Goal: Information Seeking & Learning: Understand process/instructions

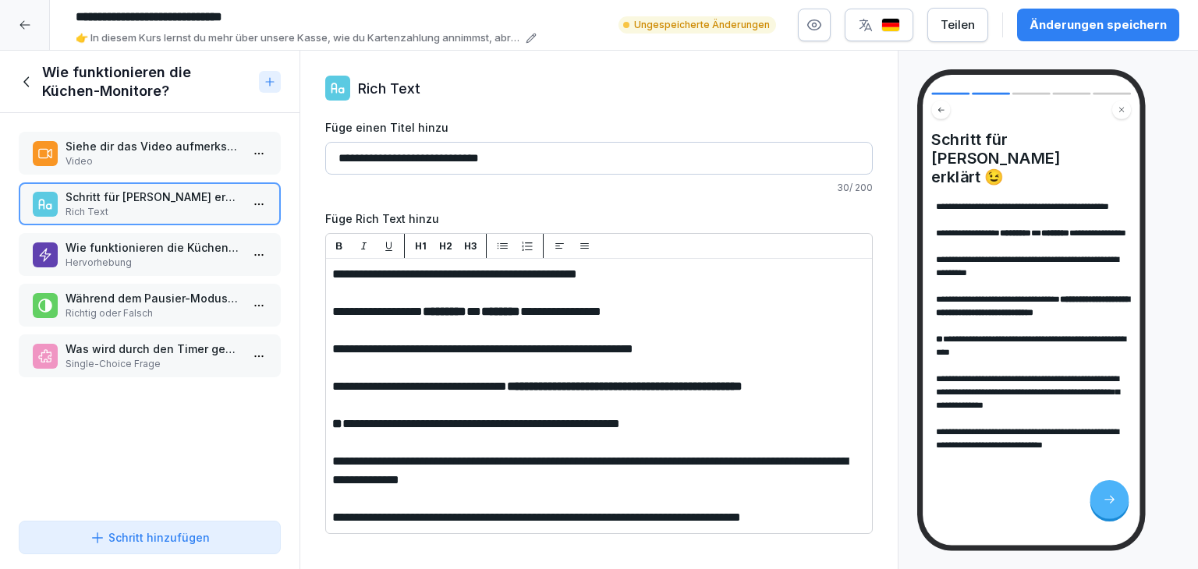
scroll to position [123, 0]
click at [131, 250] on p "Wie funktionieren die Küchen-Monitore?" at bounding box center [153, 247] width 175 height 16
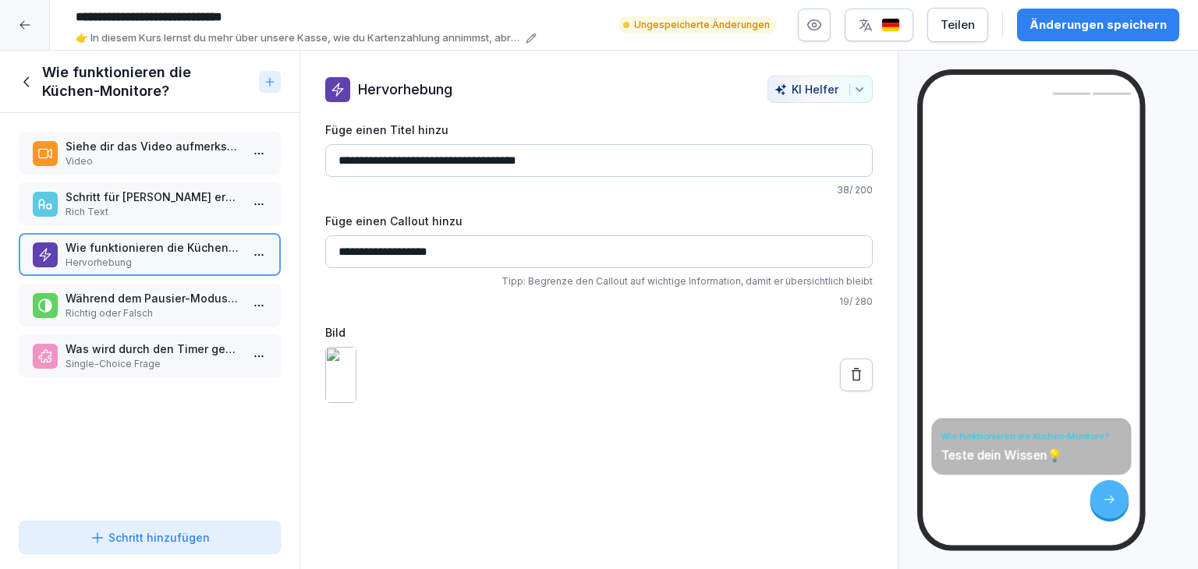
click at [138, 292] on p "Während dem Pausier-Modus kommen weiterhin Bestellungen rein" at bounding box center [153, 298] width 175 height 16
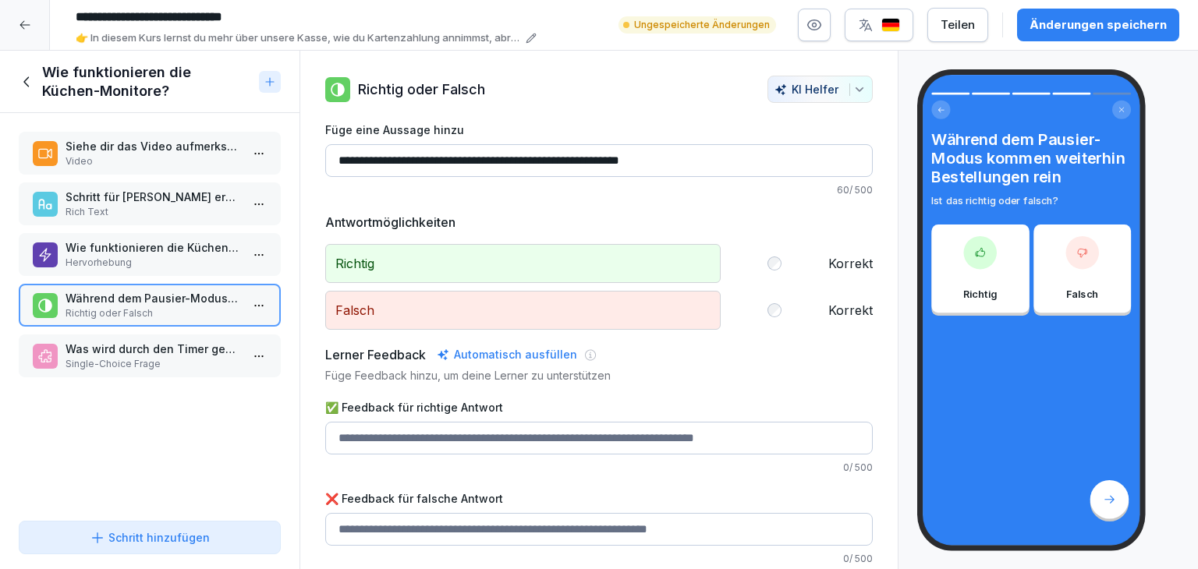
click at [147, 210] on p "Rich Text" at bounding box center [153, 212] width 175 height 14
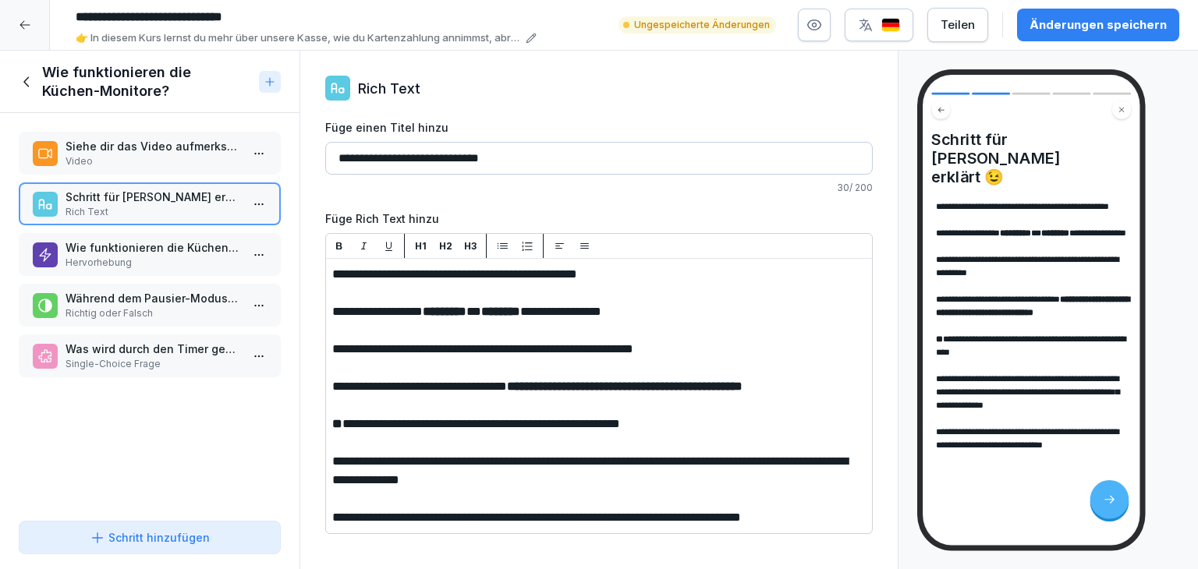
click at [952, 462] on div "**********" at bounding box center [1031, 330] width 190 height 261
click at [20, 90] on icon at bounding box center [27, 81] width 17 height 17
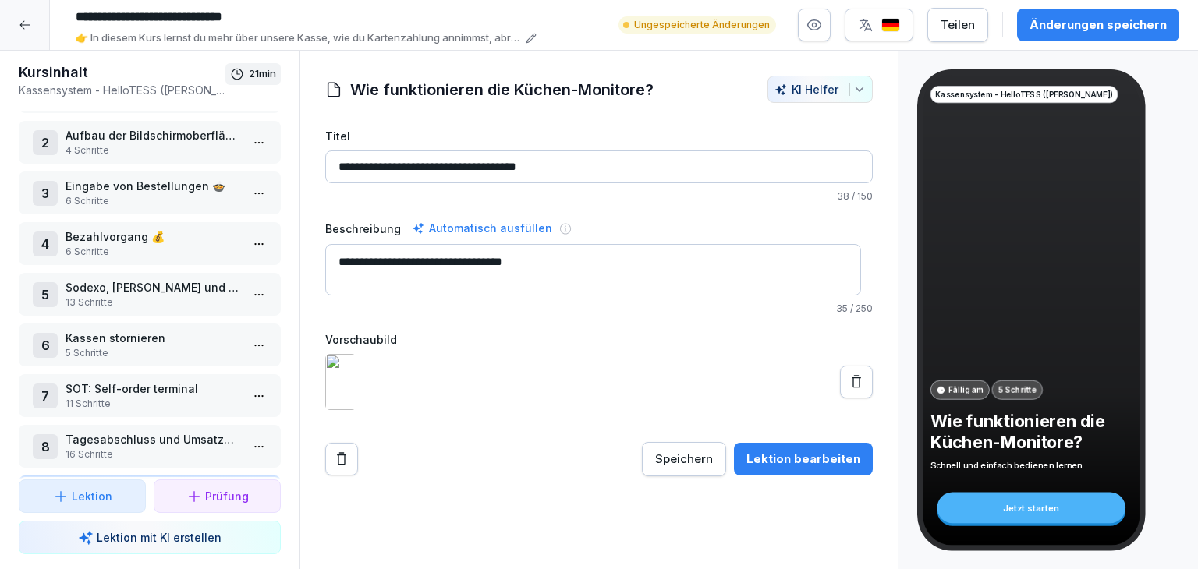
scroll to position [123, 0]
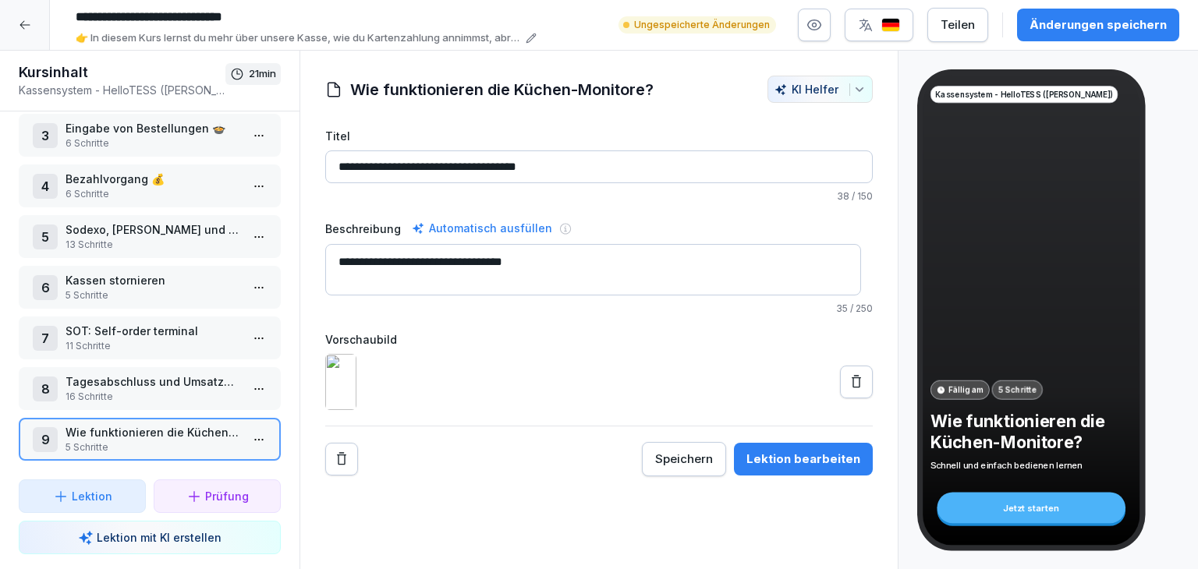
click at [246, 337] on html "**********" at bounding box center [599, 284] width 1198 height 569
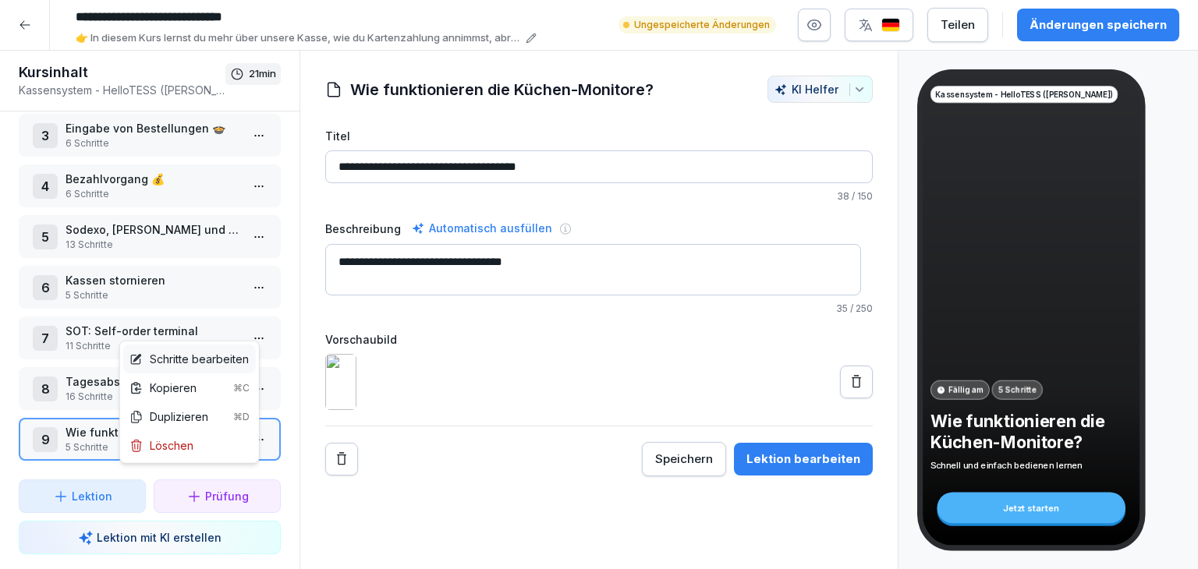
click at [240, 363] on div "Schritte bearbeiten" at bounding box center [188, 359] width 119 height 16
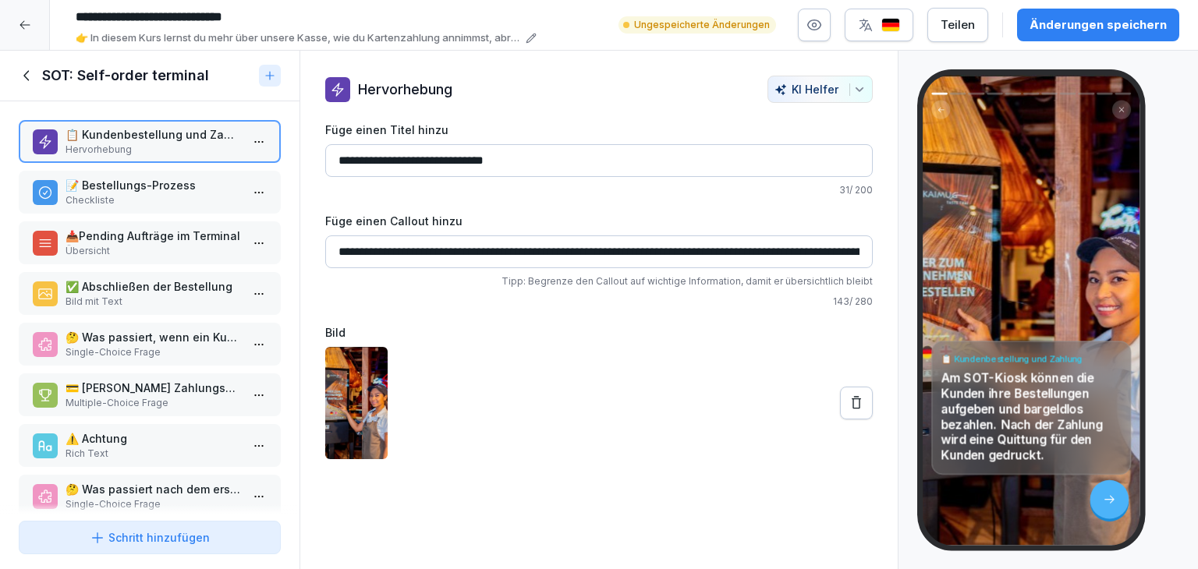
click at [173, 191] on p "📝 Bestellungs-Prozess" at bounding box center [153, 185] width 175 height 16
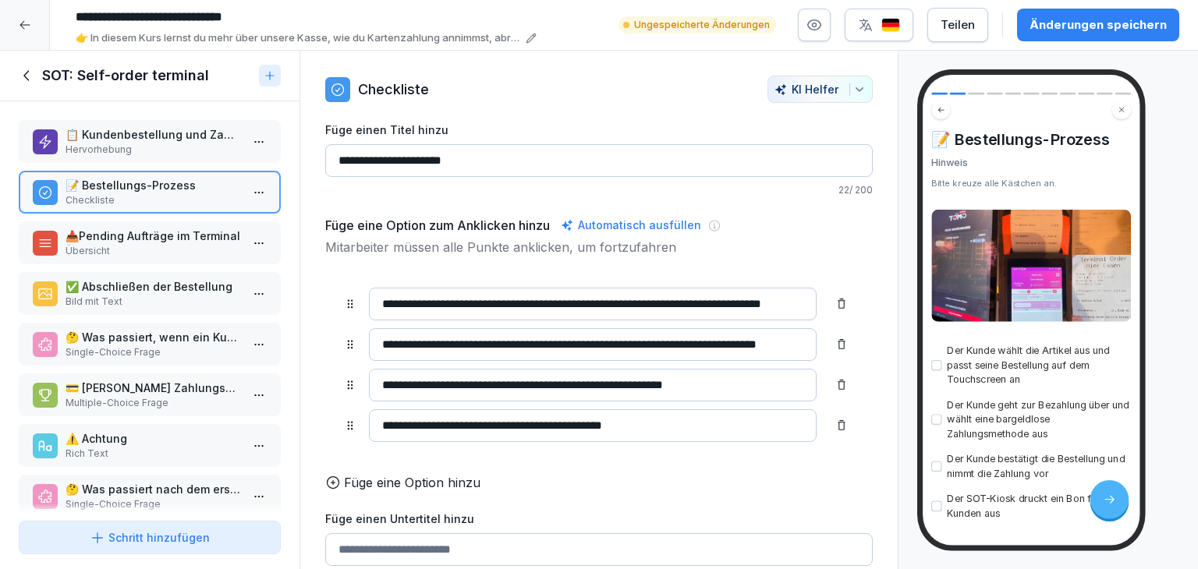
scroll to position [64, 0]
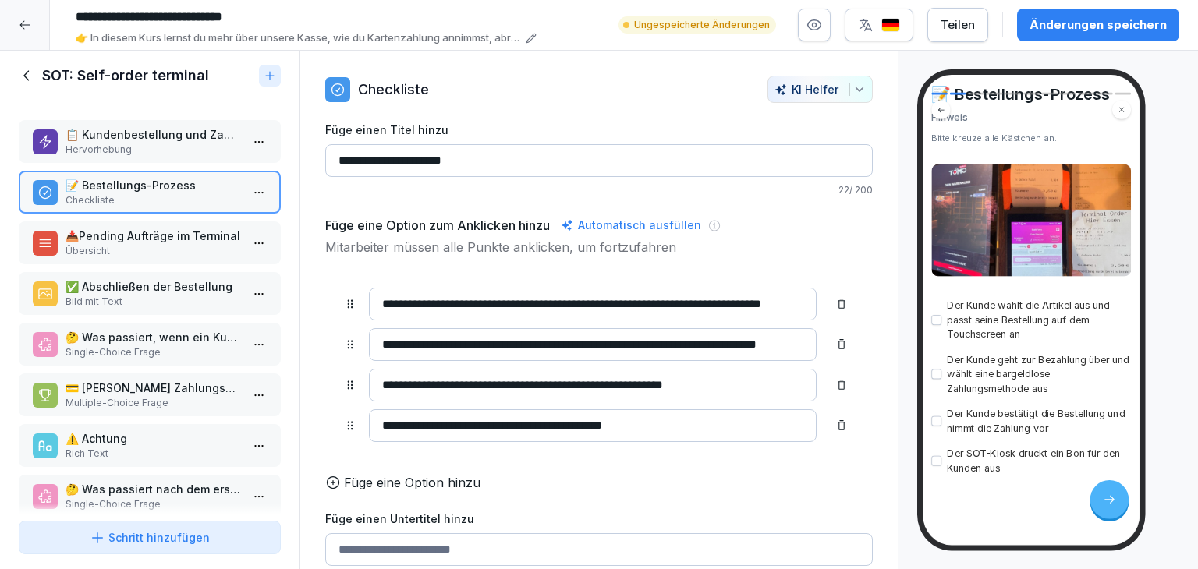
click at [167, 255] on p "Übersicht" at bounding box center [153, 251] width 175 height 14
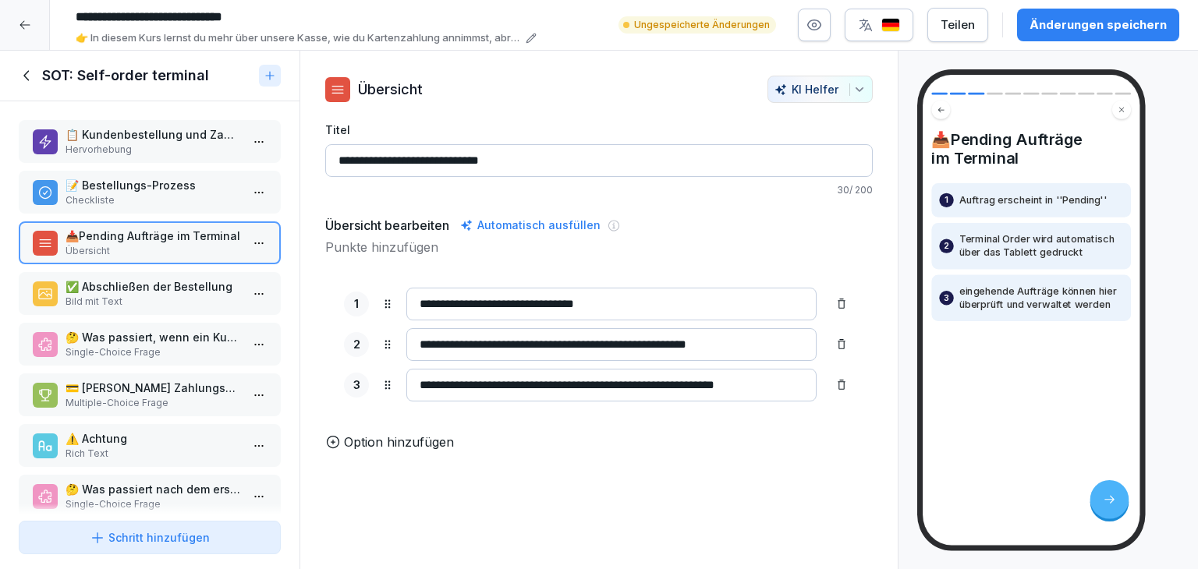
click at [144, 295] on p "Bild mit Text" at bounding box center [153, 302] width 175 height 14
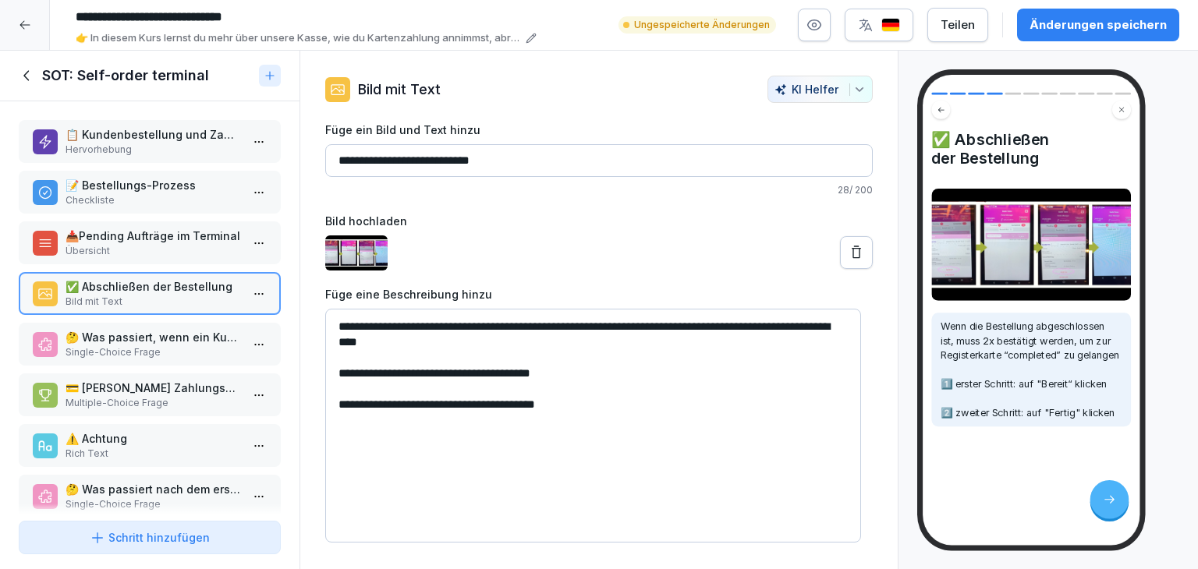
click at [138, 346] on p "Single-Choice Frage" at bounding box center [153, 353] width 175 height 14
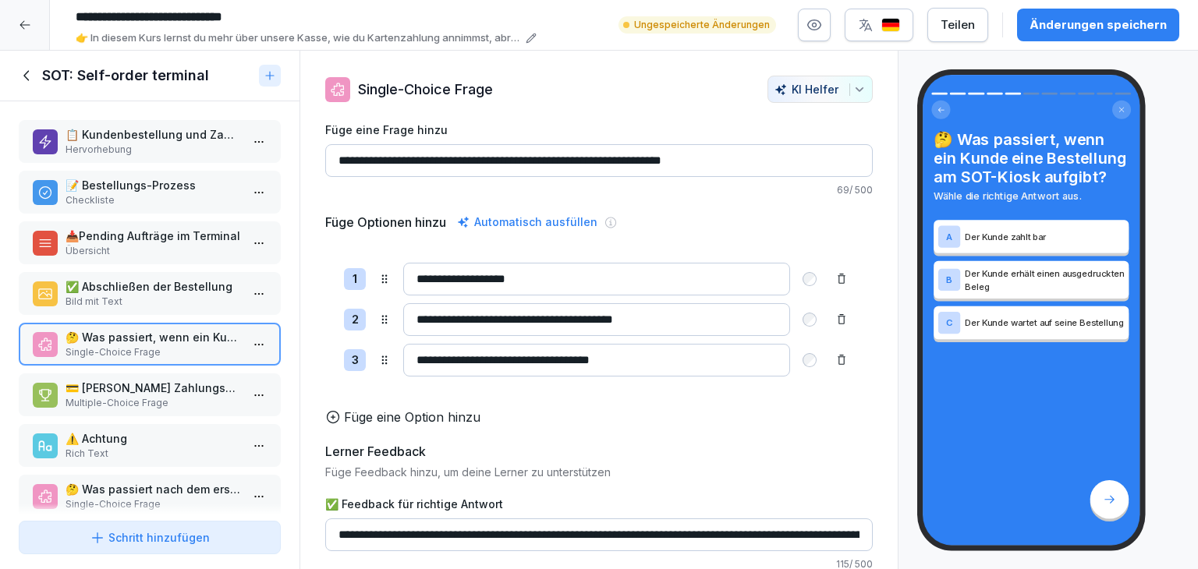
click at [1083, 277] on p "Der Kunde erhält einen ausgedruckten Beleg" at bounding box center [1045, 280] width 160 height 27
click at [1082, 289] on p "Der Kunde erhält einen ausgedruckten Beleg" at bounding box center [1045, 280] width 160 height 27
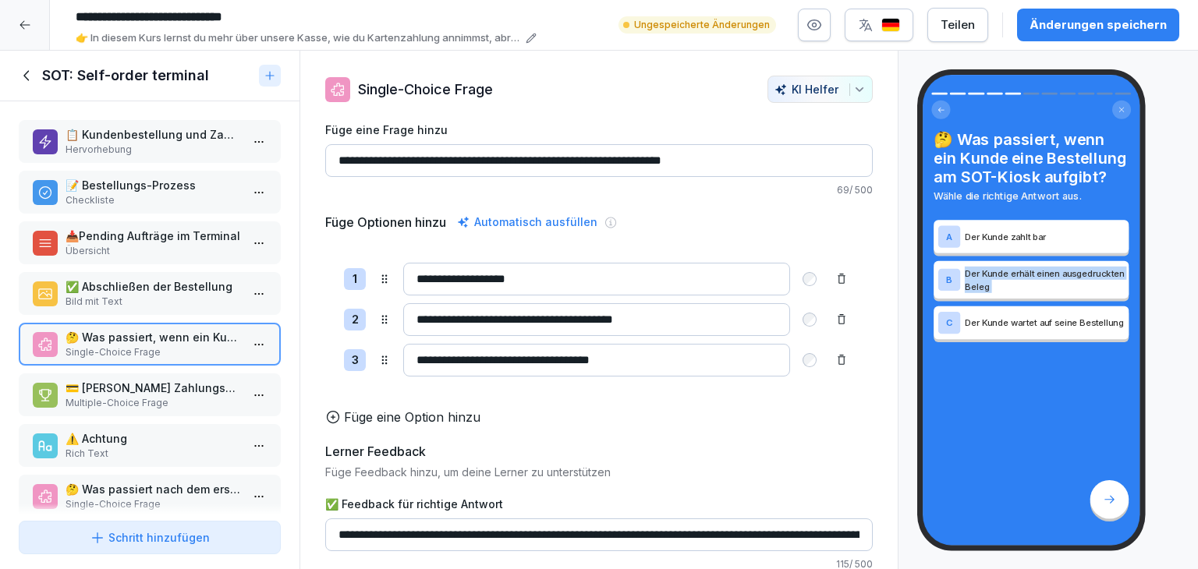
click at [1082, 289] on p "Der Kunde erhält einen ausgedruckten Beleg" at bounding box center [1045, 280] width 160 height 27
click at [191, 399] on p "Multiple-Choice Frage" at bounding box center [153, 403] width 175 height 14
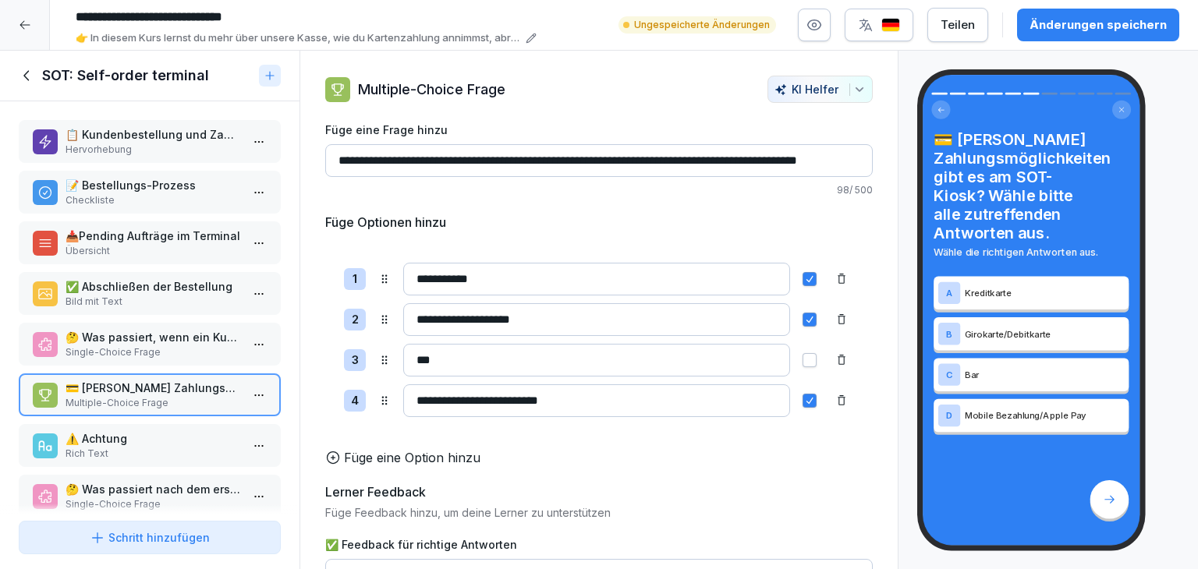
click at [181, 441] on p "⚠️​ Achtung" at bounding box center [153, 439] width 175 height 16
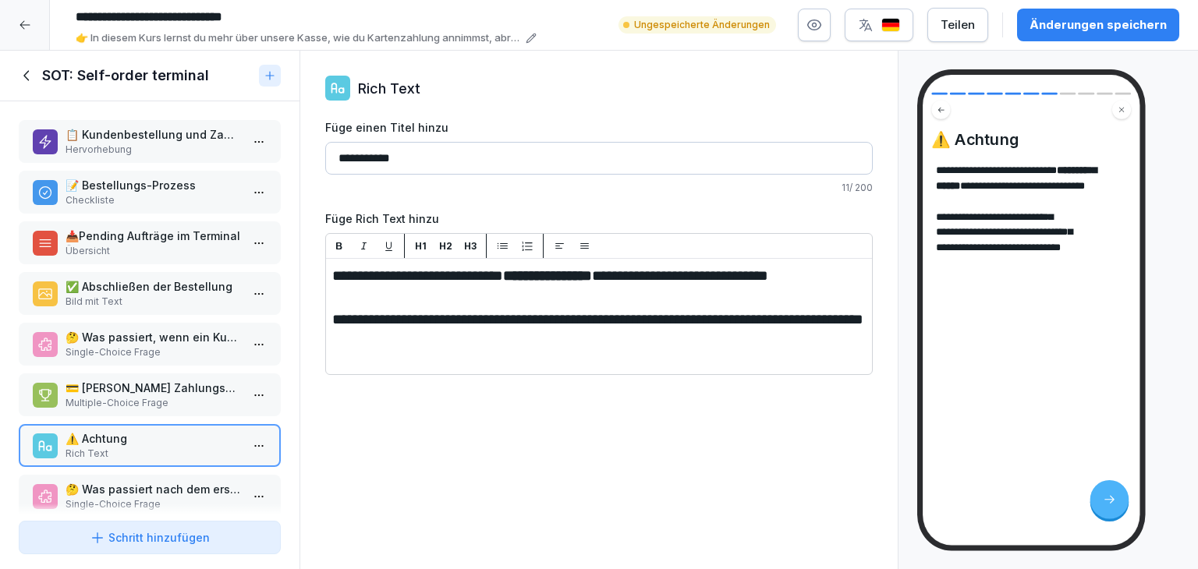
click at [110, 498] on p "Single-Choice Frage" at bounding box center [153, 505] width 175 height 14
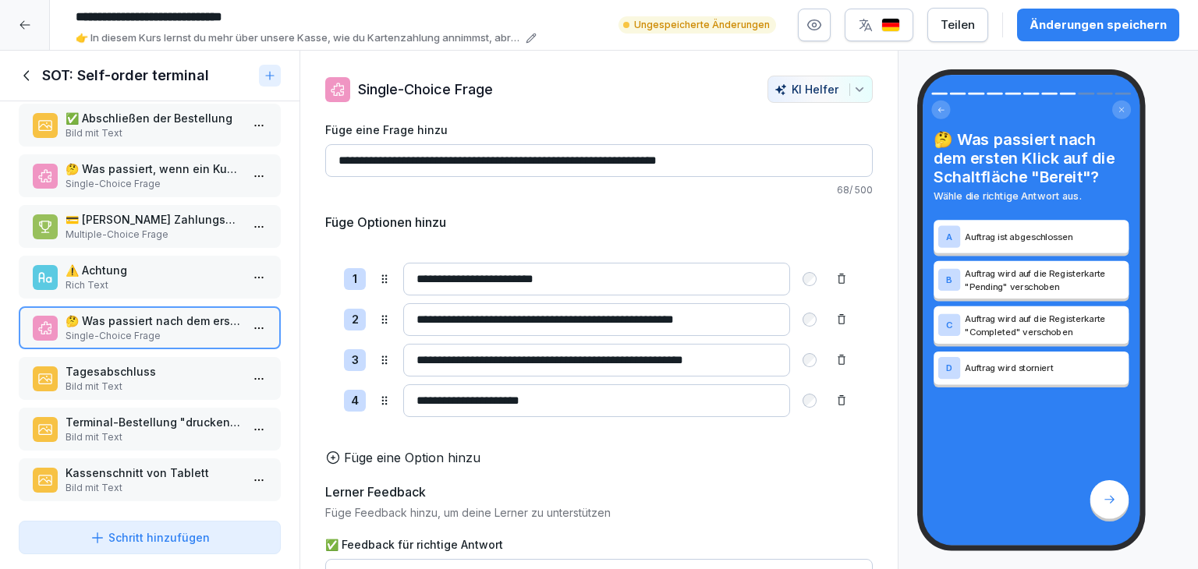
scroll to position [178, 0]
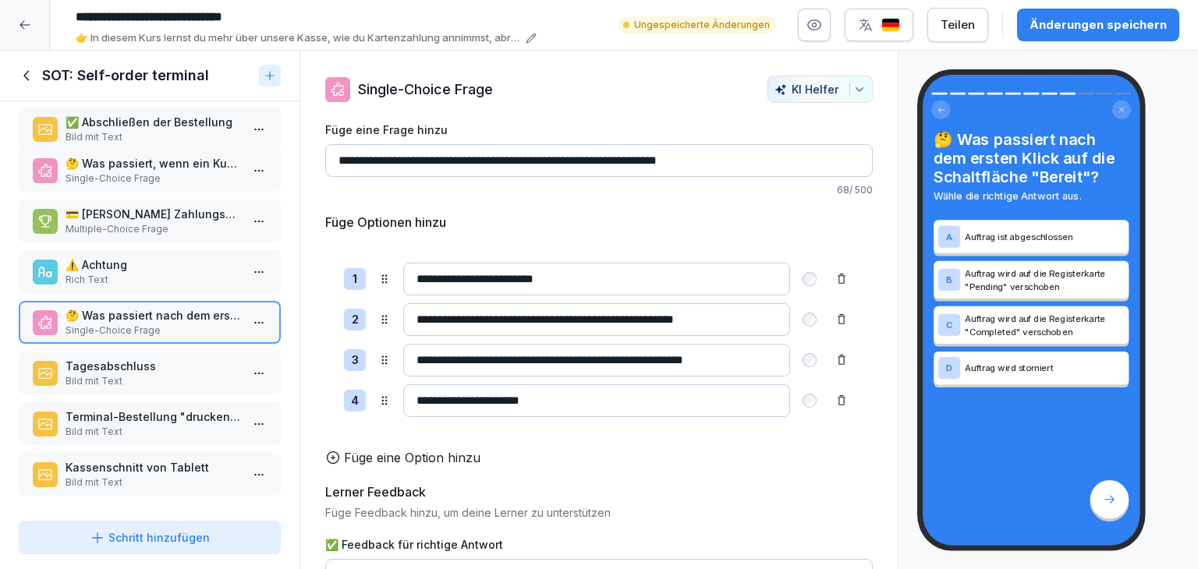
click at [183, 119] on div "✅ Abschließen der Bestellung Bild mit Text" at bounding box center [153, 129] width 175 height 30
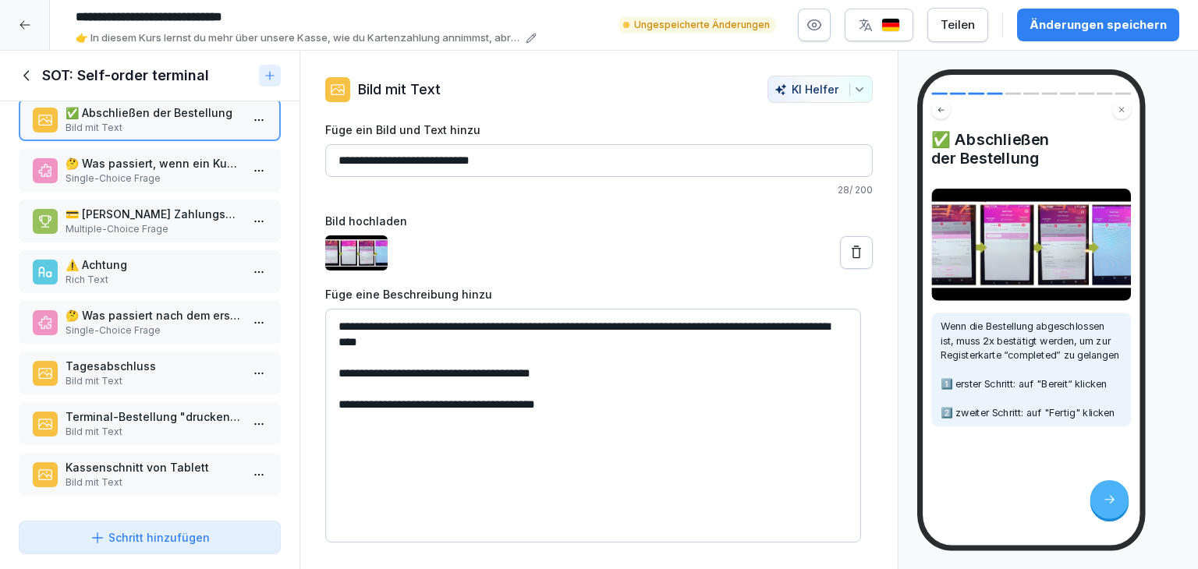
click at [145, 374] on p "Bild mit Text" at bounding box center [153, 381] width 175 height 14
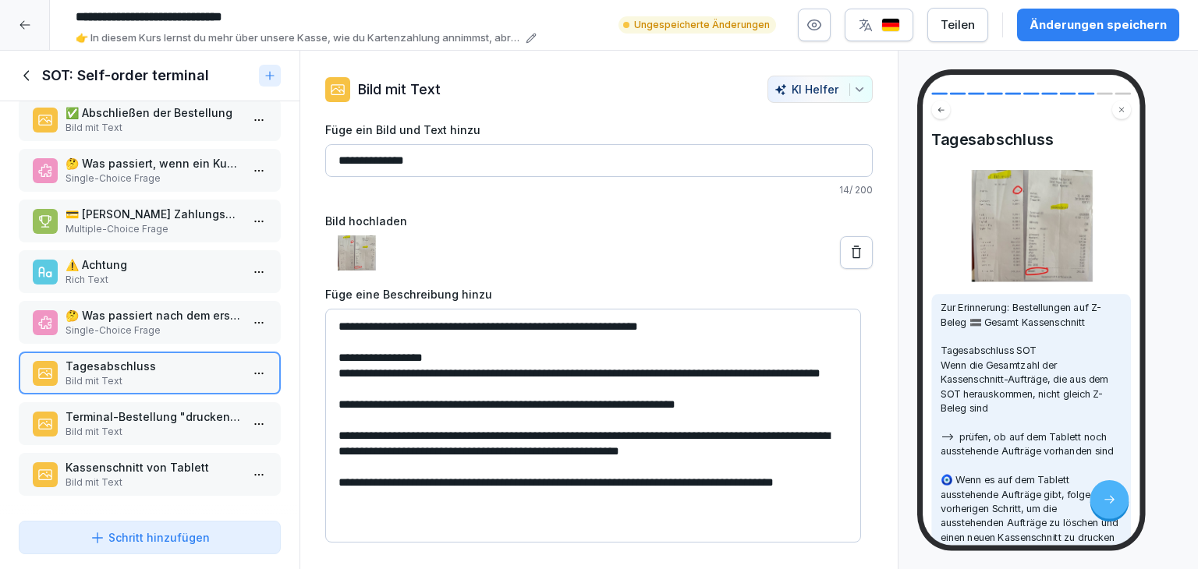
click at [147, 324] on p "Single-Choice Frage" at bounding box center [153, 331] width 175 height 14
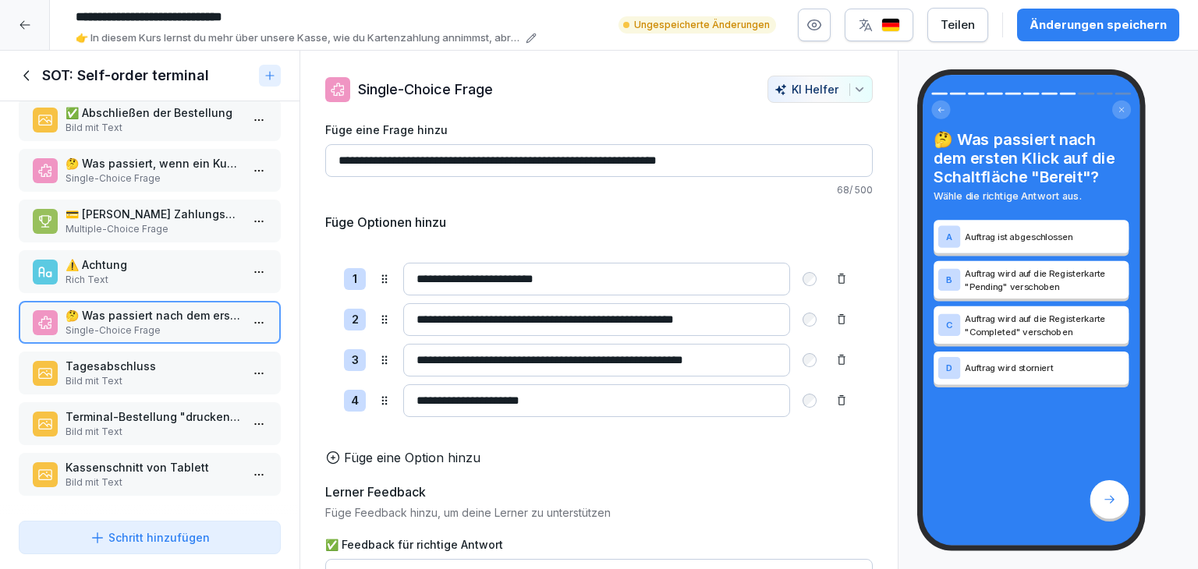
click at [158, 374] on p "Bild mit Text" at bounding box center [153, 381] width 175 height 14
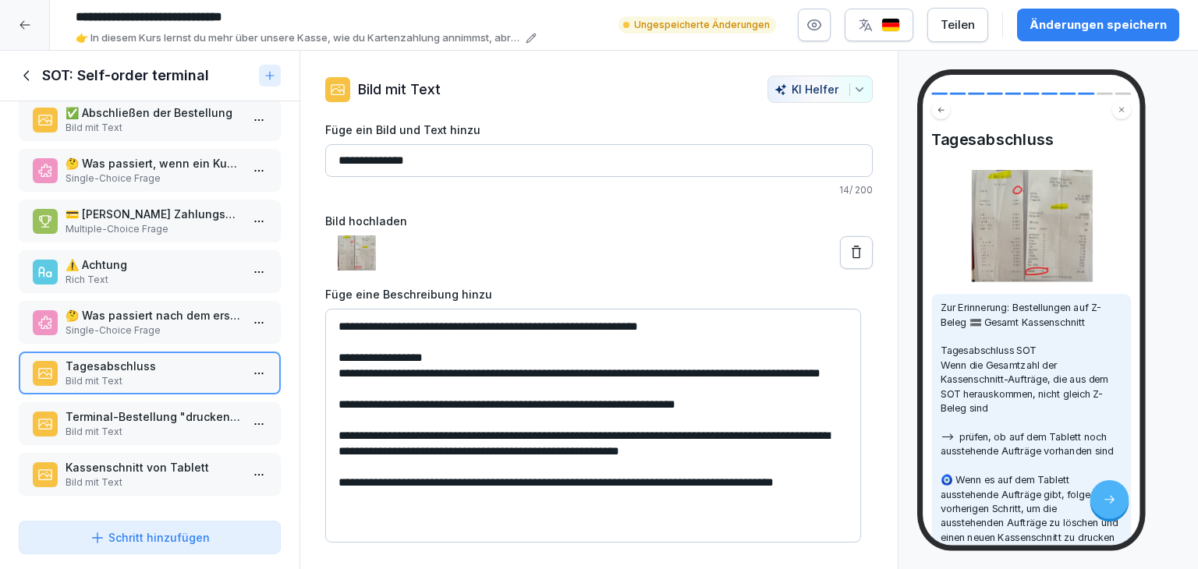
click at [180, 410] on p "Terminal-Bestellung "drucken" von Tablett" at bounding box center [153, 417] width 175 height 16
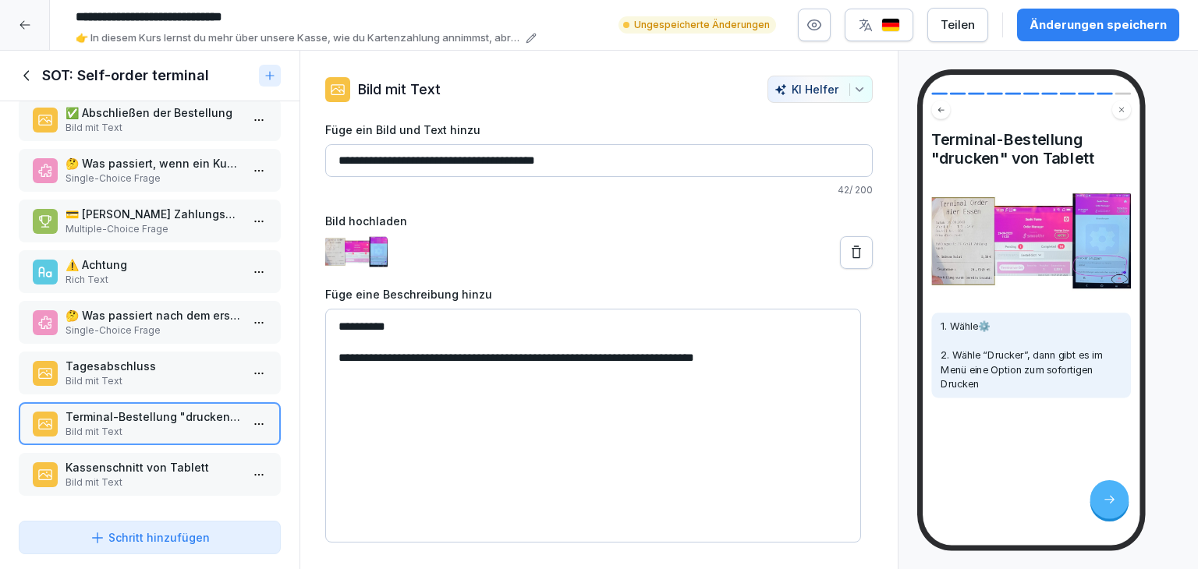
click at [184, 459] on p "Kassenschnitt von Tablett" at bounding box center [153, 467] width 175 height 16
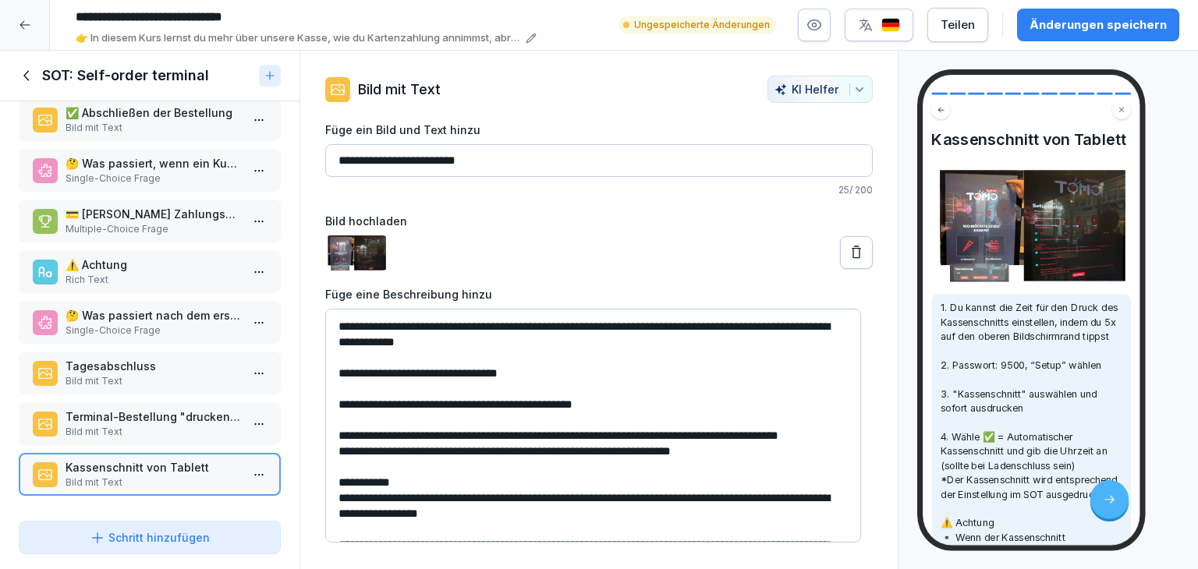
scroll to position [66, 0]
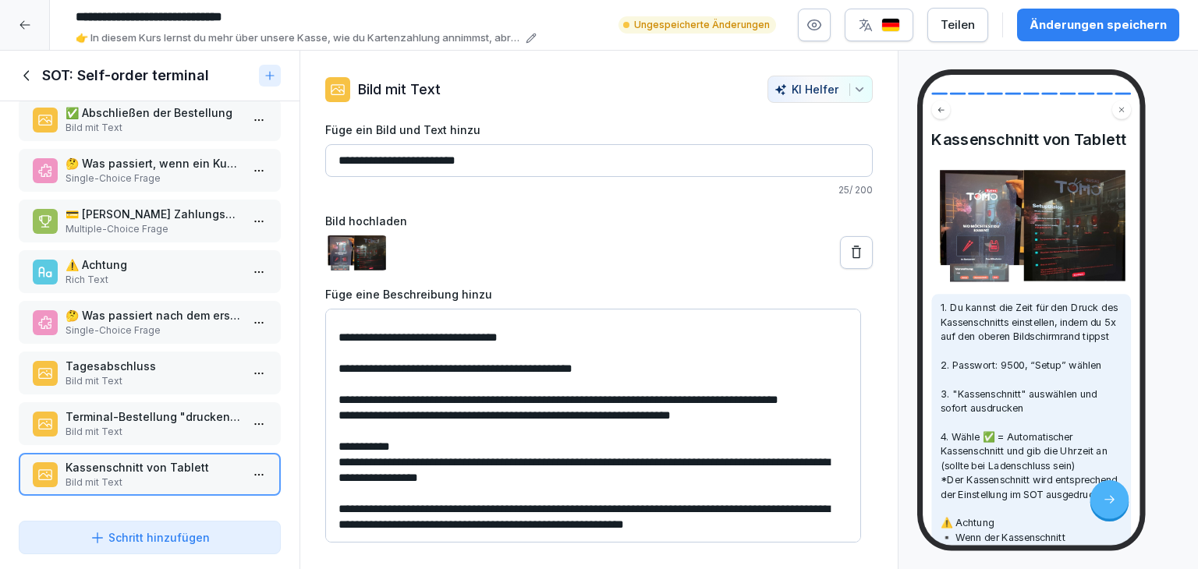
click at [28, 77] on icon at bounding box center [27, 75] width 17 height 17
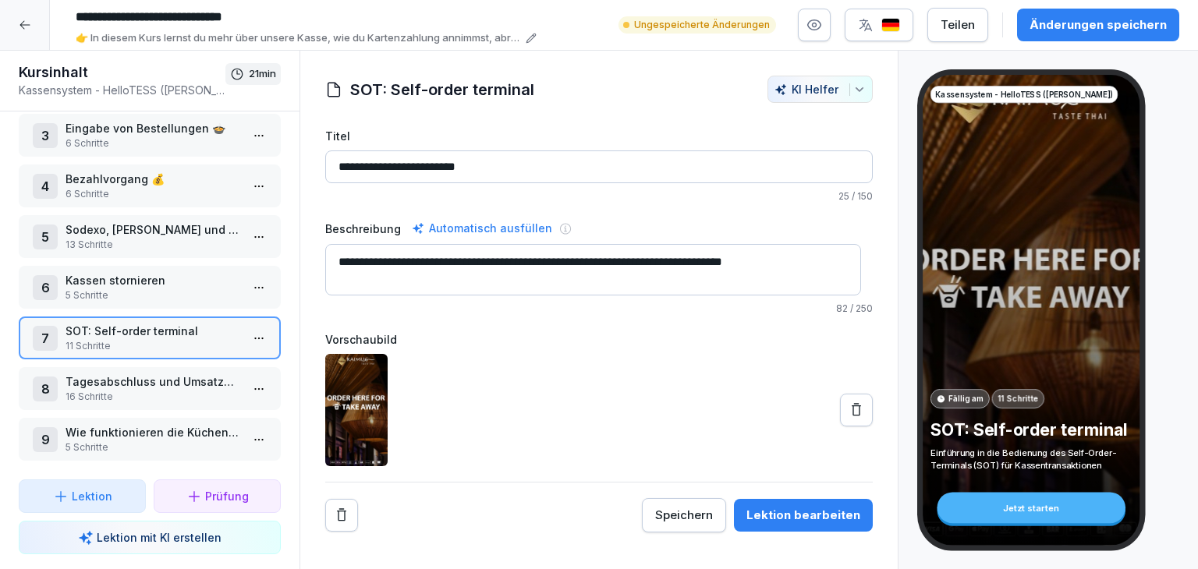
click at [239, 385] on html "**********" at bounding box center [599, 284] width 1198 height 569
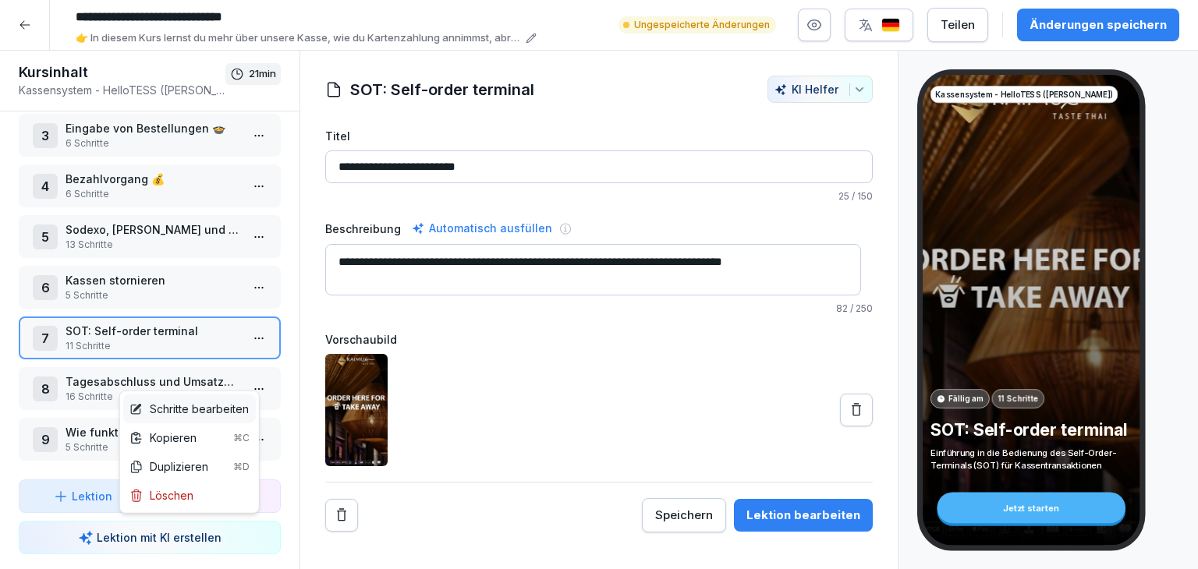
click at [238, 405] on div "Schritte bearbeiten" at bounding box center [188, 409] width 119 height 16
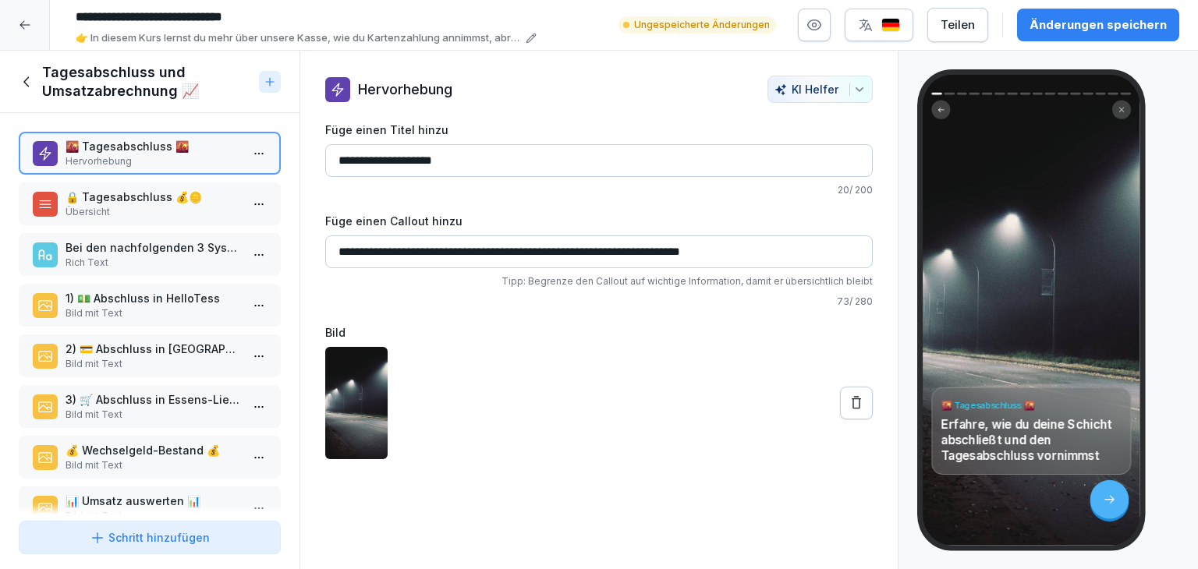
click at [106, 207] on p "Übersicht" at bounding box center [153, 212] width 175 height 14
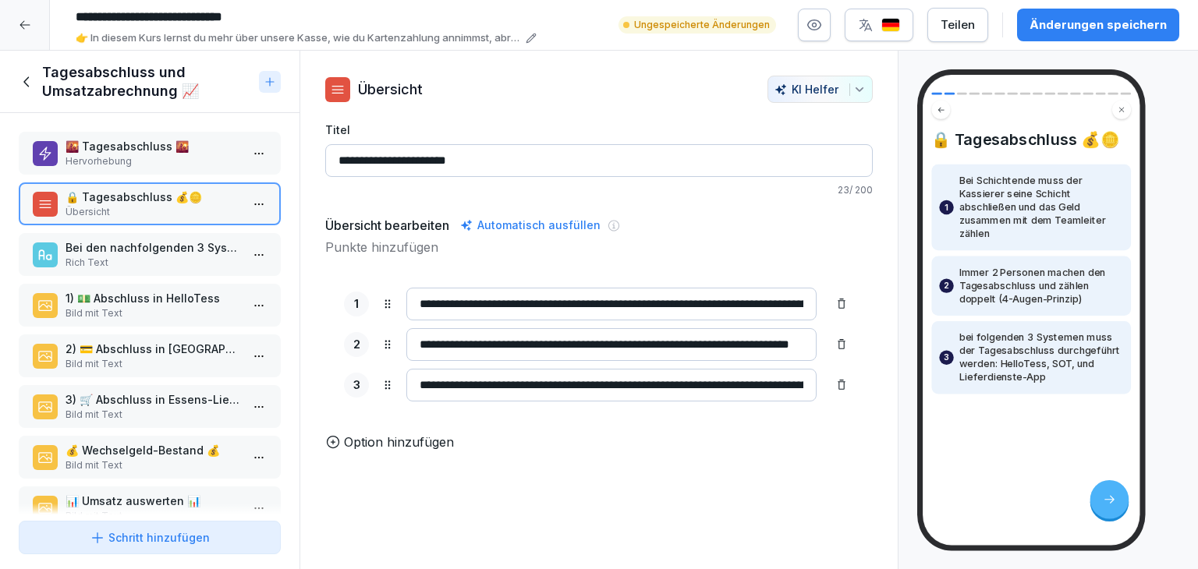
click at [103, 250] on p "Bei den nachfolgenden 3 Systemen muss der Tagesabschluss durchgeführt werden" at bounding box center [153, 247] width 175 height 16
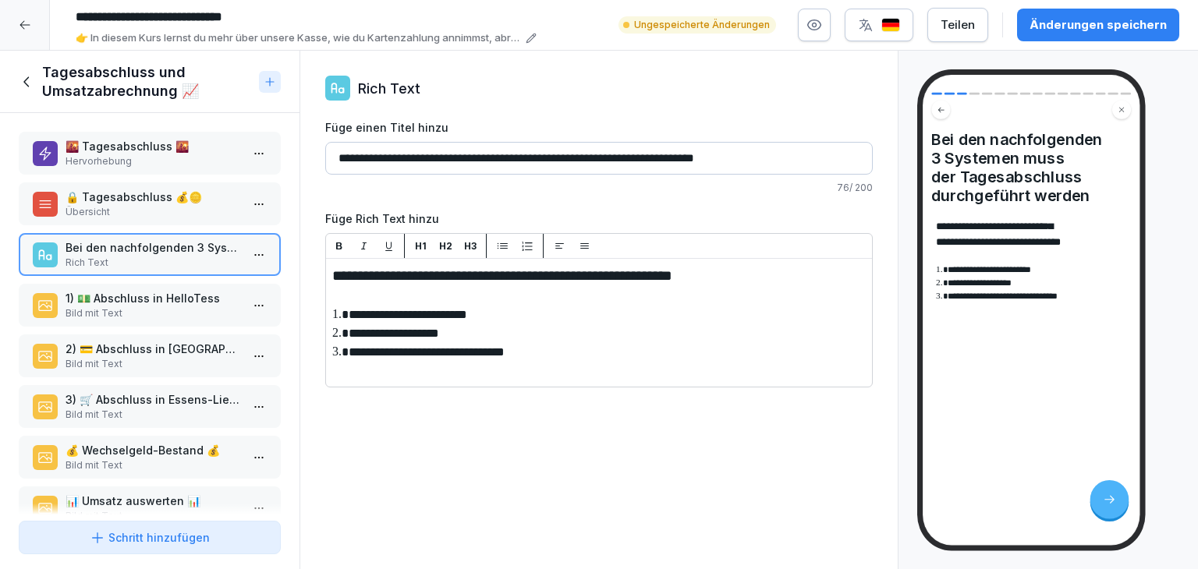
click at [109, 300] on p "1) 💵 Abschluss in HelloTess" at bounding box center [153, 298] width 175 height 16
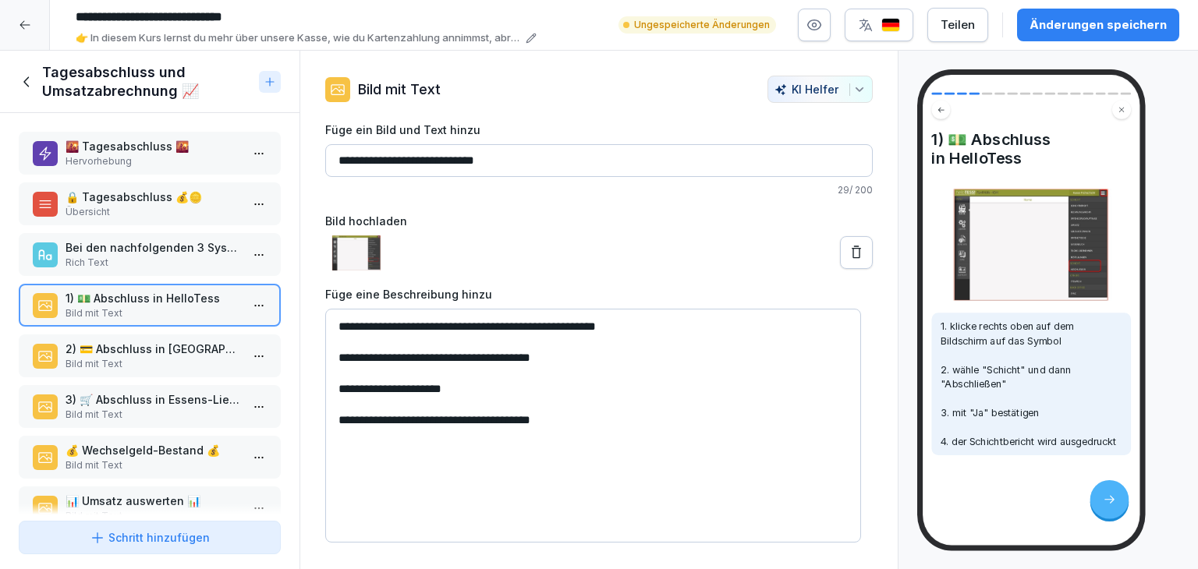
click at [120, 349] on p "2) 💳 Abschluss in [GEOGRAPHIC_DATA]" at bounding box center [153, 349] width 175 height 16
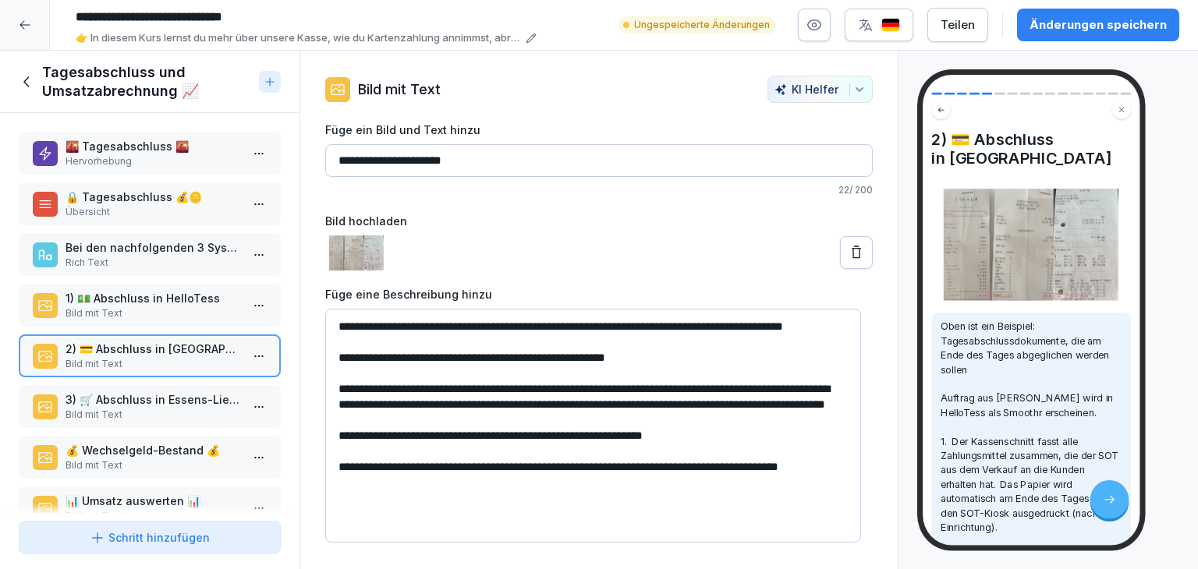
click at [123, 387] on div "3) 🛒 Abschluss in Essens-Lieferdienste-App Bild mit Text" at bounding box center [150, 406] width 262 height 43
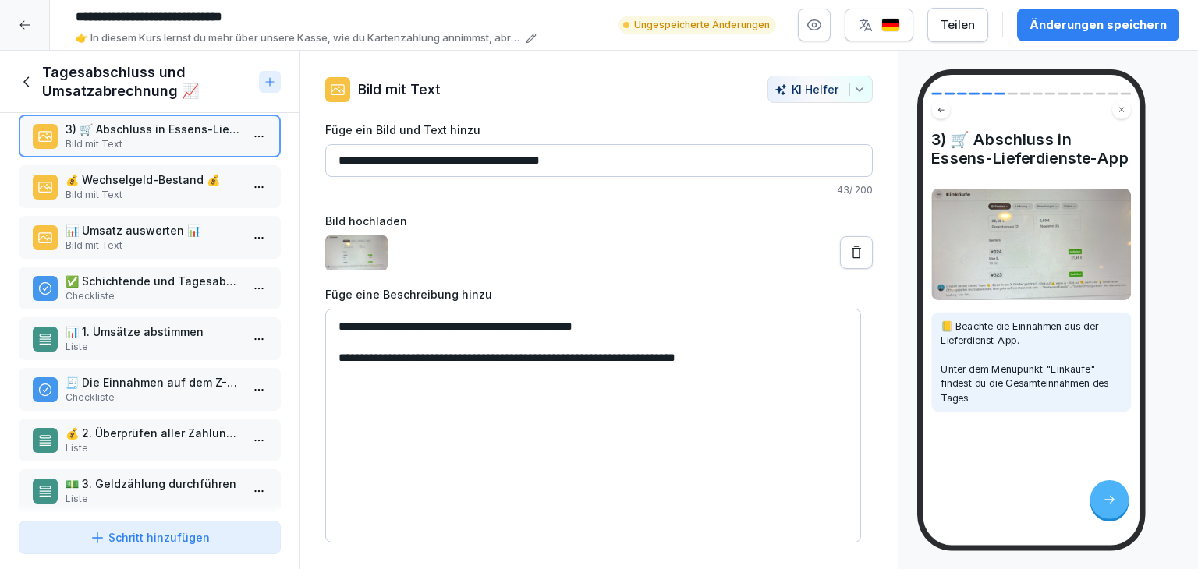
scroll to position [234, 0]
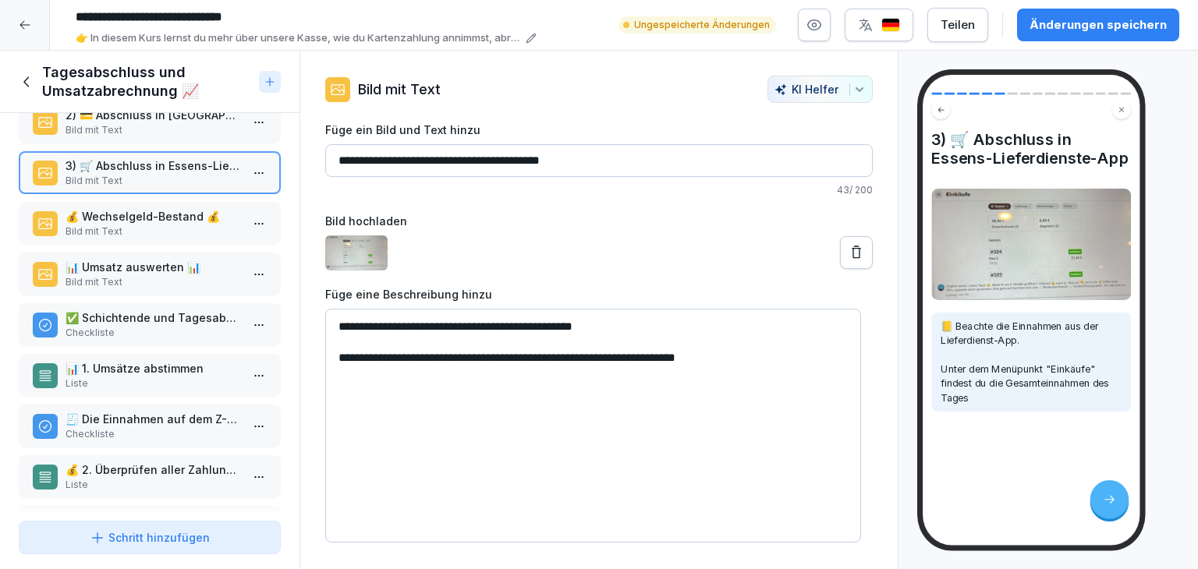
click at [140, 213] on p "💰 Wechselgeld-Bestand 💰" at bounding box center [153, 216] width 175 height 16
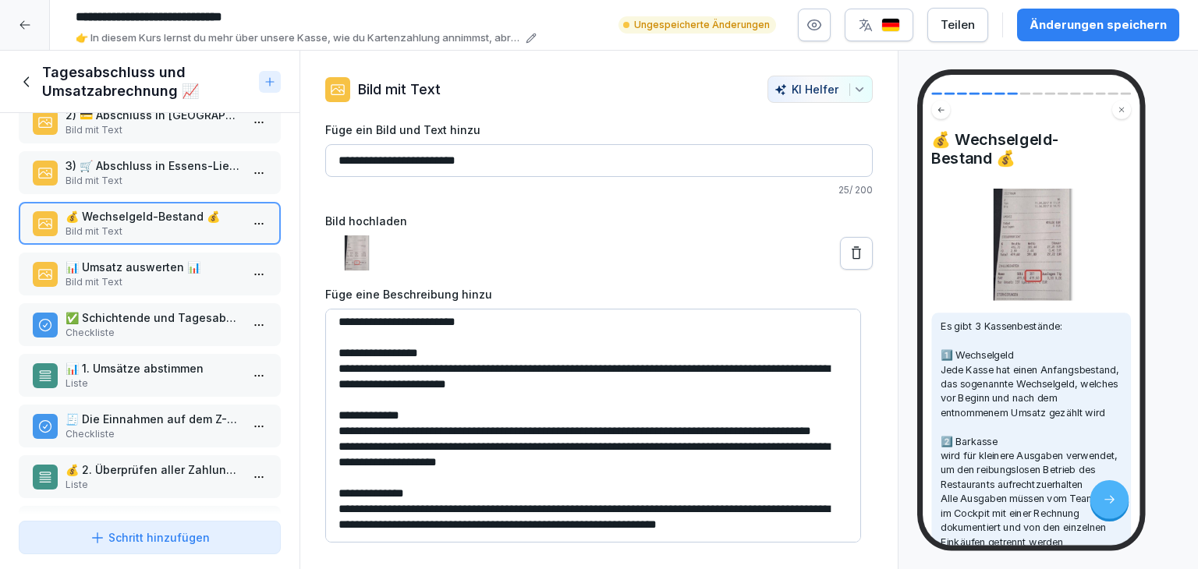
scroll to position [35, 0]
click at [154, 266] on p "📊 Umsatz auswerten 📊" at bounding box center [153, 267] width 175 height 16
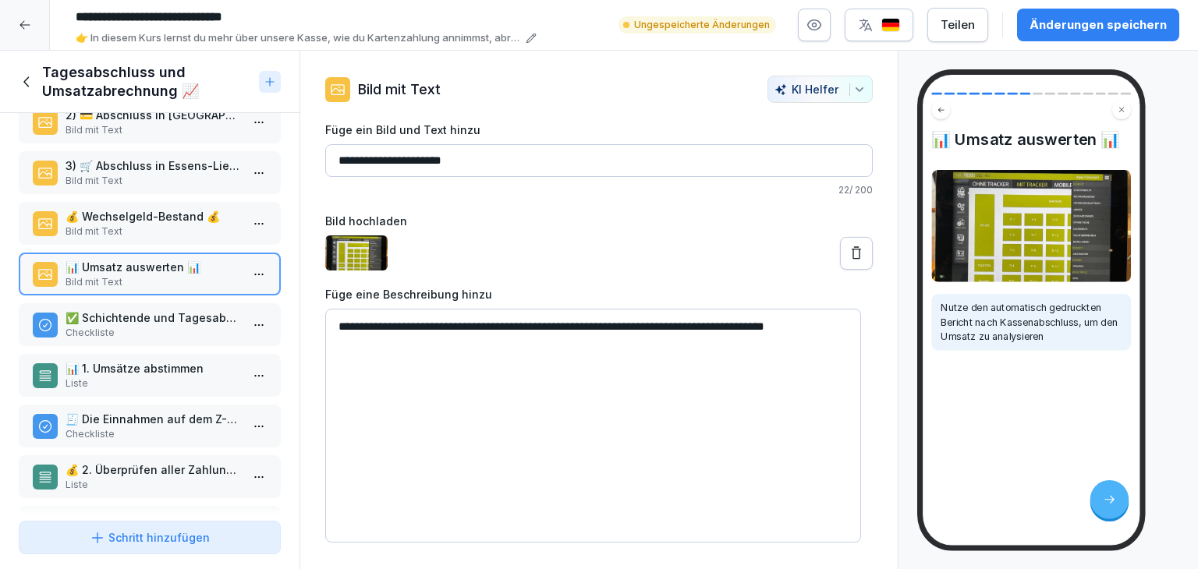
click at [165, 326] on p "Checkliste" at bounding box center [153, 333] width 175 height 14
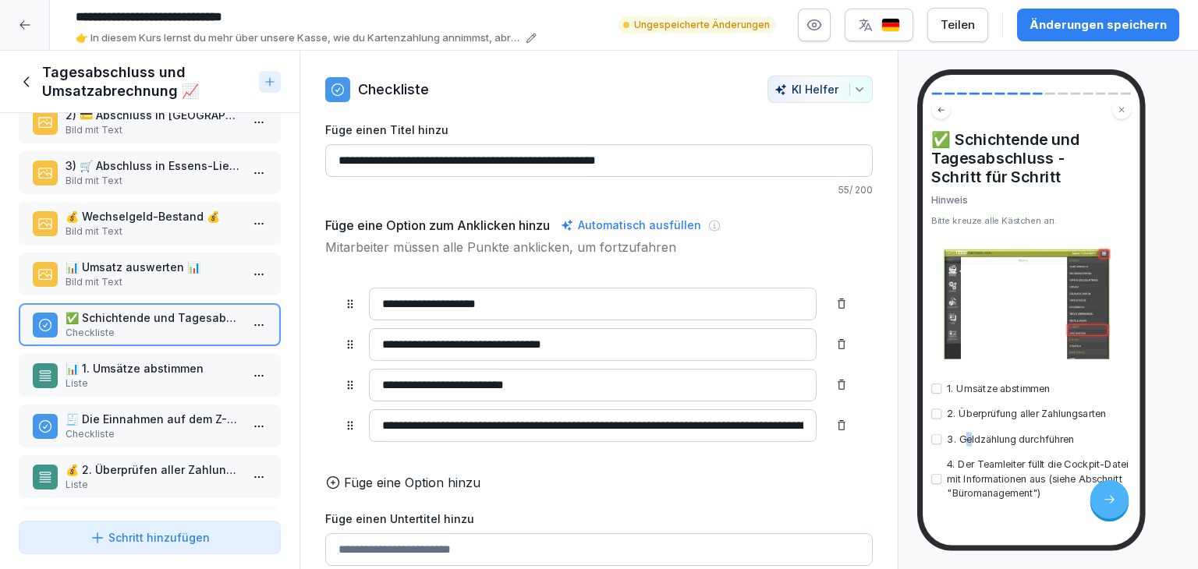
click at [968, 450] on div "1. Umsätze abstimmen 2. Überprüfung aller Zahlungsarten 3. Geldzählung durchfüh…" at bounding box center [1031, 440] width 200 height 119
click at [671, 484] on div "Füge eine Option hinzu" at bounding box center [599, 482] width 548 height 19
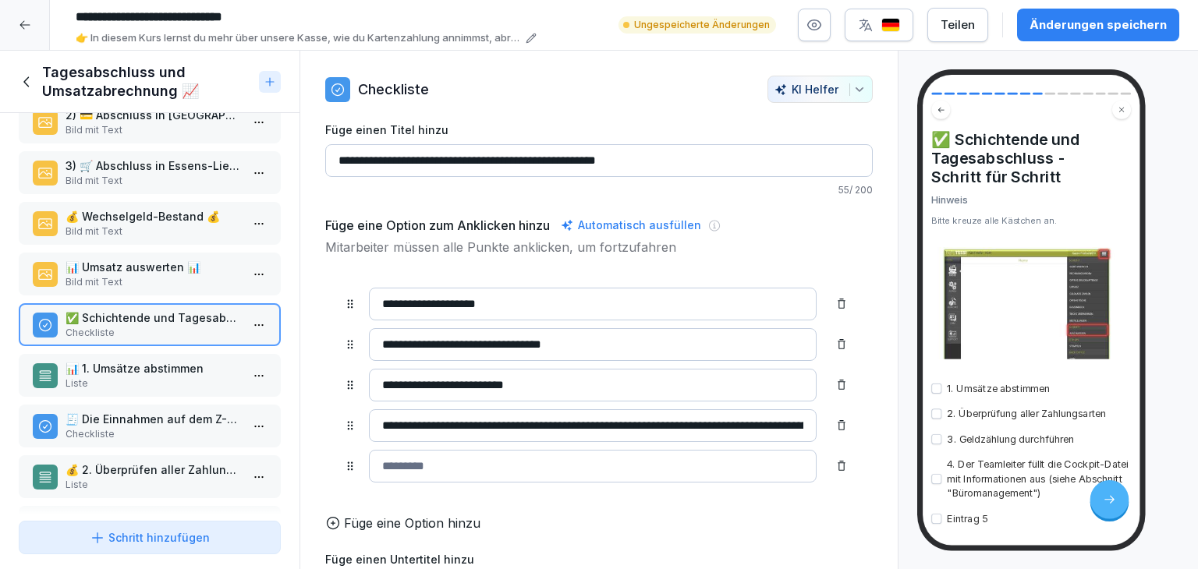
click at [835, 463] on icon at bounding box center [841, 466] width 12 height 12
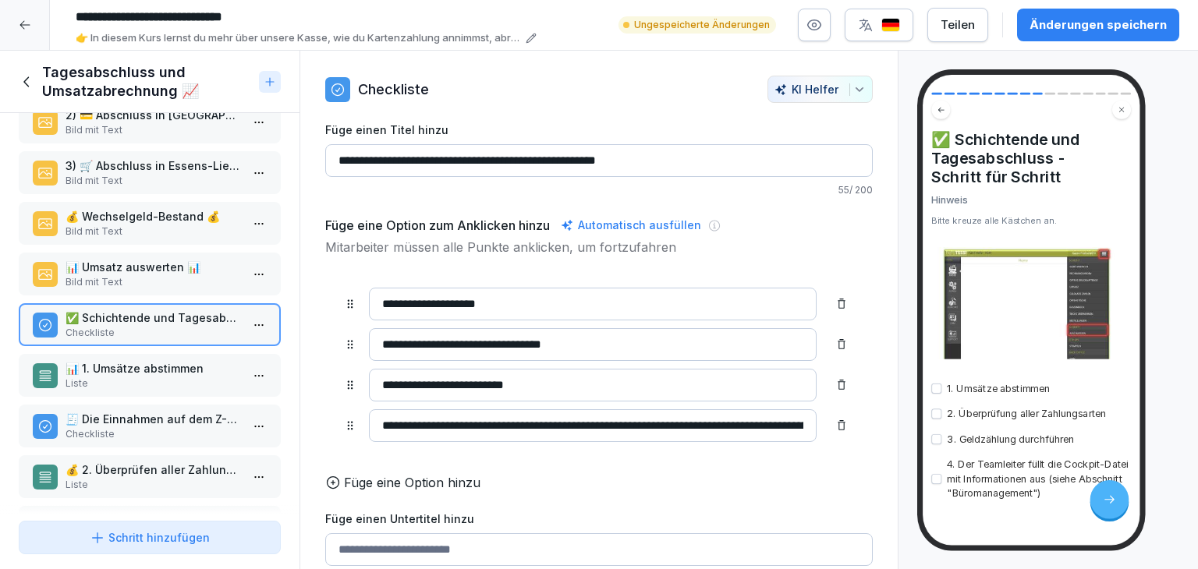
click at [153, 364] on p "📊 1. Umsätze abstimmen" at bounding box center [153, 368] width 175 height 16
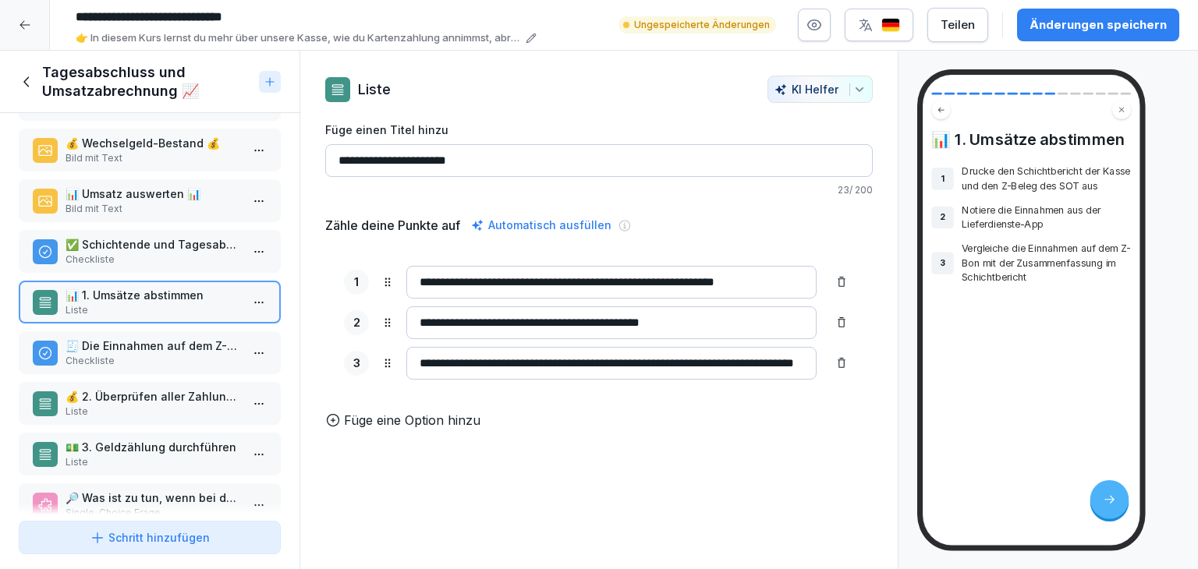
scroll to position [441, 0]
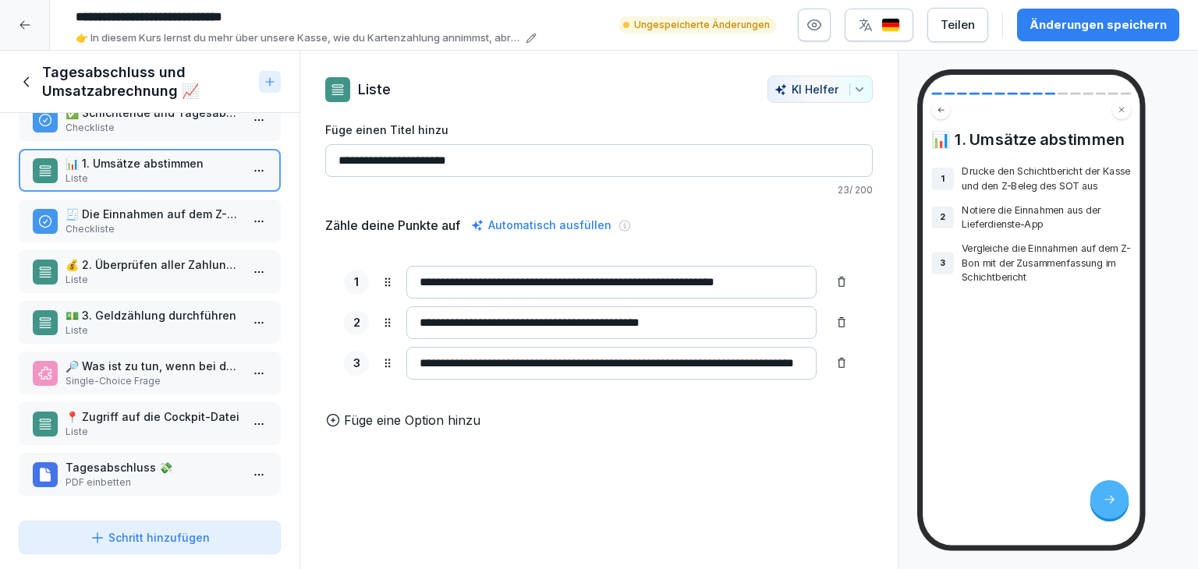
click at [1008, 177] on p "Drucke den Schichtbericht der Kasse und den Z-Beleg des SOT aus" at bounding box center [1046, 179] width 169 height 29
click at [125, 222] on p "Checkliste" at bounding box center [153, 229] width 175 height 14
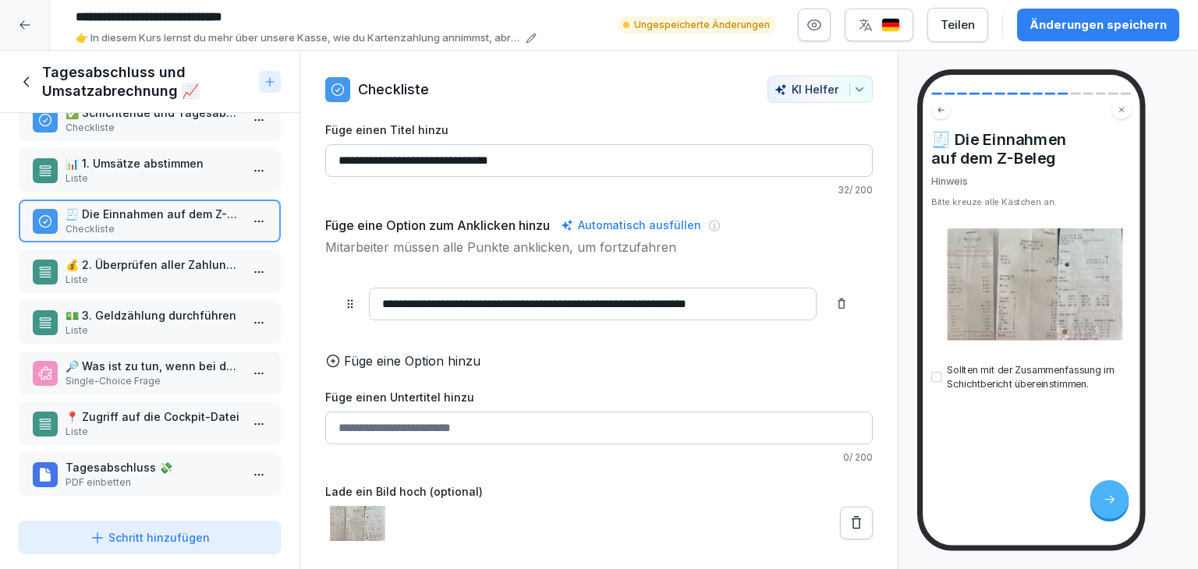
click at [131, 273] on p "Liste" at bounding box center [153, 280] width 175 height 14
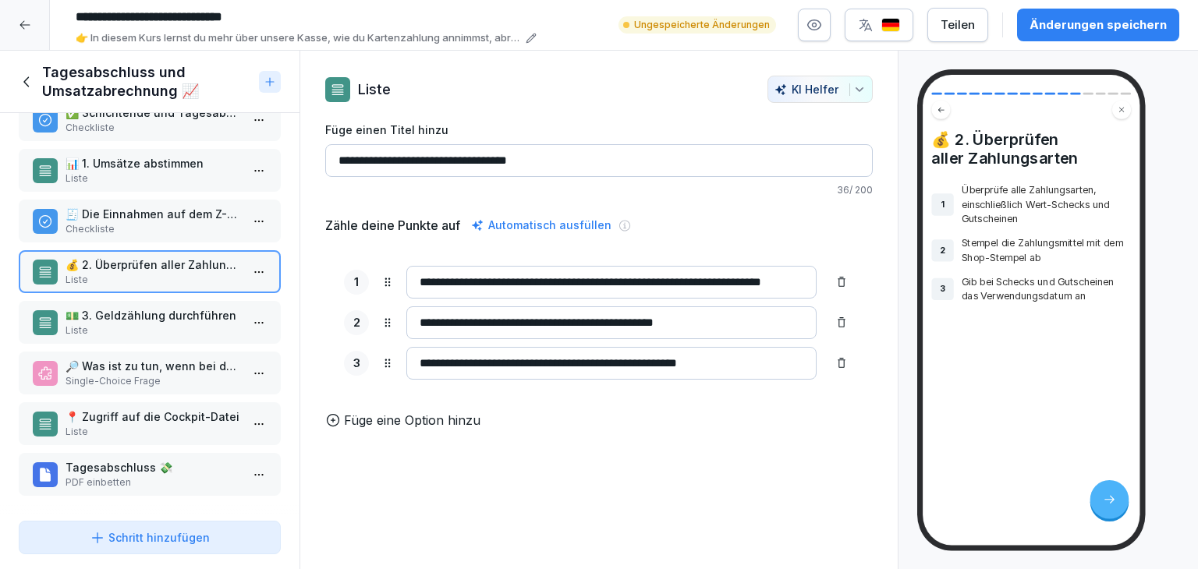
click at [156, 324] on p "Liste" at bounding box center [153, 331] width 175 height 14
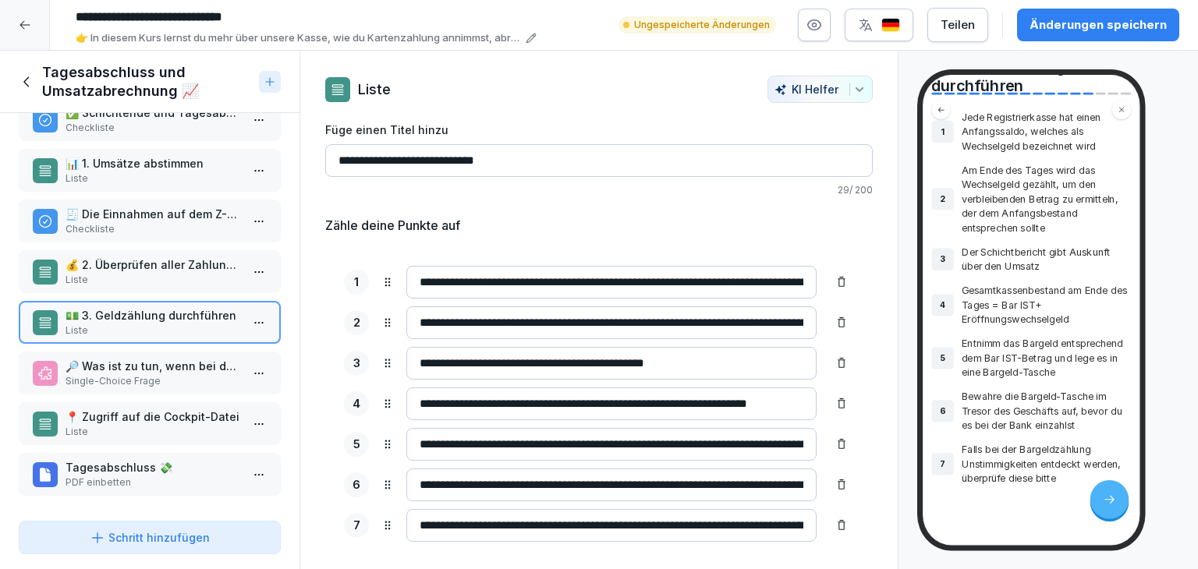
scroll to position [118, 0]
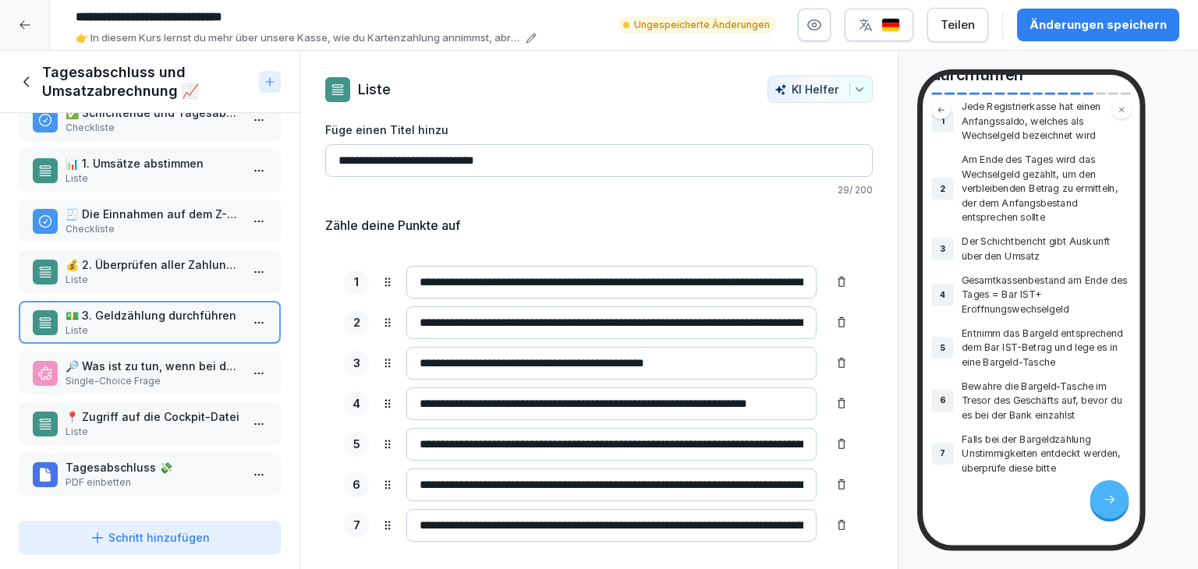
click at [162, 374] on p "Single-Choice Frage" at bounding box center [153, 381] width 175 height 14
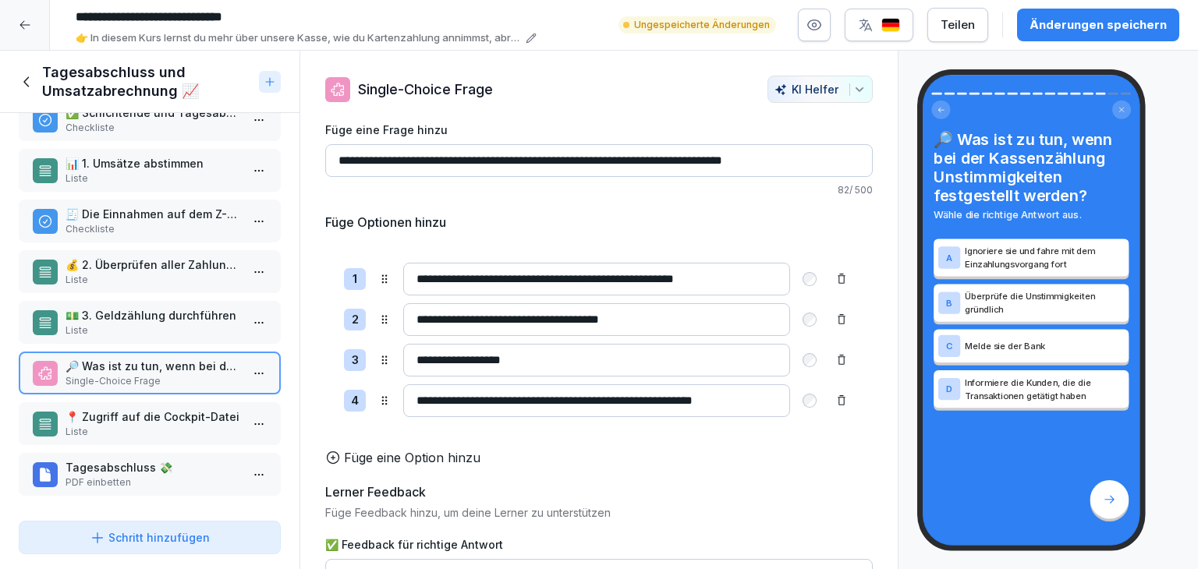
click at [159, 409] on p "📍 Zugriff auf die Cockpit-Datei" at bounding box center [153, 417] width 175 height 16
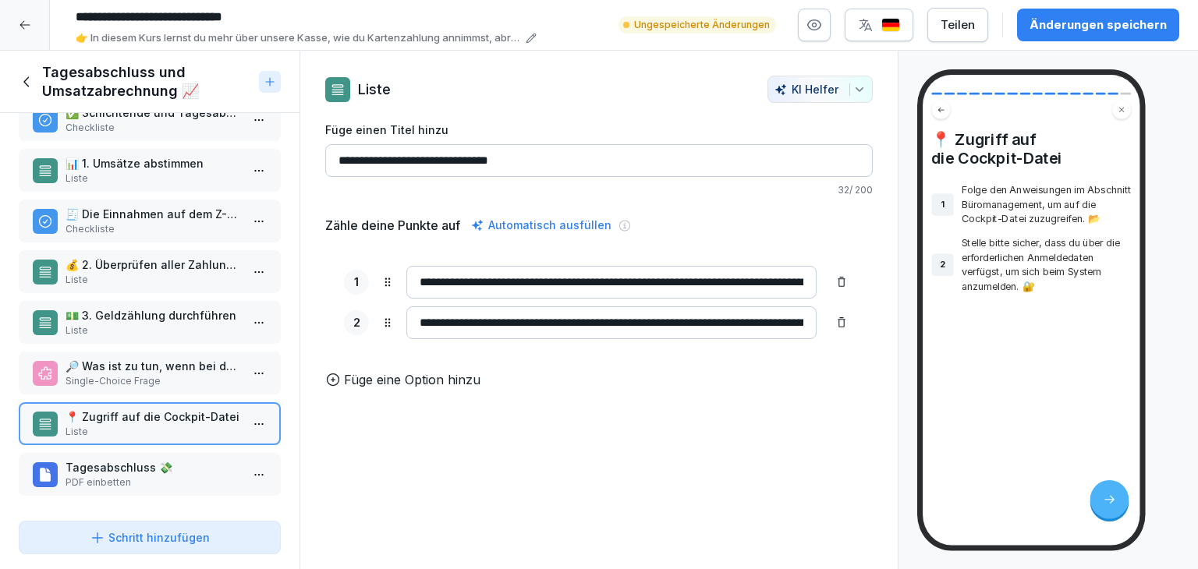
click at [203, 476] on p "PDF einbetten" at bounding box center [153, 483] width 175 height 14
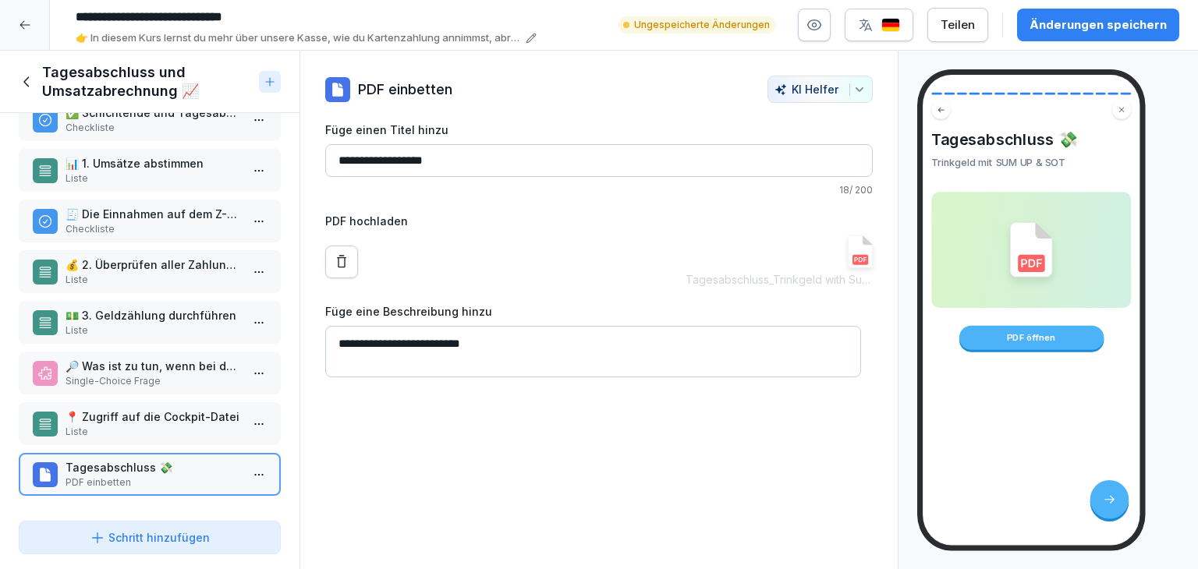
click at [848, 256] on img at bounding box center [860, 252] width 25 height 33
click at [25, 75] on icon at bounding box center [27, 81] width 17 height 17
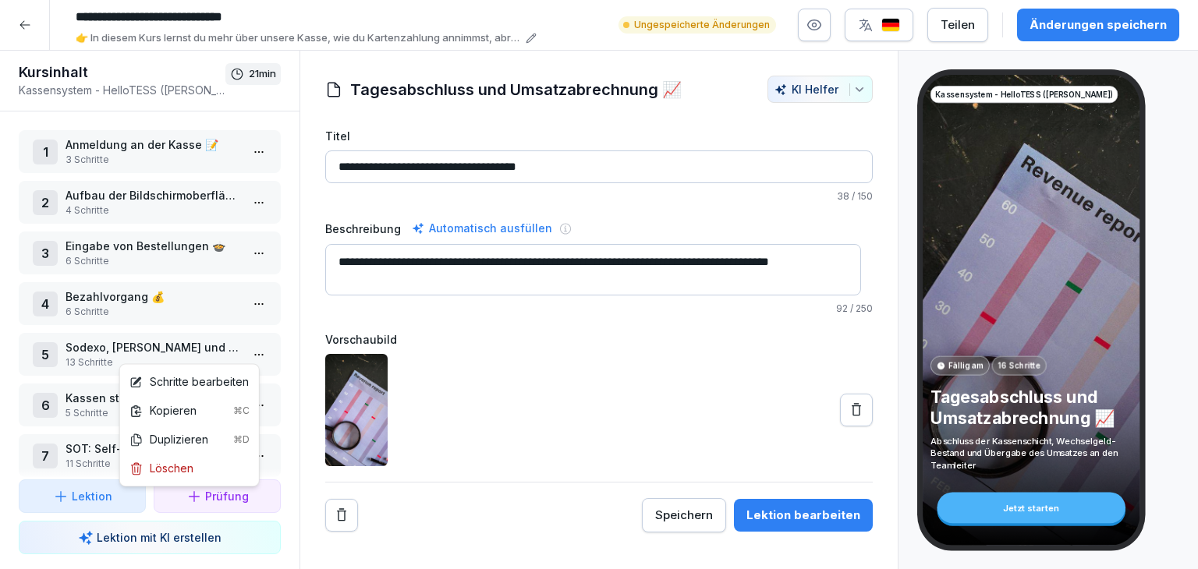
click at [248, 356] on html "**********" at bounding box center [599, 284] width 1198 height 569
click at [231, 379] on div "Schritte bearbeiten" at bounding box center [188, 382] width 119 height 16
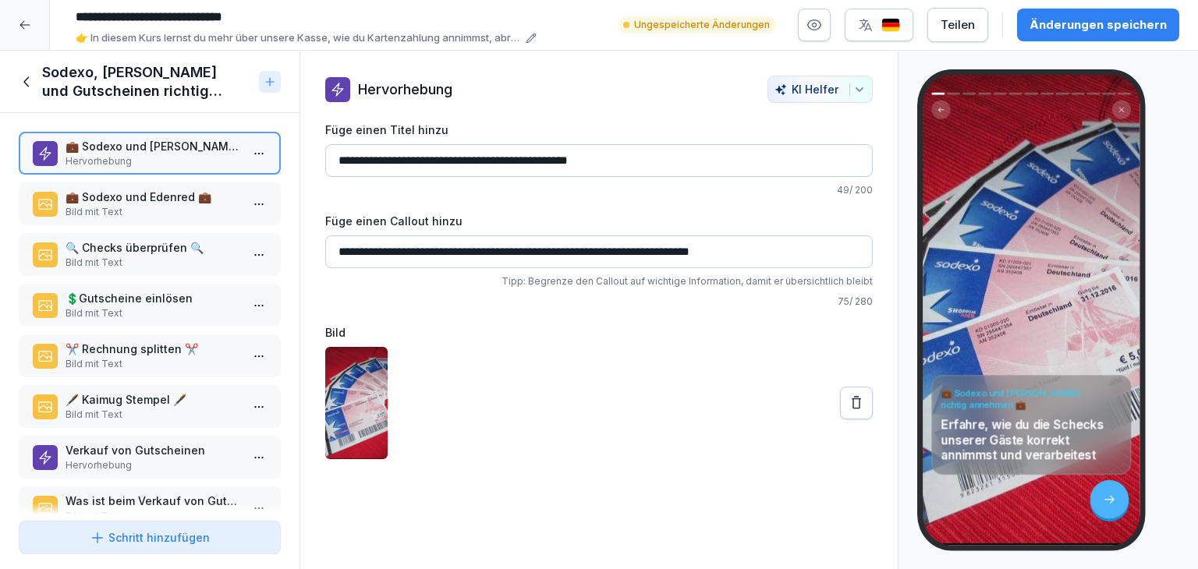
click at [153, 199] on p "💼 Sodexo und Edenred 💼" at bounding box center [153, 197] width 175 height 16
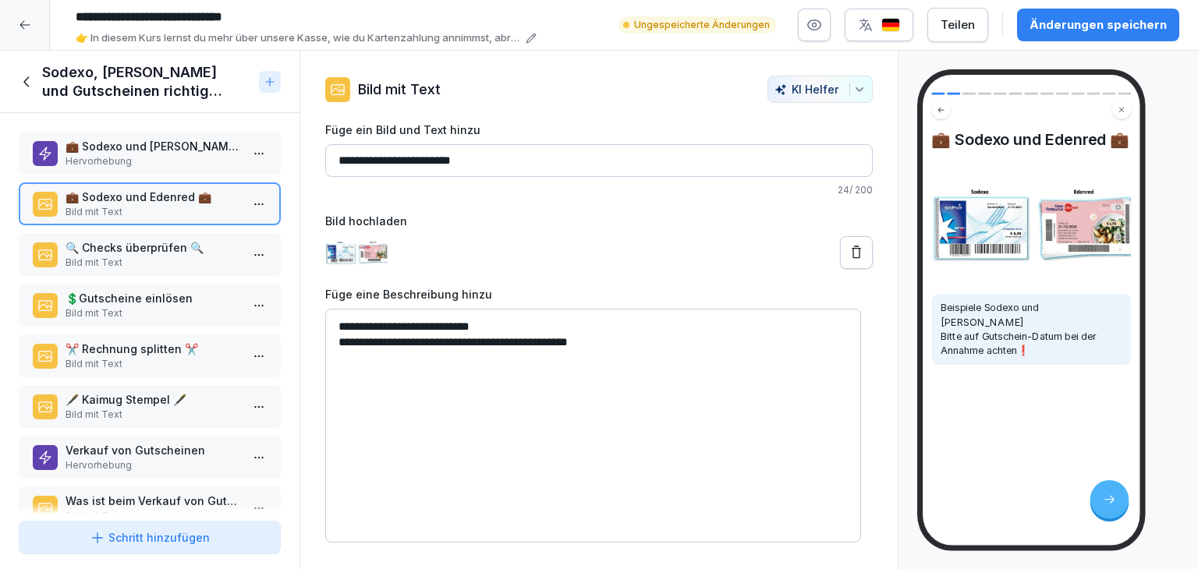
click at [158, 256] on p "Bild mit Text" at bounding box center [153, 263] width 175 height 14
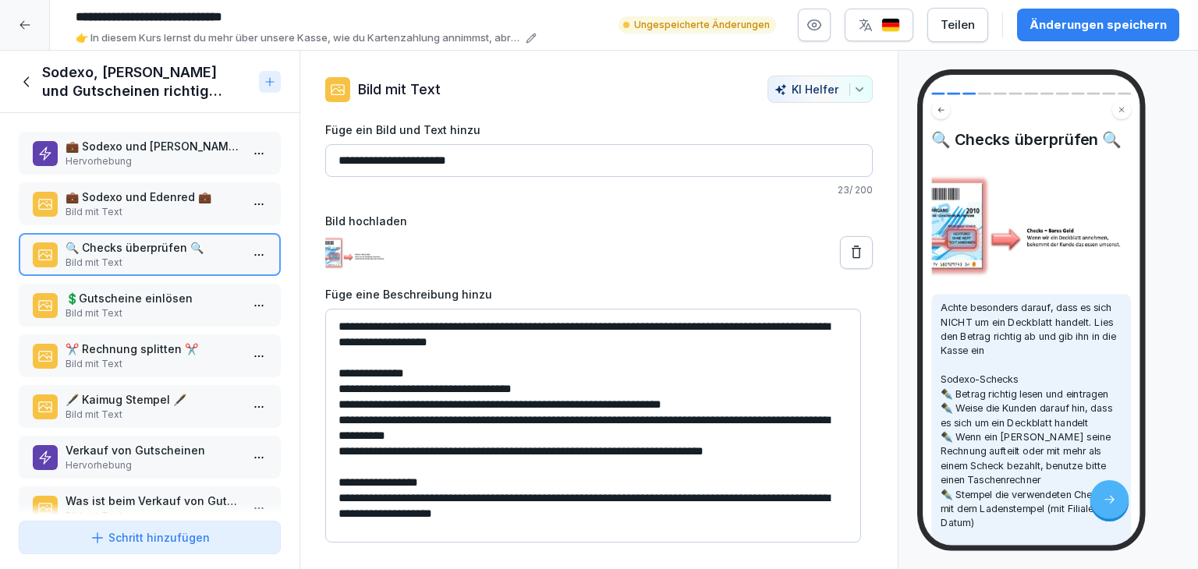
drag, startPoint x: 551, startPoint y: 325, endPoint x: 590, endPoint y: 334, distance: 39.9
click at [590, 334] on textarea "**********" at bounding box center [593, 426] width 536 height 234
click at [584, 325] on textarea "**********" at bounding box center [593, 426] width 536 height 234
drag, startPoint x: 584, startPoint y: 325, endPoint x: 523, endPoint y: 334, distance: 62.2
click at [549, 328] on textarea "**********" at bounding box center [593, 426] width 536 height 234
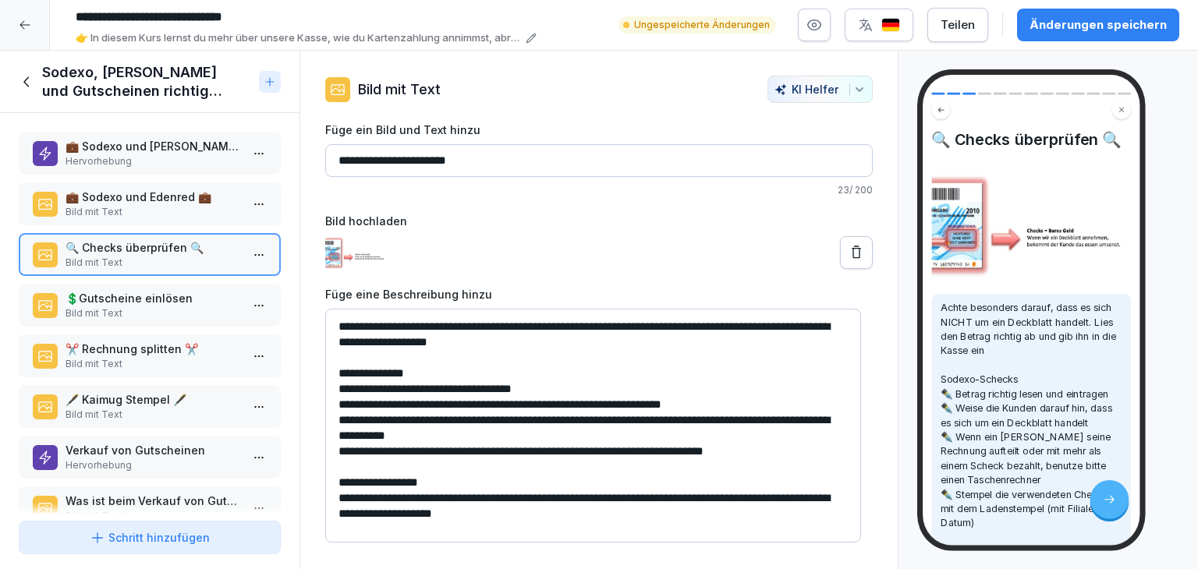
click at [533, 367] on textarea "**********" at bounding box center [593, 426] width 536 height 234
click at [558, 325] on textarea "**********" at bounding box center [593, 426] width 536 height 234
click at [537, 232] on div "Bild hochladen" at bounding box center [599, 242] width 548 height 58
click at [155, 308] on p "Bild mit Text" at bounding box center [153, 314] width 175 height 14
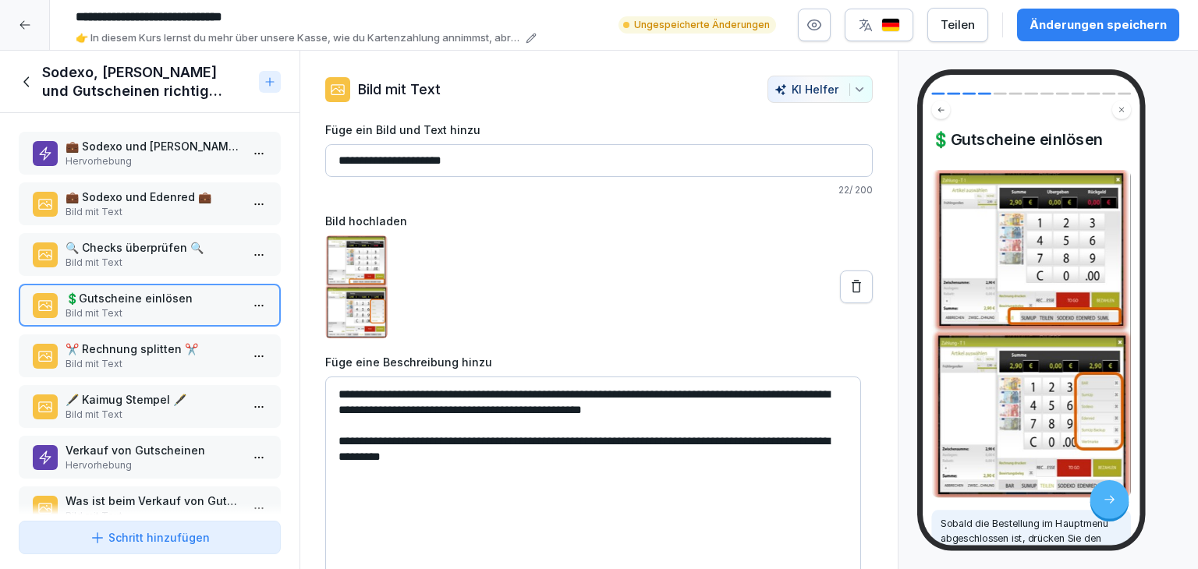
click at [172, 358] on p "Bild mit Text" at bounding box center [153, 364] width 175 height 14
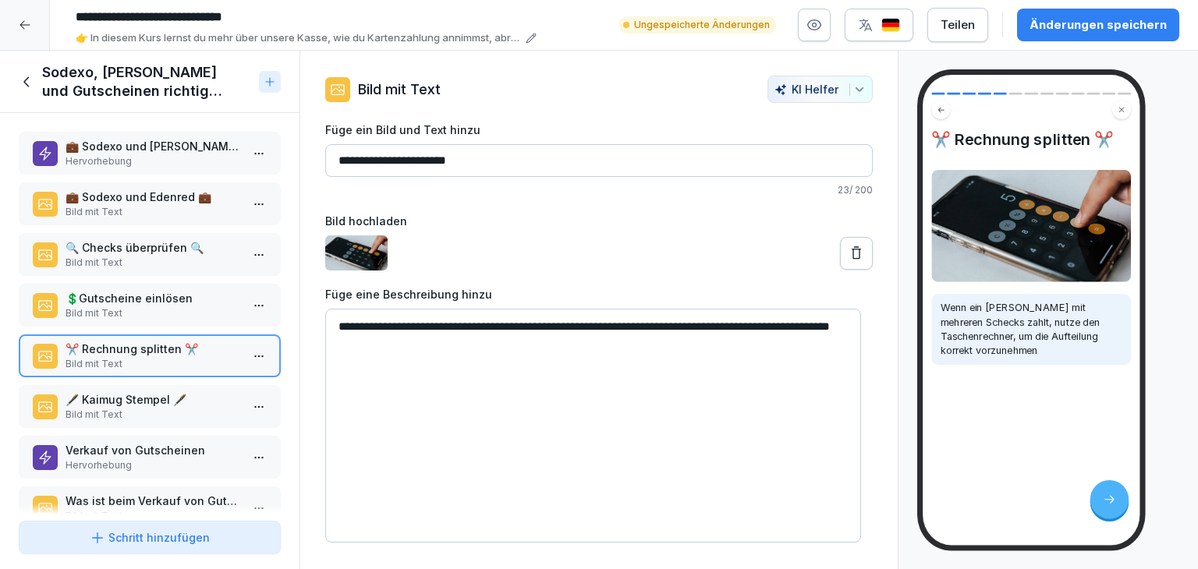
click at [181, 395] on p "🖋️ Kaimug Stempel 🖋️" at bounding box center [153, 400] width 175 height 16
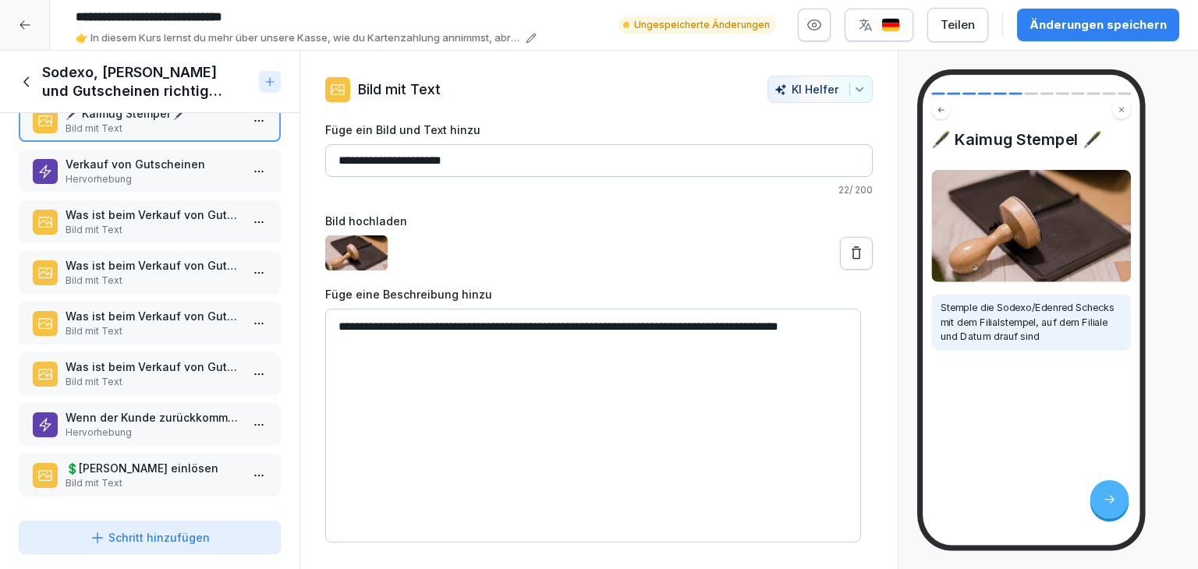
scroll to position [290, 0]
click at [196, 172] on p "Hervorhebung" at bounding box center [153, 179] width 175 height 14
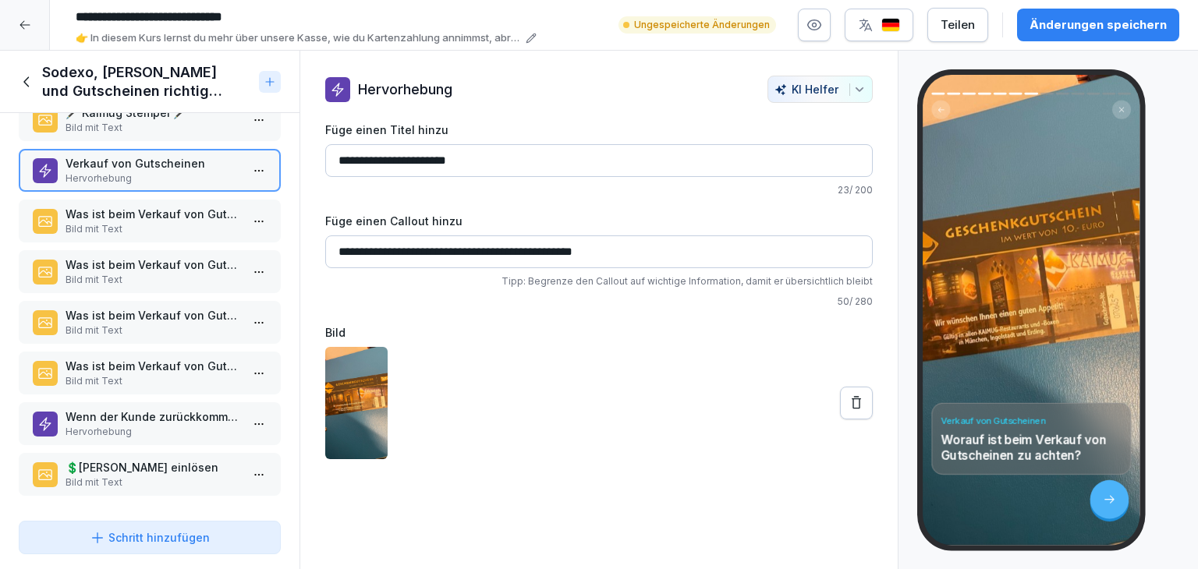
click at [984, 354] on div "Verkauf von Gutscheinen Worauf ist beim Verkauf von Gutscheinen zu achten?" at bounding box center [1031, 310] width 217 height 470
click at [140, 207] on p "Was ist beim Verkauf von Gutscheinen zu tun?" at bounding box center [153, 214] width 175 height 16
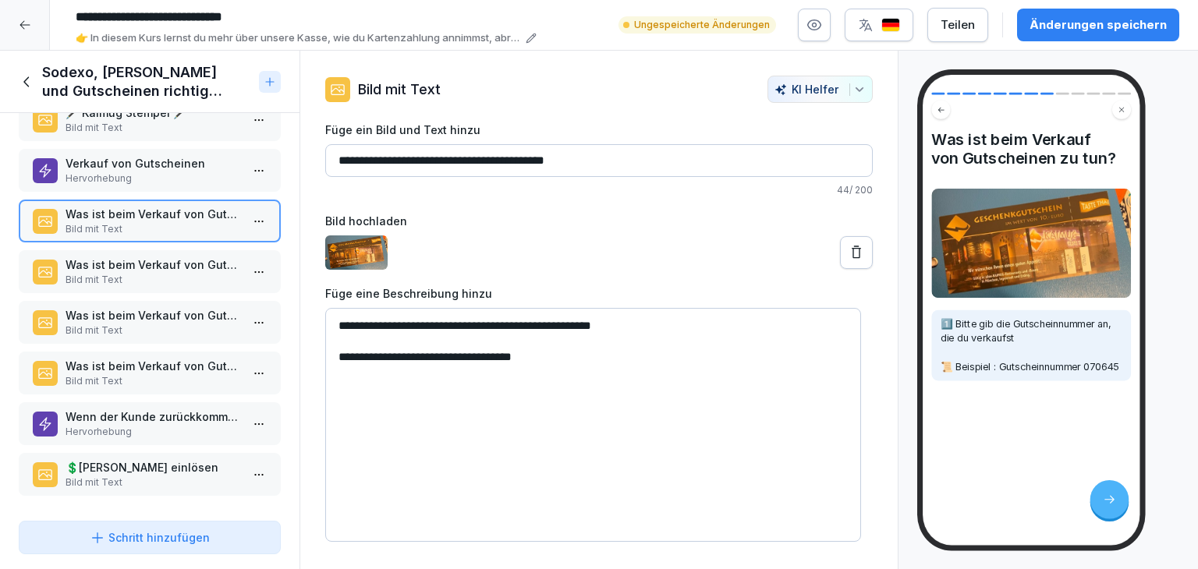
click at [144, 273] on p "Bild mit Text" at bounding box center [153, 280] width 175 height 14
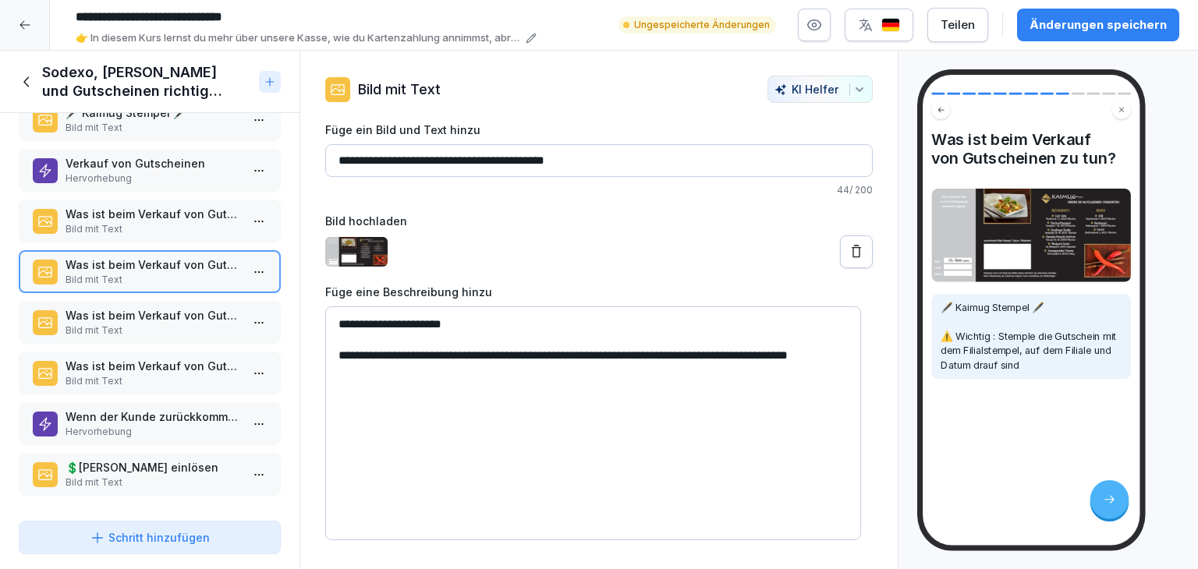
click at [20, 79] on icon at bounding box center [27, 81] width 17 height 17
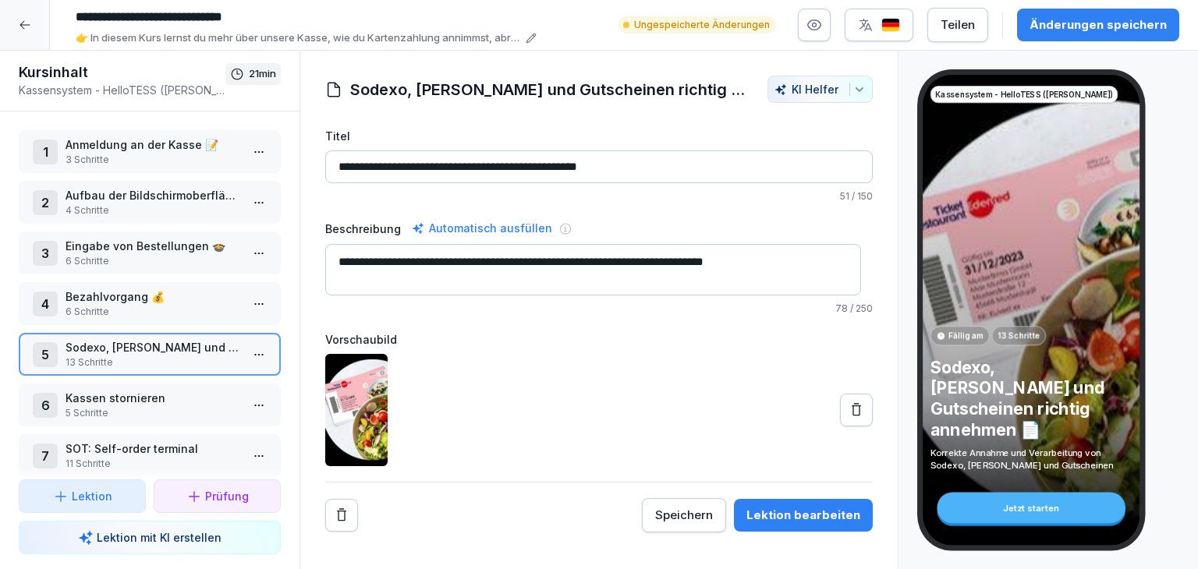
click at [37, 17] on div at bounding box center [25, 25] width 50 height 50
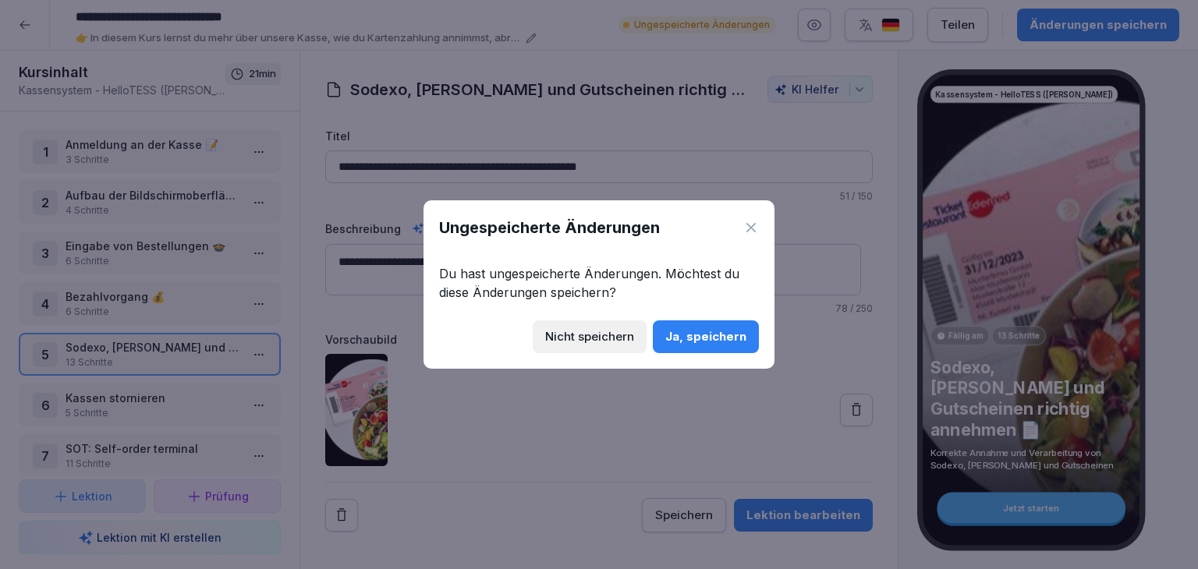
click at [700, 337] on div "Ja, speichern" at bounding box center [705, 336] width 81 height 17
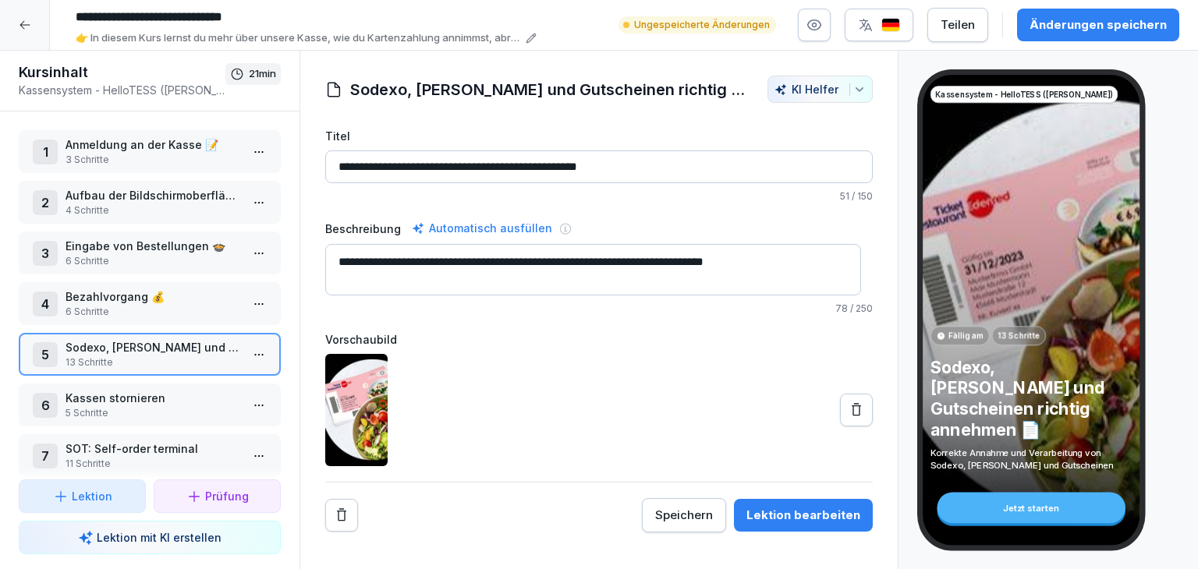
click at [12, 37] on div at bounding box center [25, 25] width 50 height 50
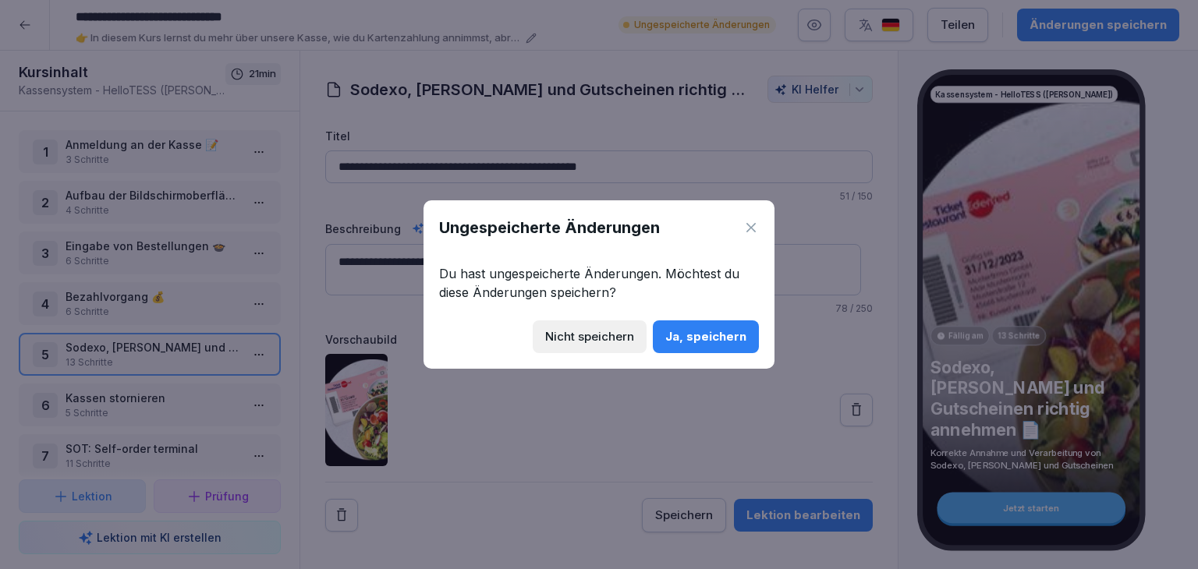
click at [680, 335] on div "Ja, speichern" at bounding box center [705, 336] width 81 height 17
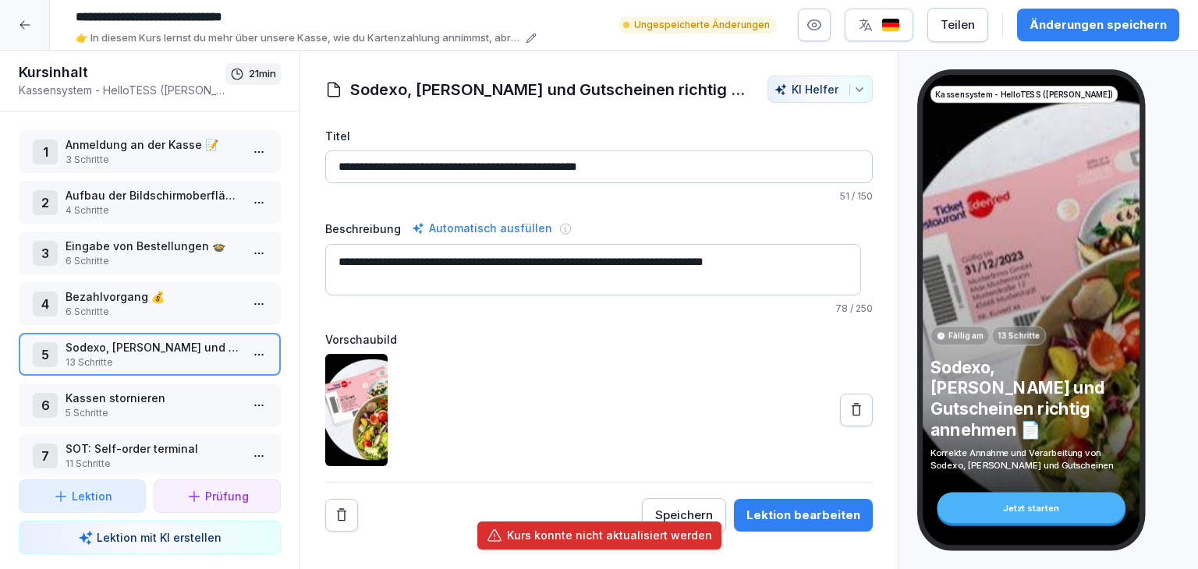
click at [1064, 16] on div "Änderungen speichern" at bounding box center [1098, 24] width 137 height 17
click at [1100, 14] on button "Änderungen speichern" at bounding box center [1098, 25] width 162 height 33
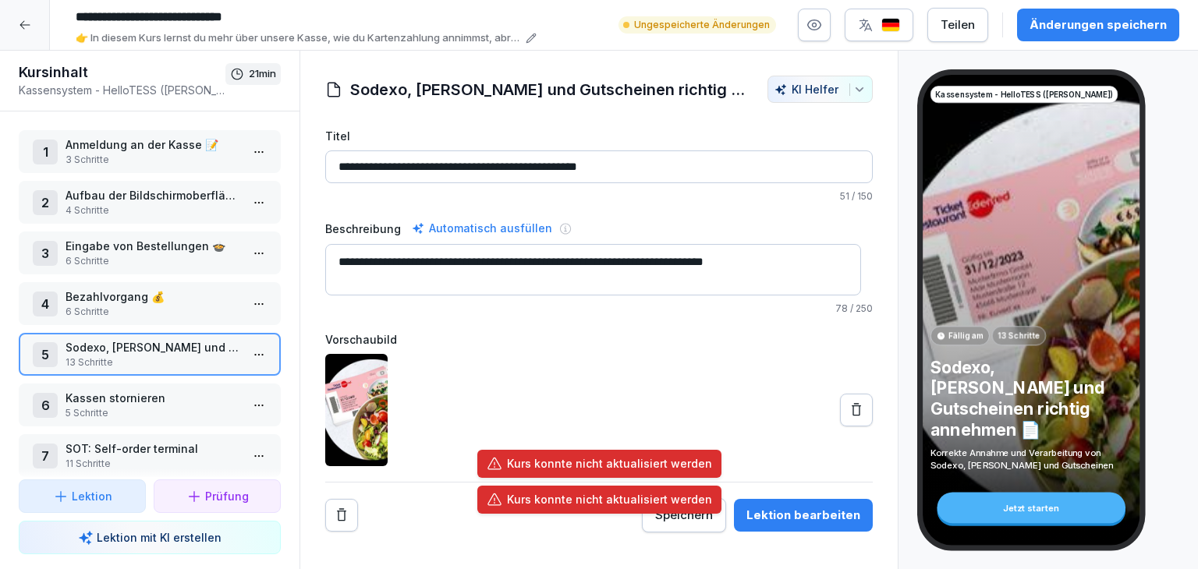
click at [1100, 14] on button "Änderungen speichern" at bounding box center [1098, 25] width 162 height 33
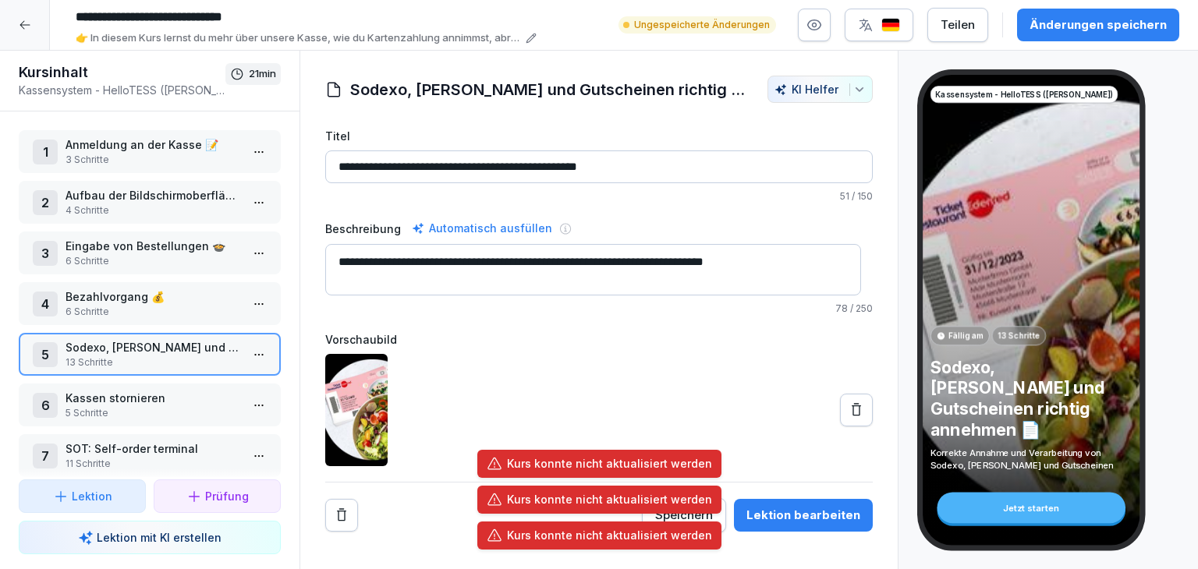
click at [678, 363] on div at bounding box center [599, 410] width 548 height 112
click at [12, 35] on div at bounding box center [25, 25] width 50 height 50
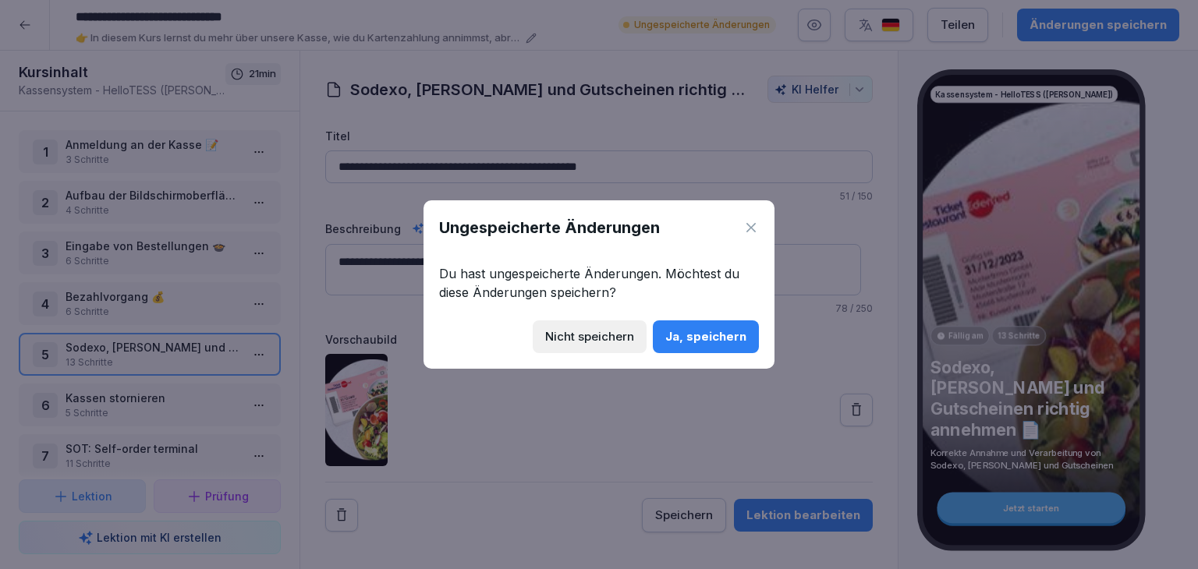
click at [568, 347] on button "Nicht speichern" at bounding box center [590, 337] width 114 height 33
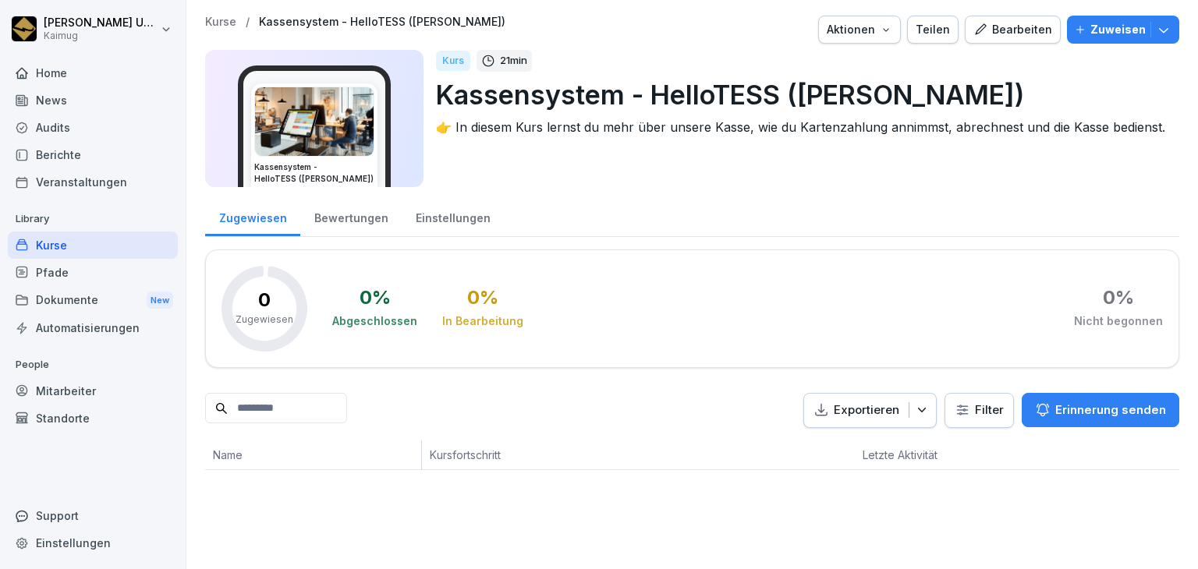
click at [87, 239] on div "Kurse" at bounding box center [93, 245] width 170 height 27
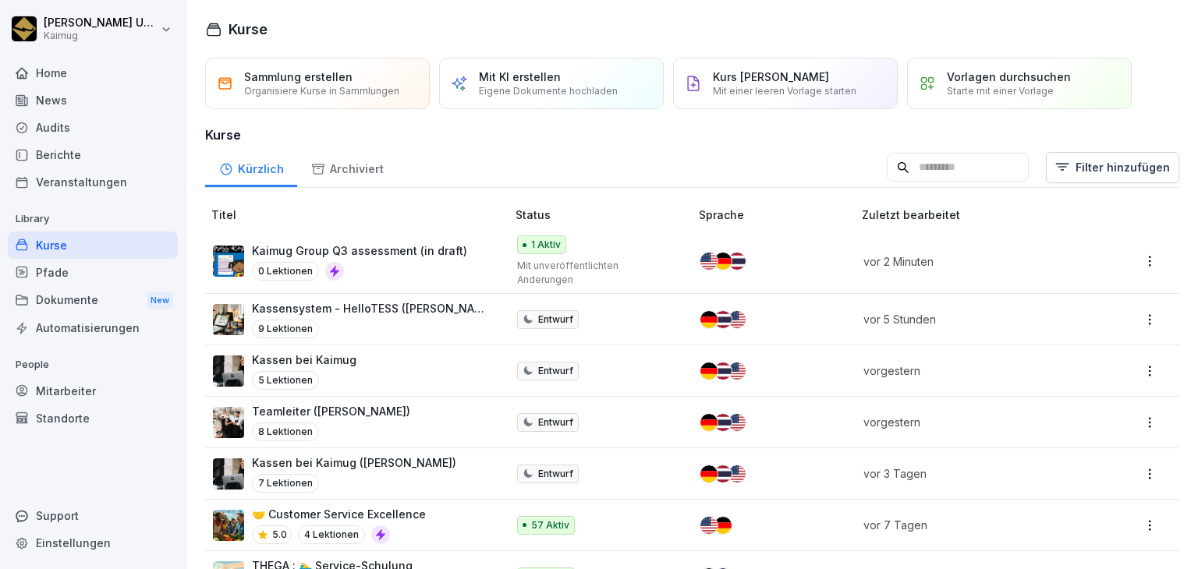
click at [1131, 413] on html "[PERSON_NAME] Kaimug Home News Audits Berichte Veranstaltungen Library Kurse Pf…" at bounding box center [599, 284] width 1198 height 569
click at [1014, 263] on div "Bearbeiten" at bounding box center [1062, 253] width 167 height 29
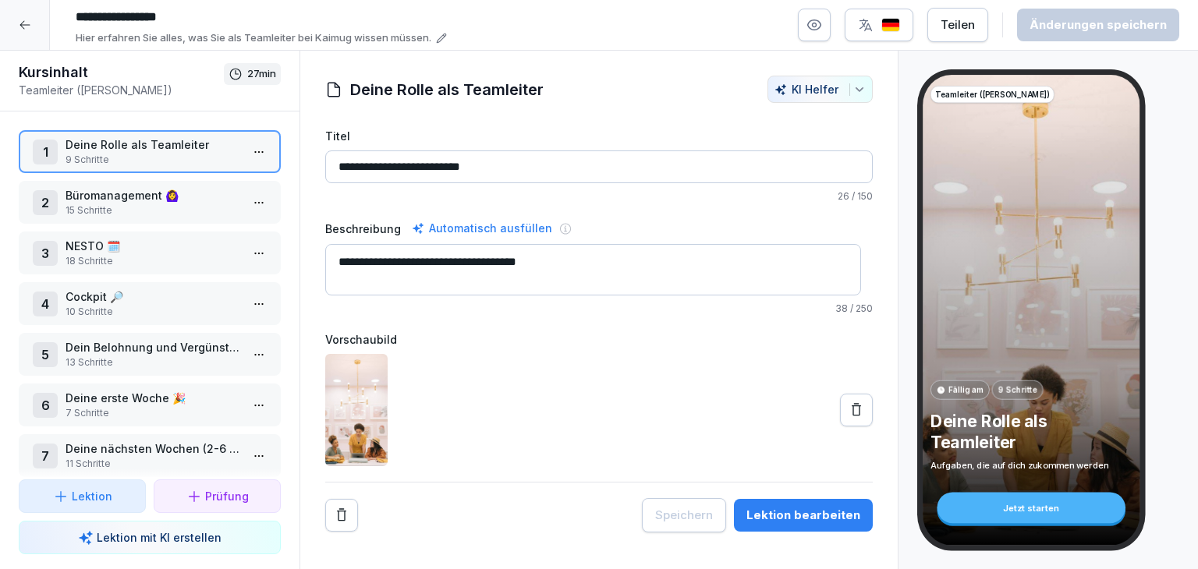
click at [243, 162] on html "**********" at bounding box center [599, 284] width 1198 height 569
click at [200, 179] on div "Schritte bearbeiten" at bounding box center [188, 182] width 119 height 16
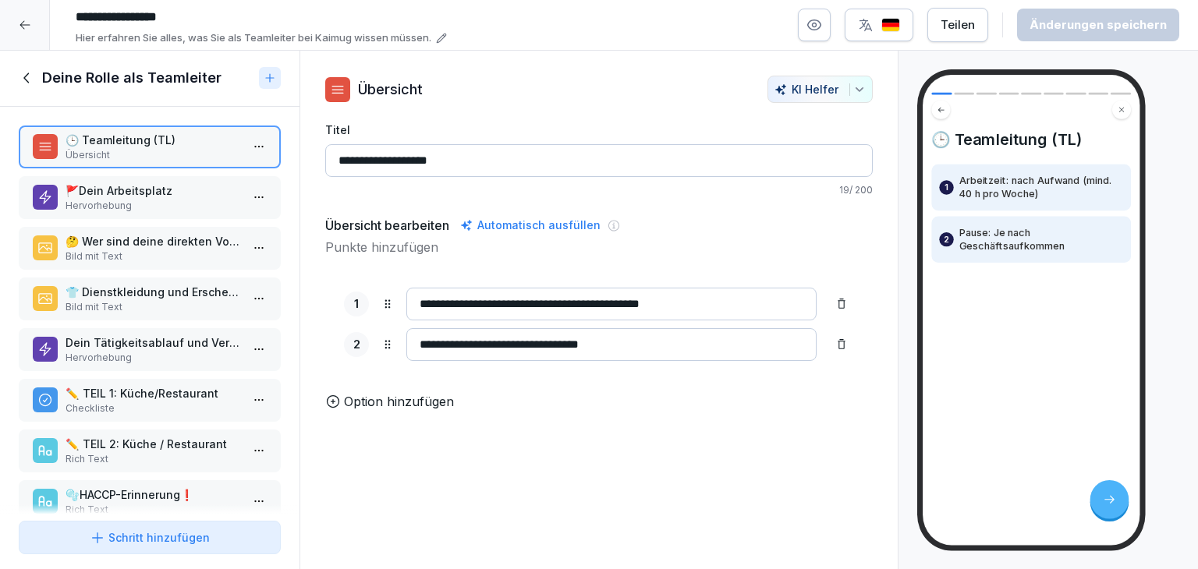
click at [181, 207] on p "Hervorhebung" at bounding box center [153, 206] width 175 height 14
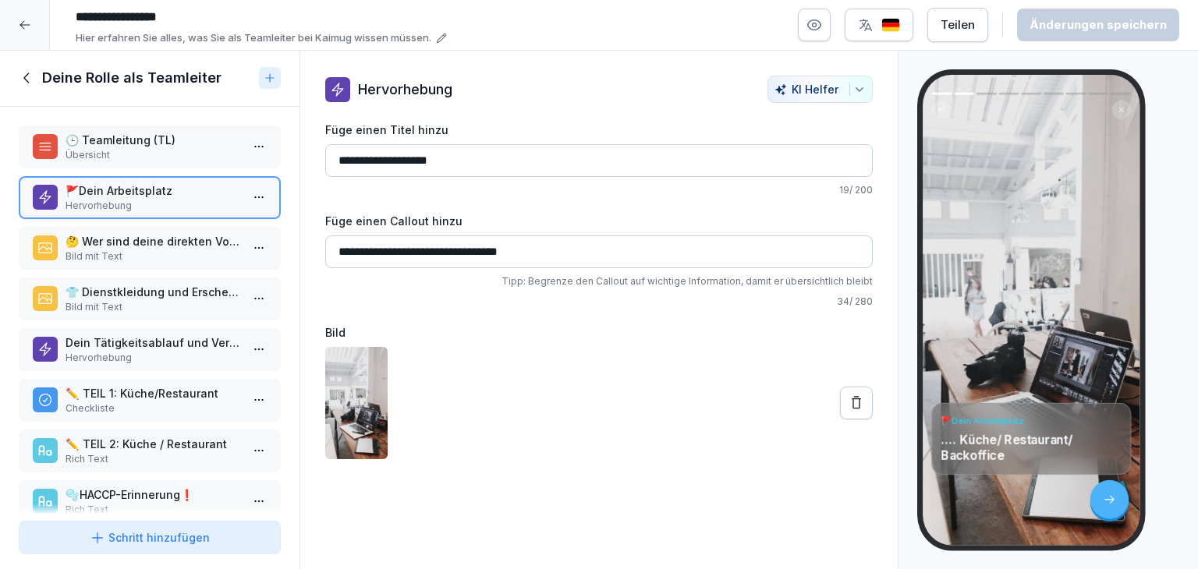
click at [187, 257] on p "Bild mit Text" at bounding box center [153, 257] width 175 height 14
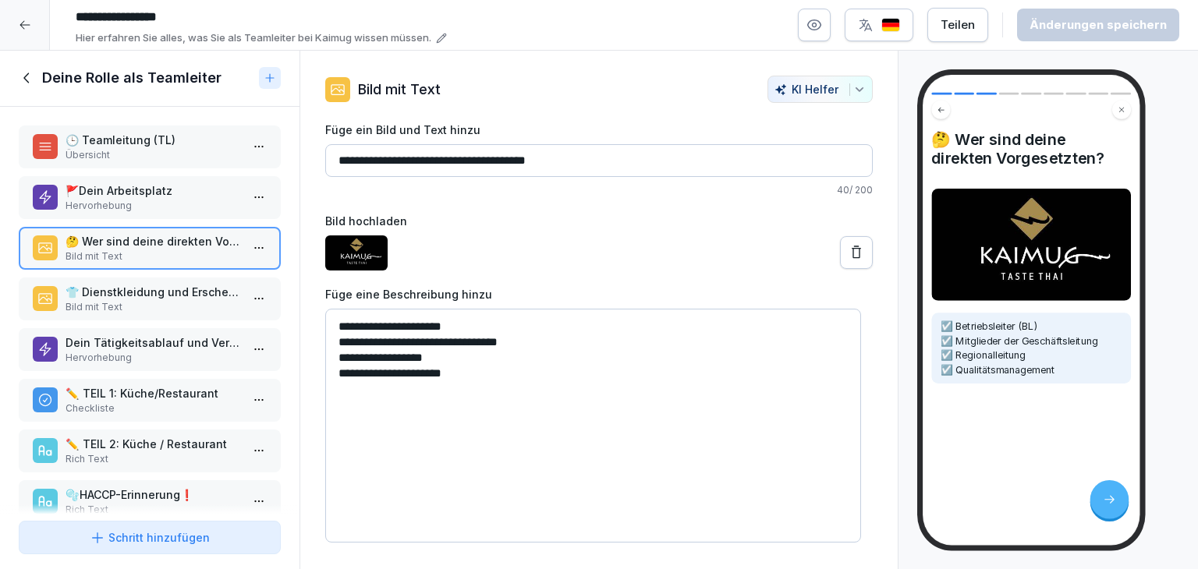
click at [204, 296] on p "👕 Dienstkleidung und Erscheinungsbild:" at bounding box center [153, 292] width 175 height 16
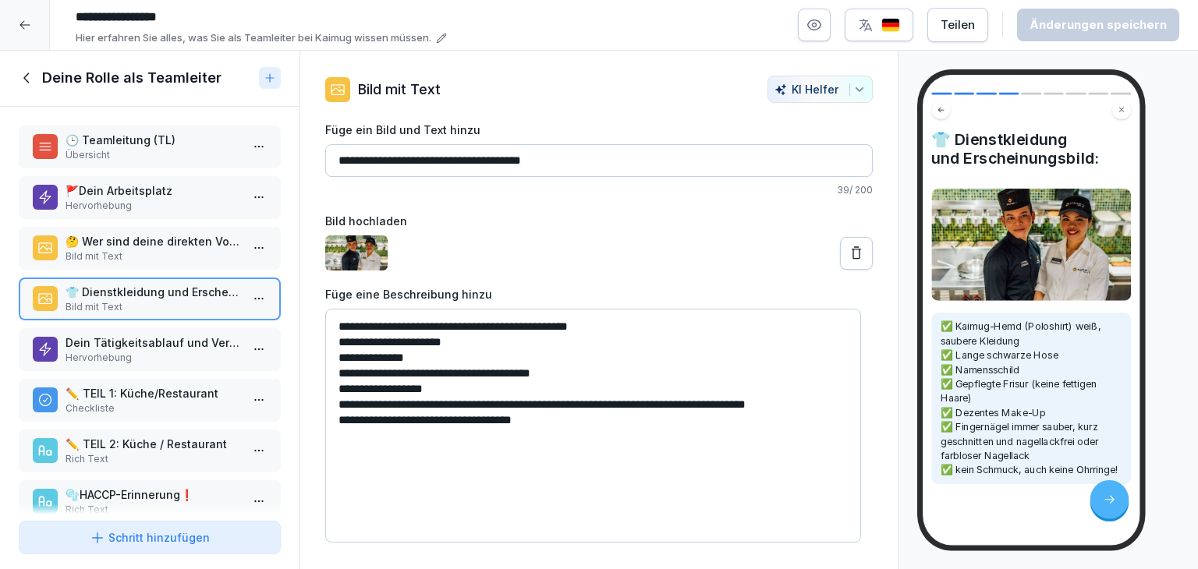
click at [197, 356] on p "Hervorhebung" at bounding box center [153, 358] width 175 height 14
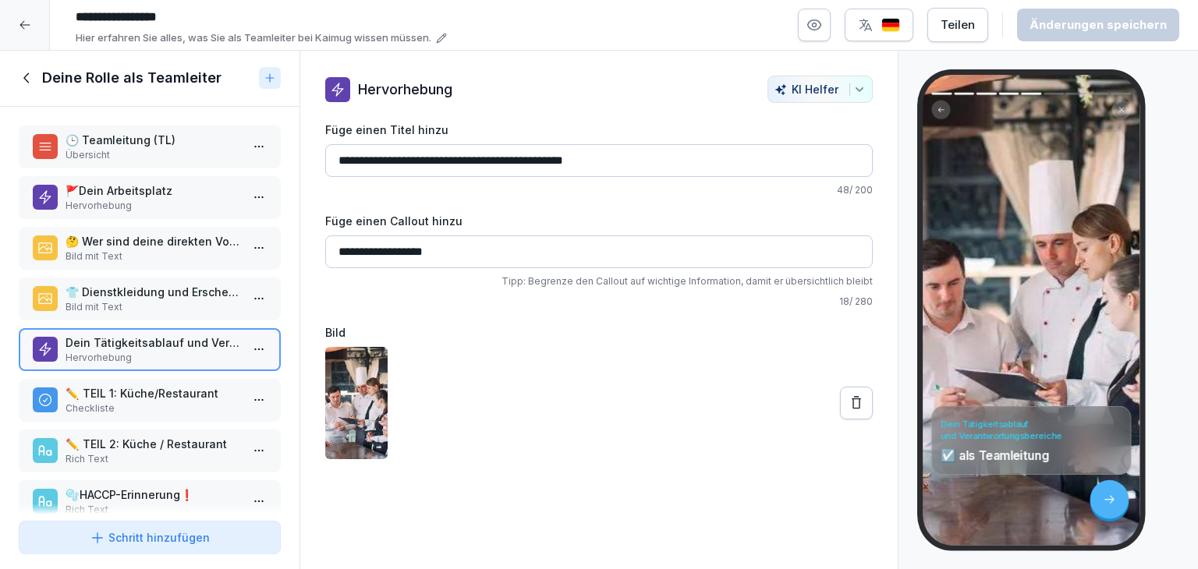
click at [199, 405] on p "Checkliste" at bounding box center [153, 409] width 175 height 14
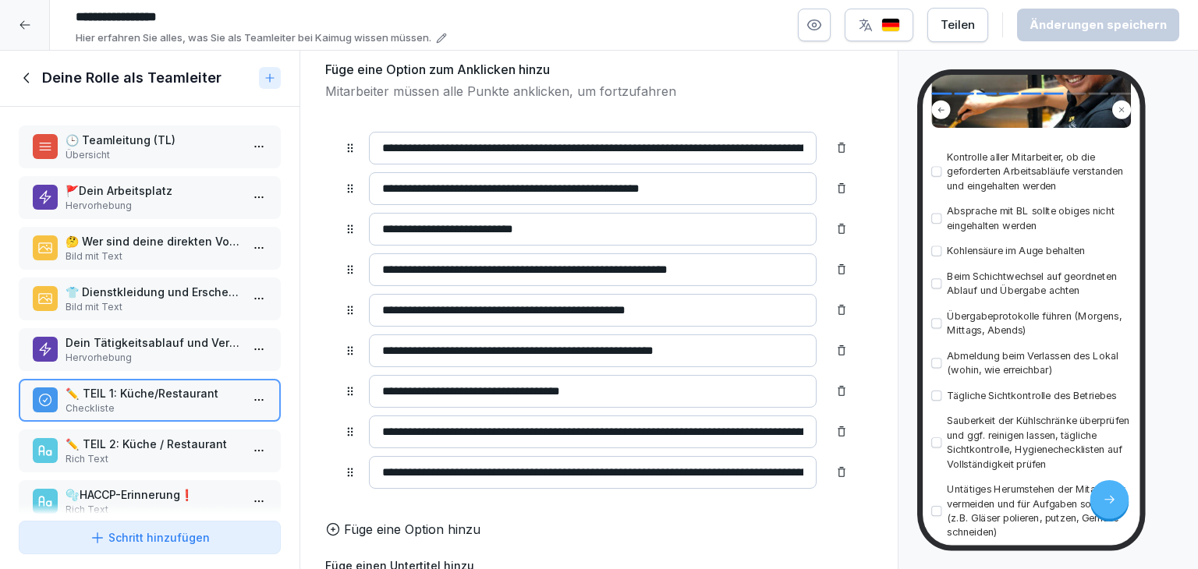
scroll to position [312, 0]
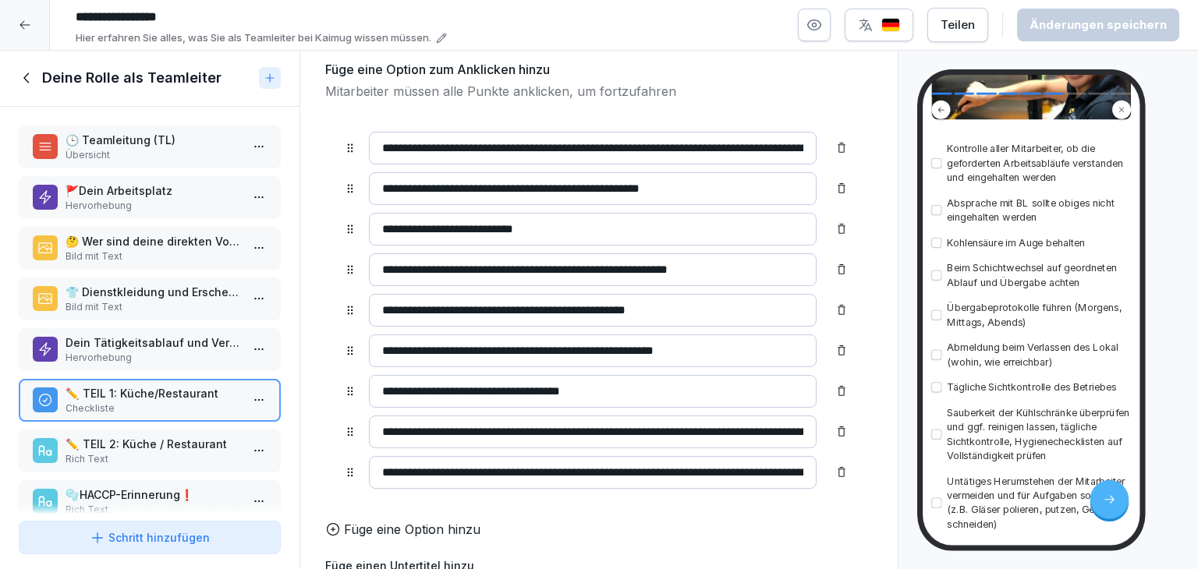
click at [933, 239] on button "button" at bounding box center [936, 243] width 10 height 10
click at [936, 213] on button "button" at bounding box center [936, 210] width 10 height 10
click at [936, 161] on button "button" at bounding box center [936, 163] width 10 height 10
click at [944, 278] on div "Beim Schichtwechsel auf geordneten Ablauf und Übergabe achten" at bounding box center [1031, 275] width 200 height 29
click at [941, 275] on button "button" at bounding box center [936, 276] width 10 height 10
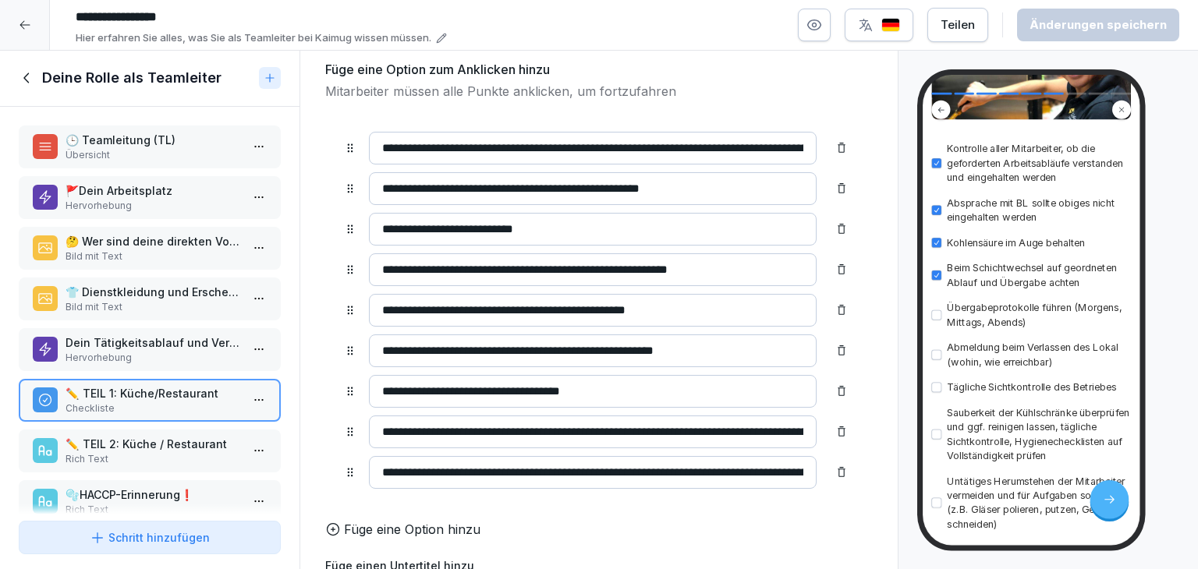
click at [940, 318] on button "button" at bounding box center [936, 315] width 10 height 10
click at [936, 356] on button "button" at bounding box center [936, 355] width 10 height 10
click at [935, 391] on button "button" at bounding box center [936, 388] width 10 height 10
click at [938, 440] on button "button" at bounding box center [936, 435] width 10 height 10
click at [939, 509] on button "button" at bounding box center [936, 503] width 10 height 10
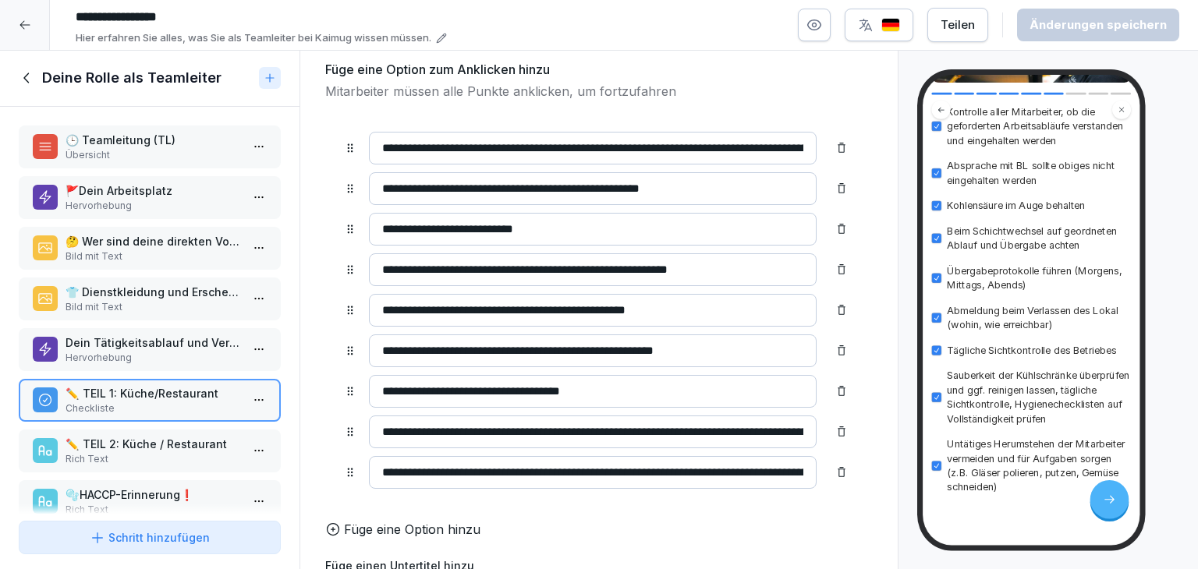
scroll to position [412, 0]
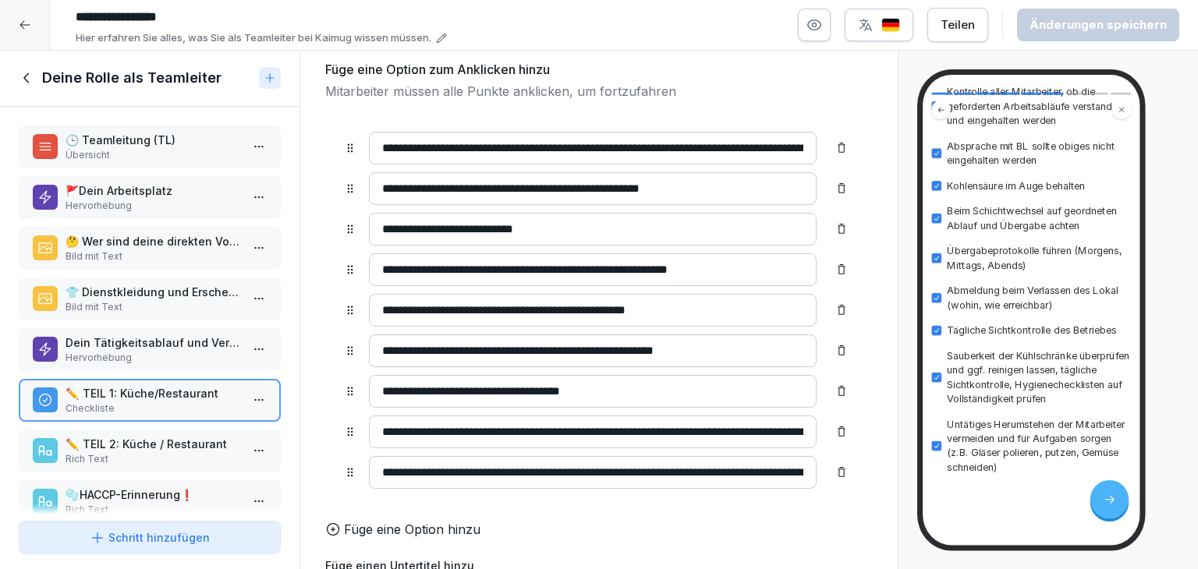
click at [1112, 488] on div at bounding box center [1109, 499] width 39 height 39
click at [184, 452] on p "Rich Text" at bounding box center [153, 459] width 175 height 14
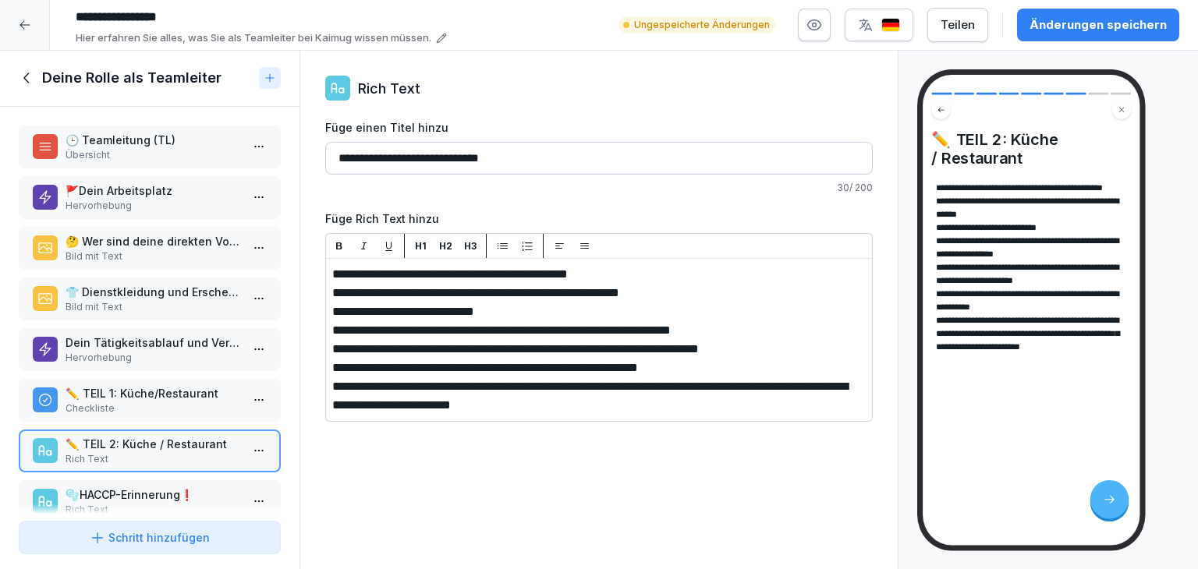
click at [555, 481] on div "**********" at bounding box center [599, 310] width 599 height 519
click at [197, 484] on p "🫧 HACCP-Erinnerung❗" at bounding box center [153, 492] width 175 height 16
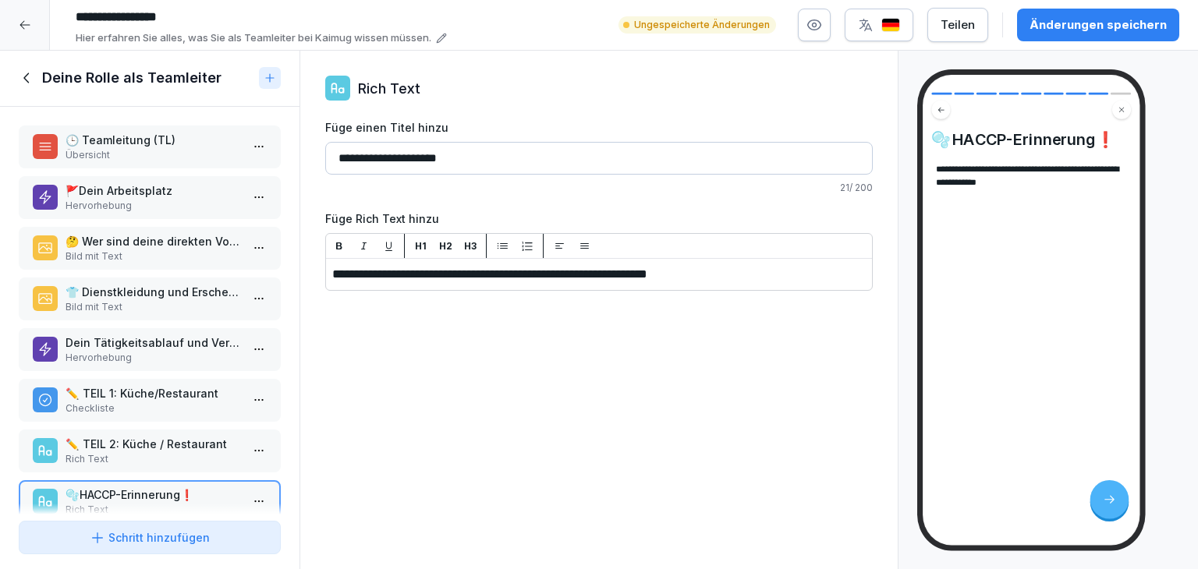
scroll to position [83, 0]
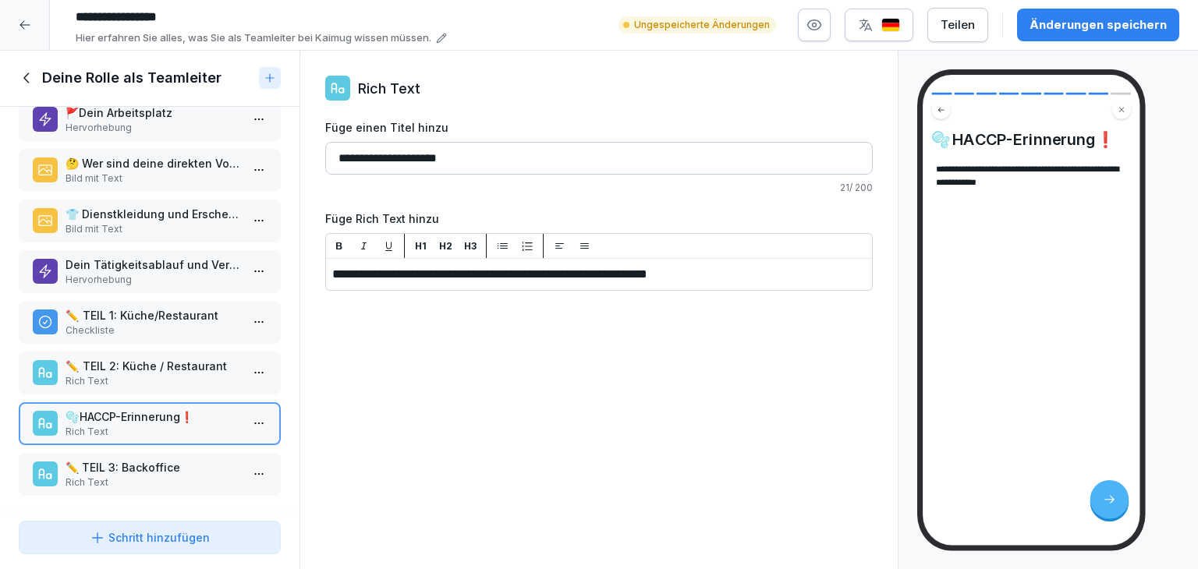
click at [94, 476] on p "Rich Text" at bounding box center [153, 483] width 175 height 14
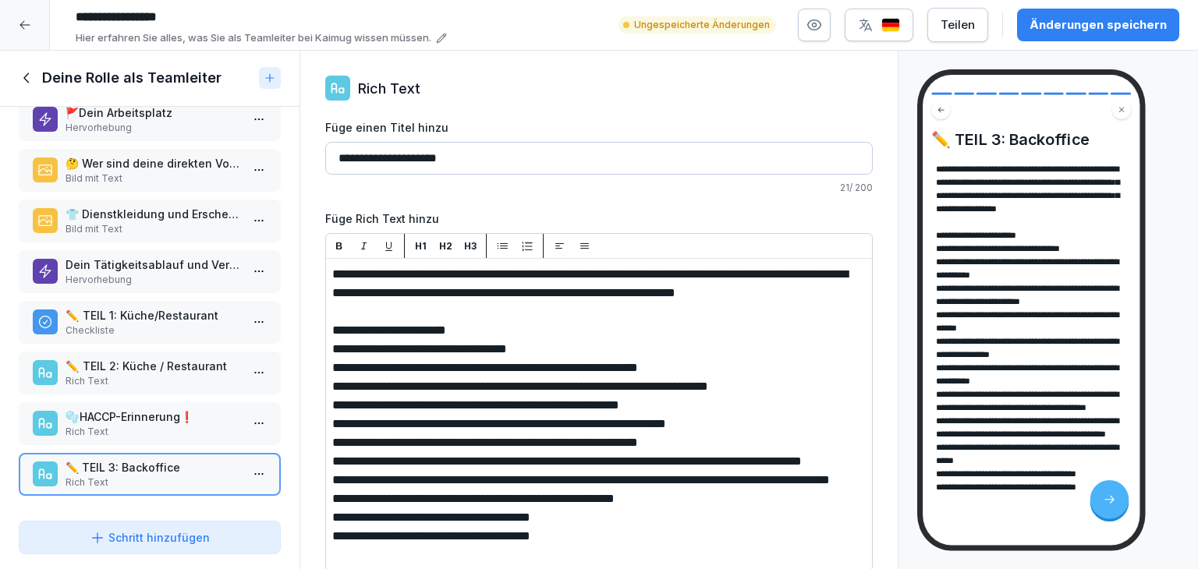
scroll to position [69, 0]
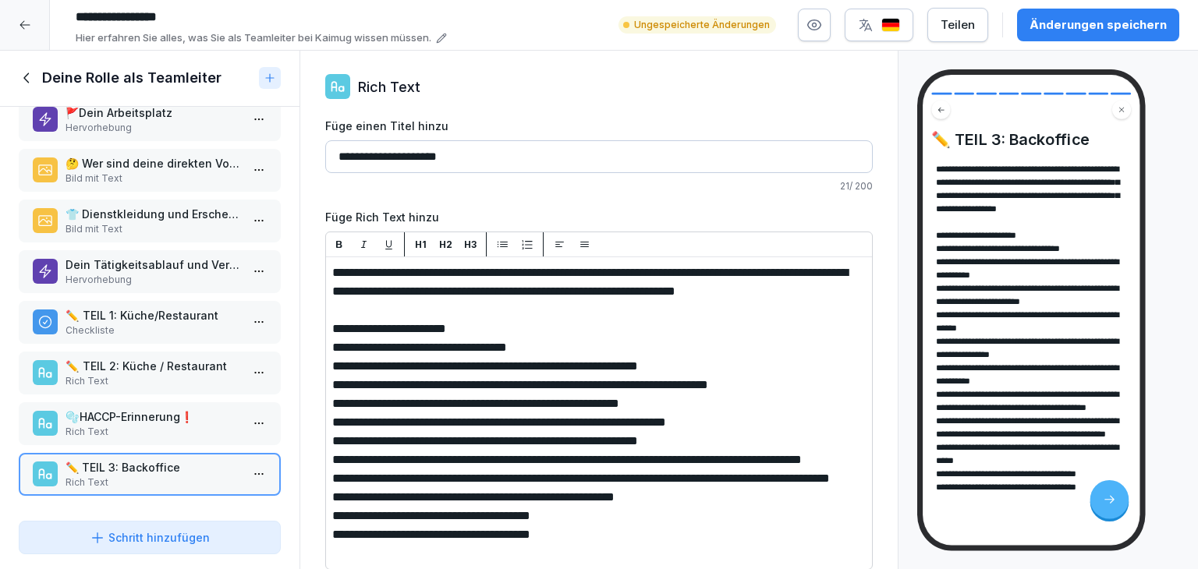
click at [28, 80] on icon at bounding box center [27, 77] width 17 height 17
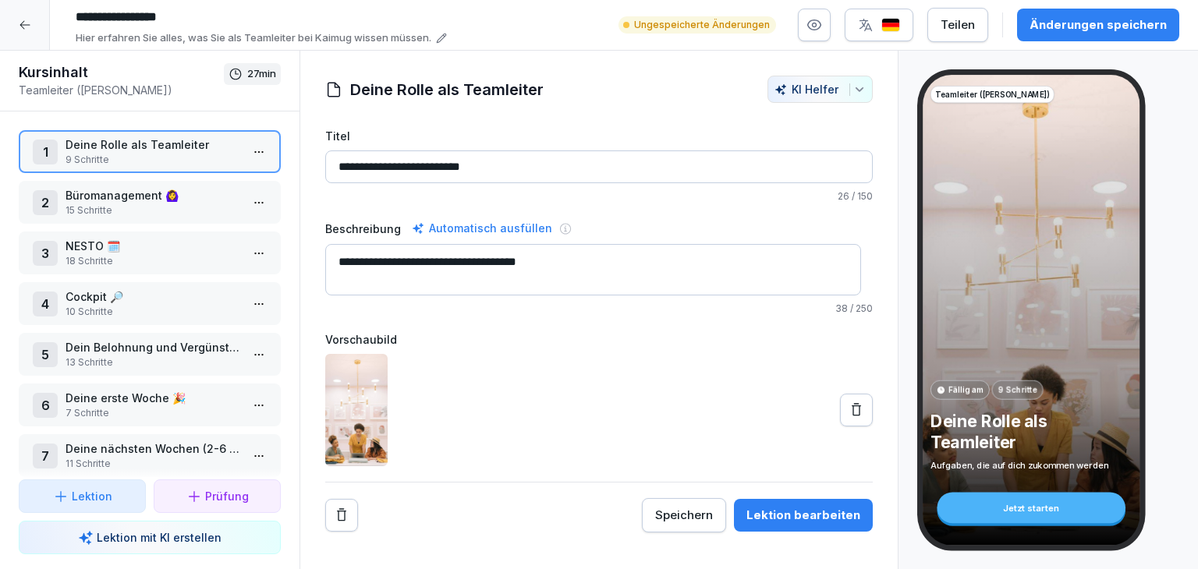
click at [36, 23] on div at bounding box center [25, 25] width 50 height 50
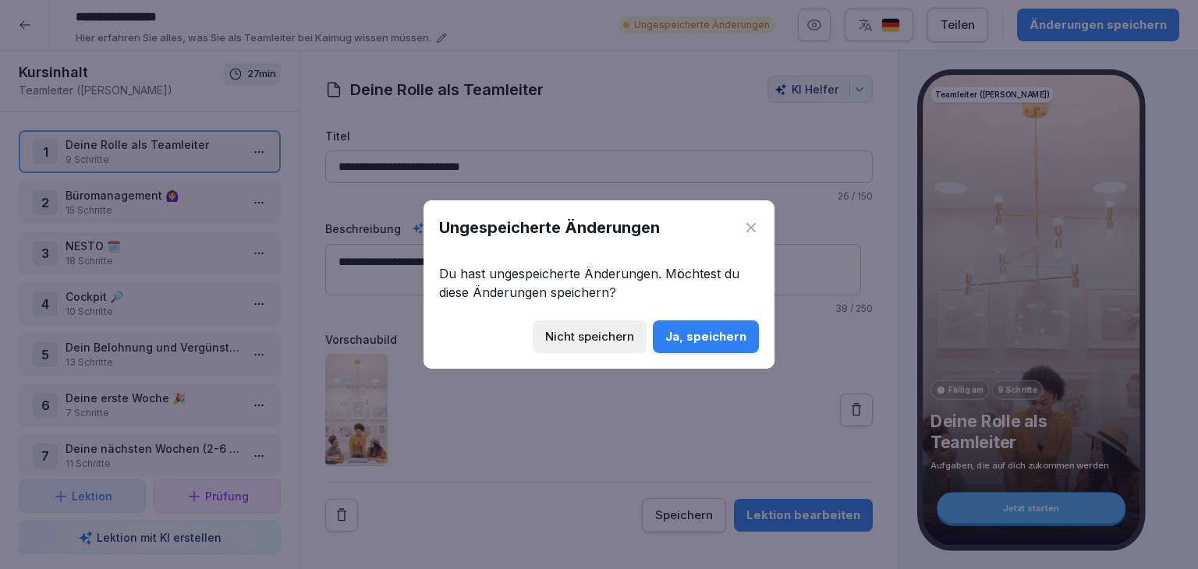
click at [691, 337] on div "Ja, speichern" at bounding box center [705, 336] width 81 height 17
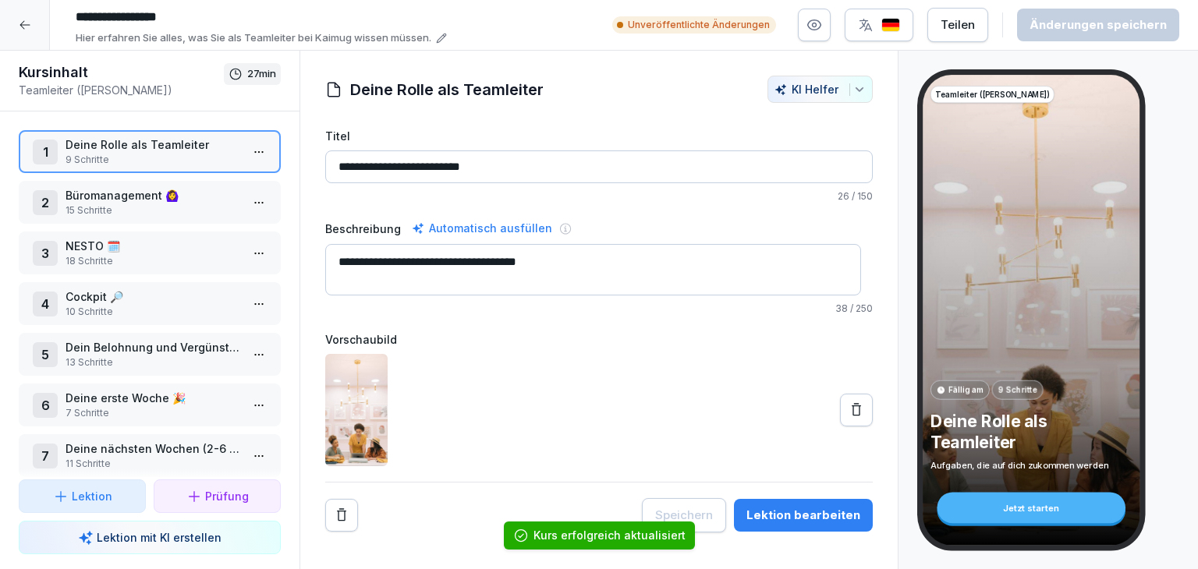
click at [23, 30] on icon at bounding box center [25, 25] width 12 height 12
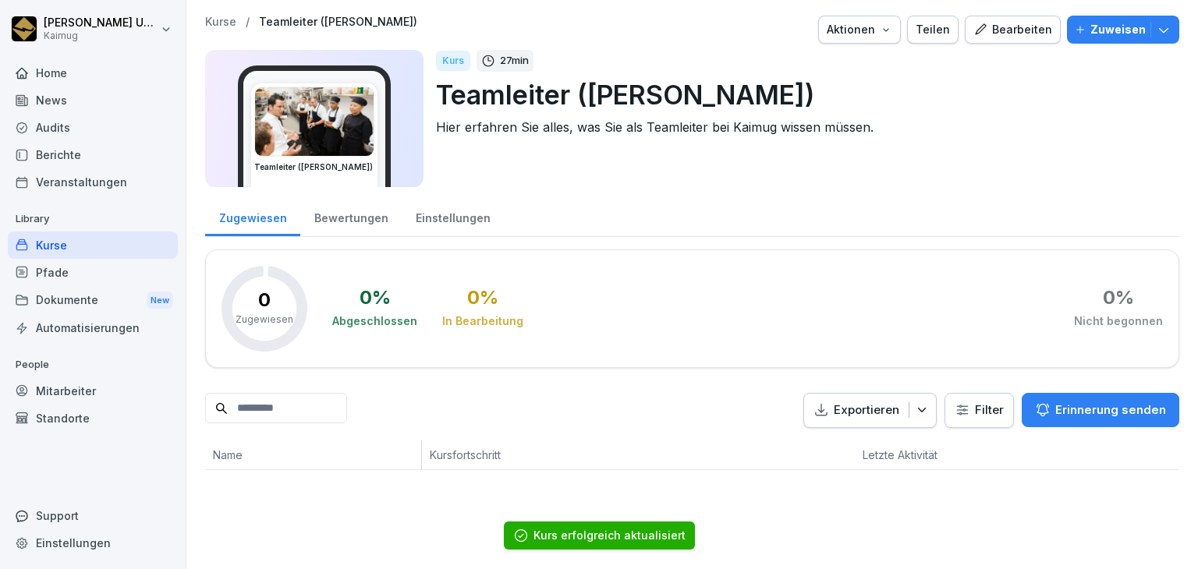
click at [120, 254] on div "Kurse" at bounding box center [93, 245] width 170 height 27
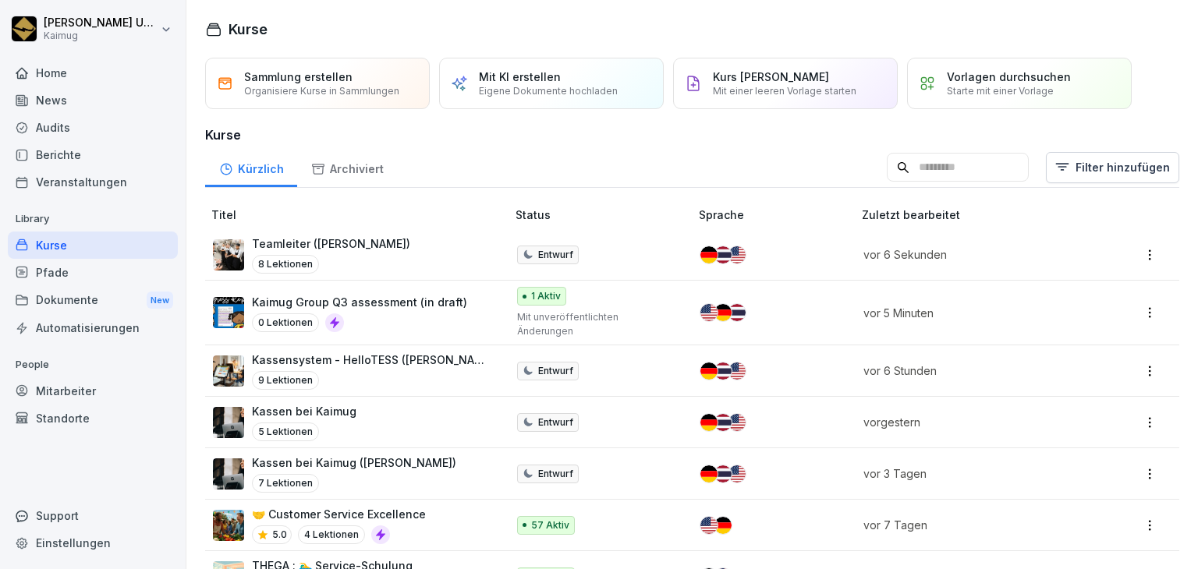
click at [1133, 359] on html "[PERSON_NAME] Kaimug Home News Audits Berichte Veranstaltungen Library Kurse Pf…" at bounding box center [599, 284] width 1198 height 569
click at [1111, 393] on div "Bearbeiten" at bounding box center [1062, 386] width 167 height 29
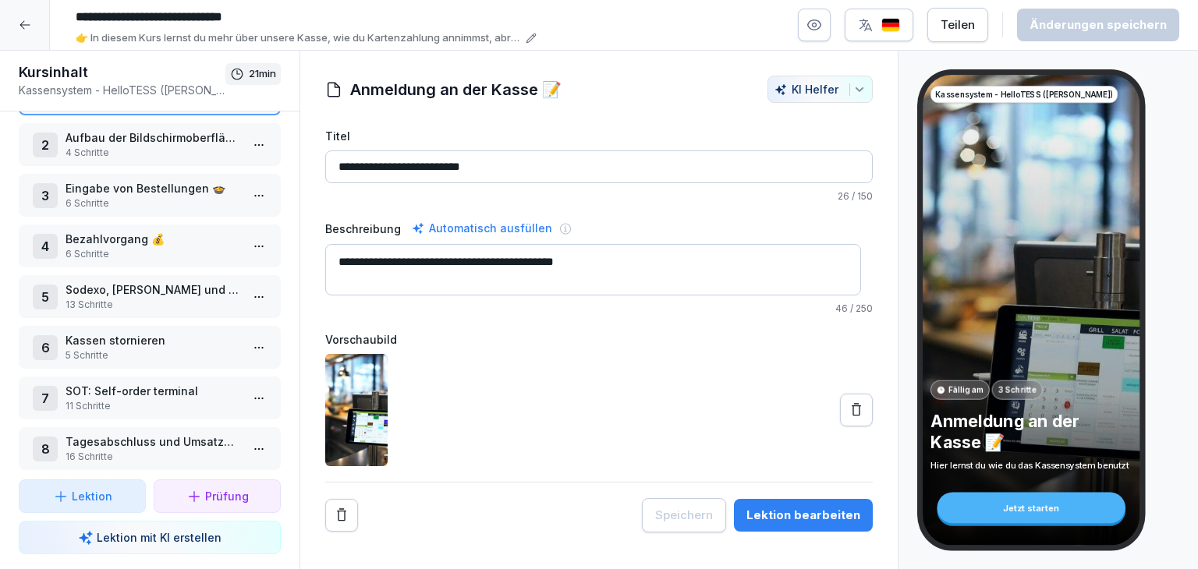
scroll to position [123, 0]
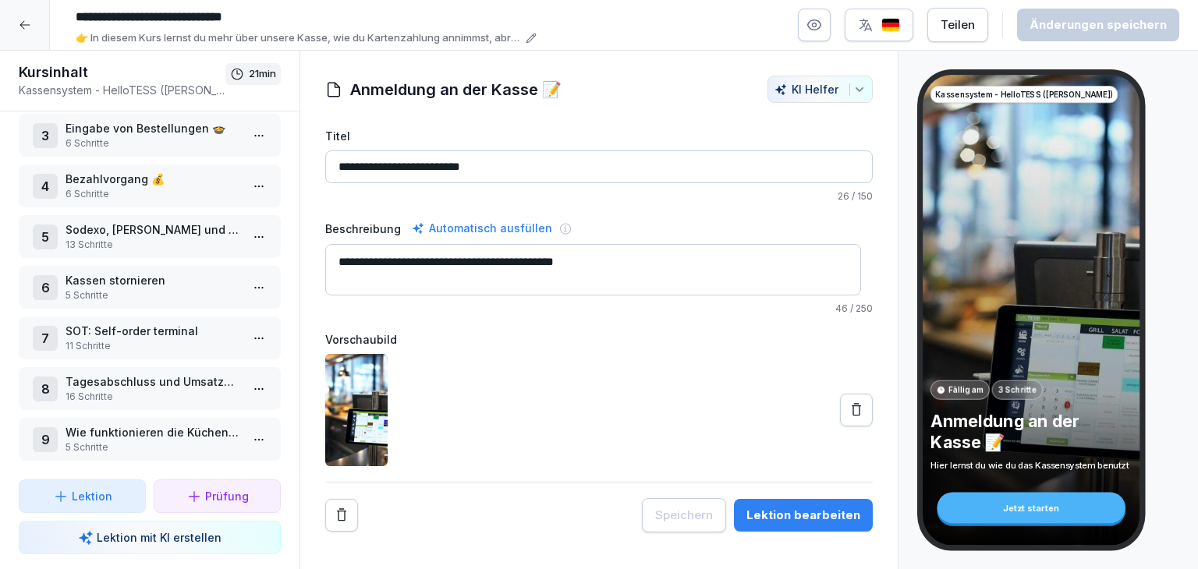
click at [144, 390] on p "16 Schritte" at bounding box center [153, 397] width 175 height 14
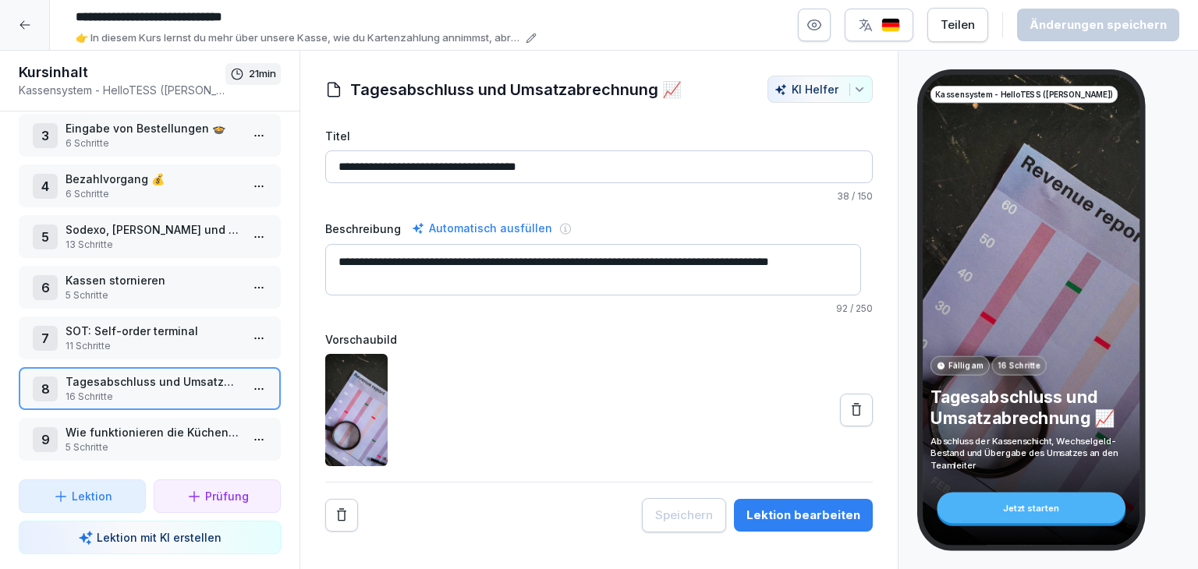
click at [143, 339] on p "11 Schritte" at bounding box center [153, 346] width 175 height 14
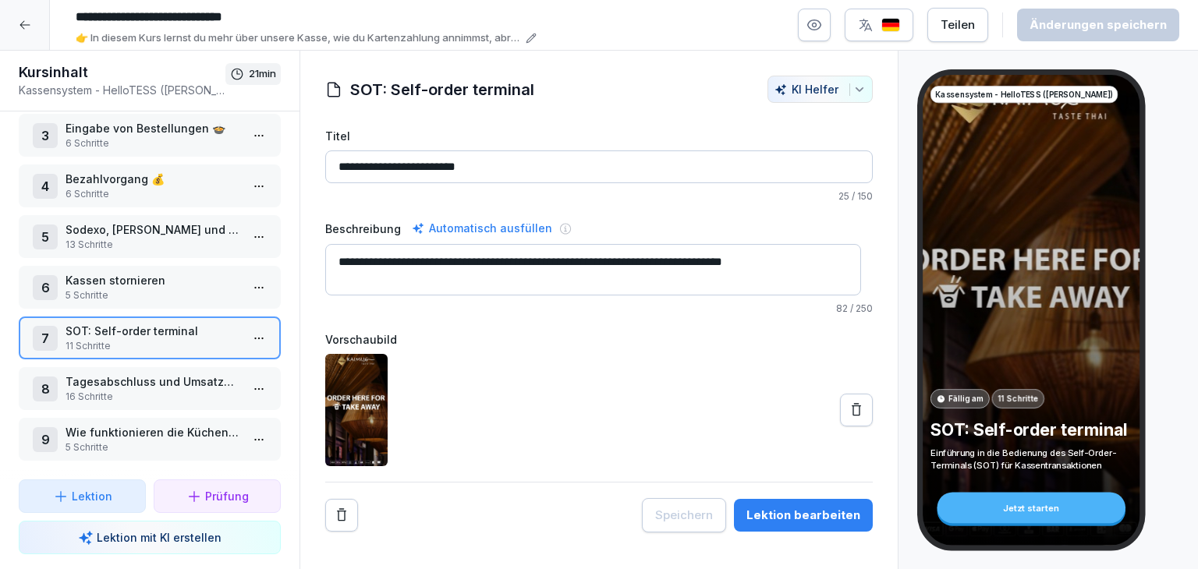
click at [141, 289] on p "5 Schritte" at bounding box center [153, 296] width 175 height 14
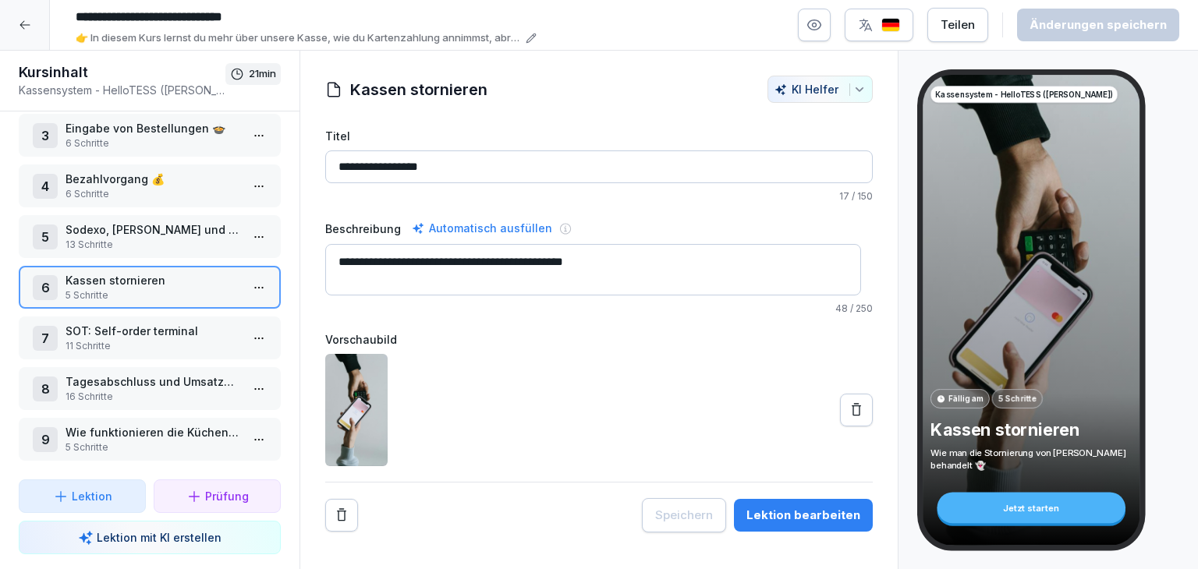
click at [23, 19] on icon at bounding box center [25, 25] width 12 height 12
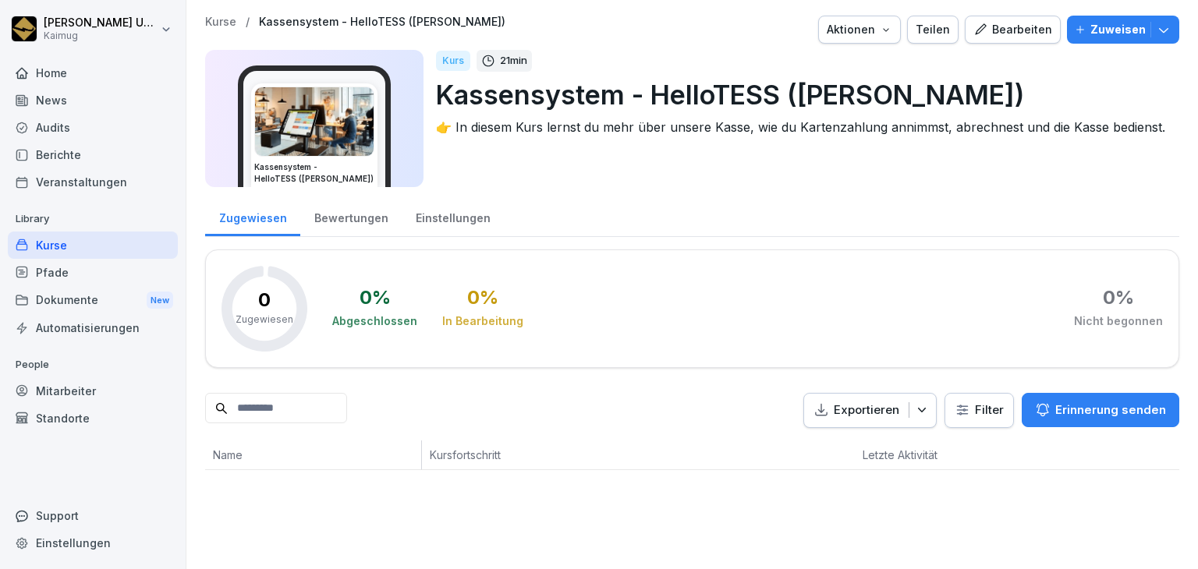
click at [225, 23] on p "Kurse" at bounding box center [220, 22] width 31 height 13
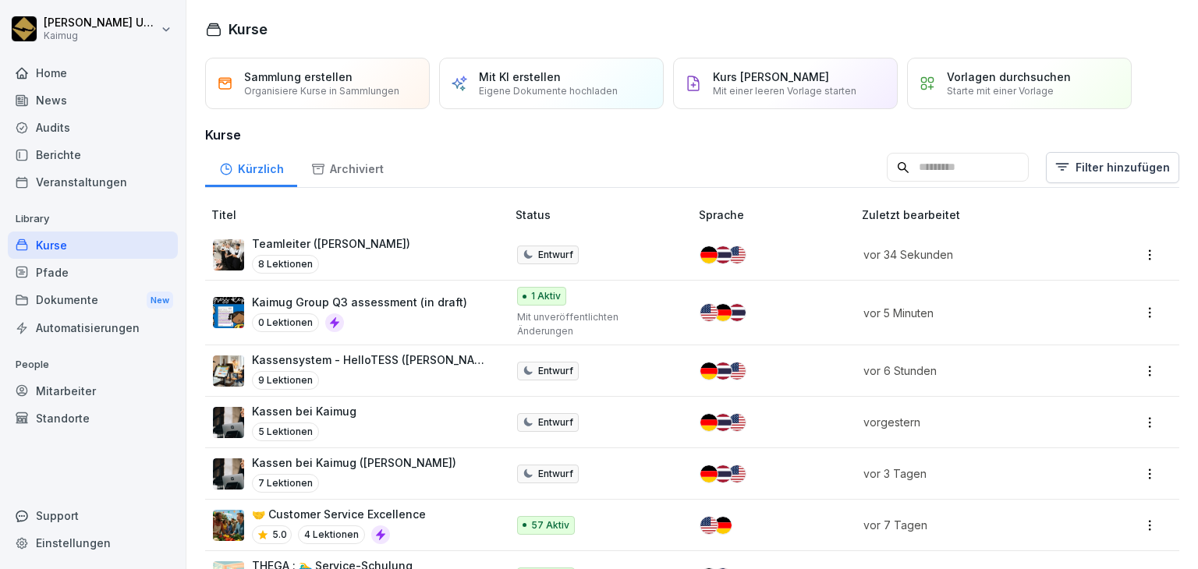
click at [1133, 315] on div at bounding box center [1133, 313] width 55 height 22
click at [1064, 332] on div "Bearbeiten" at bounding box center [1062, 335] width 167 height 29
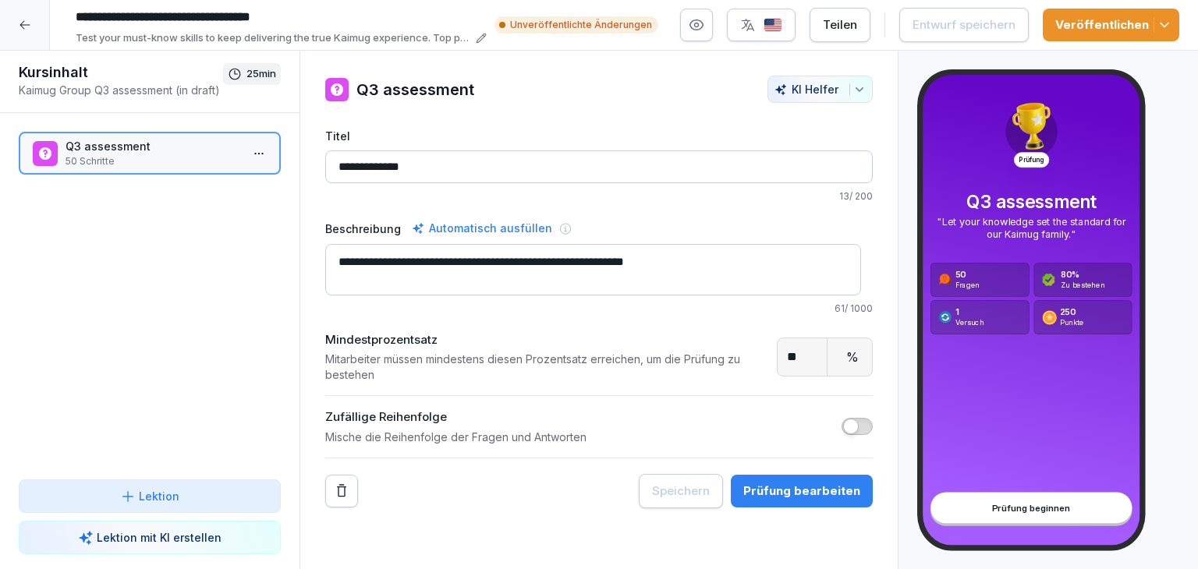
click at [22, 27] on icon at bounding box center [25, 25] width 10 height 9
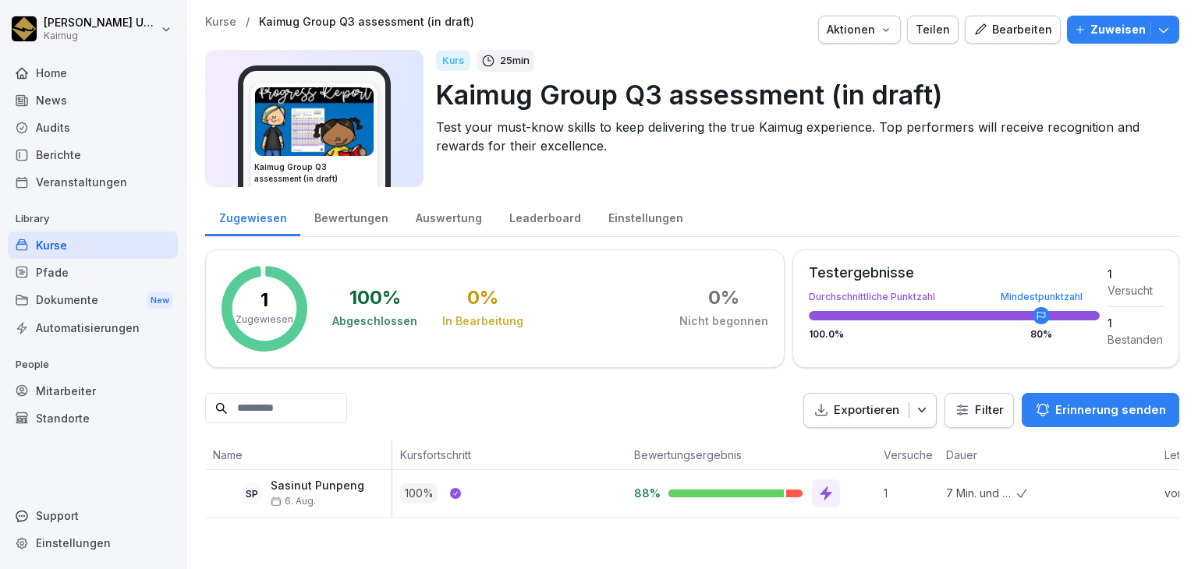
click at [225, 23] on p "Kurse" at bounding box center [220, 22] width 31 height 13
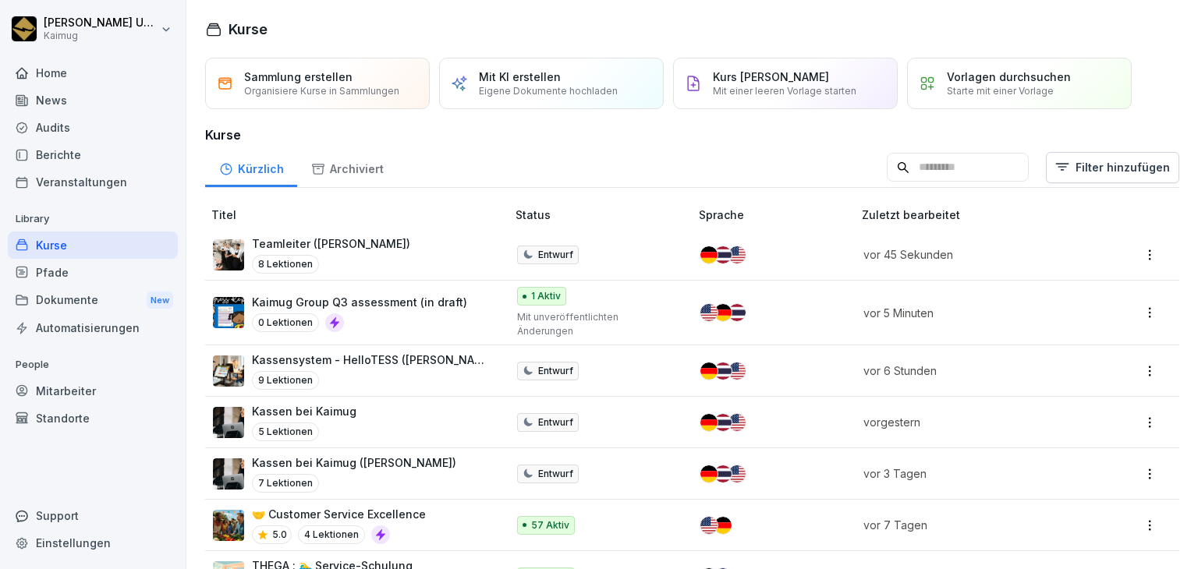
click at [1140, 412] on html "[PERSON_NAME] Kaimug Home News Audits Berichte Veranstaltungen Library Kurse Pf…" at bounding box center [599, 284] width 1198 height 569
click at [1080, 245] on div "Bearbeiten" at bounding box center [1062, 253] width 167 height 29
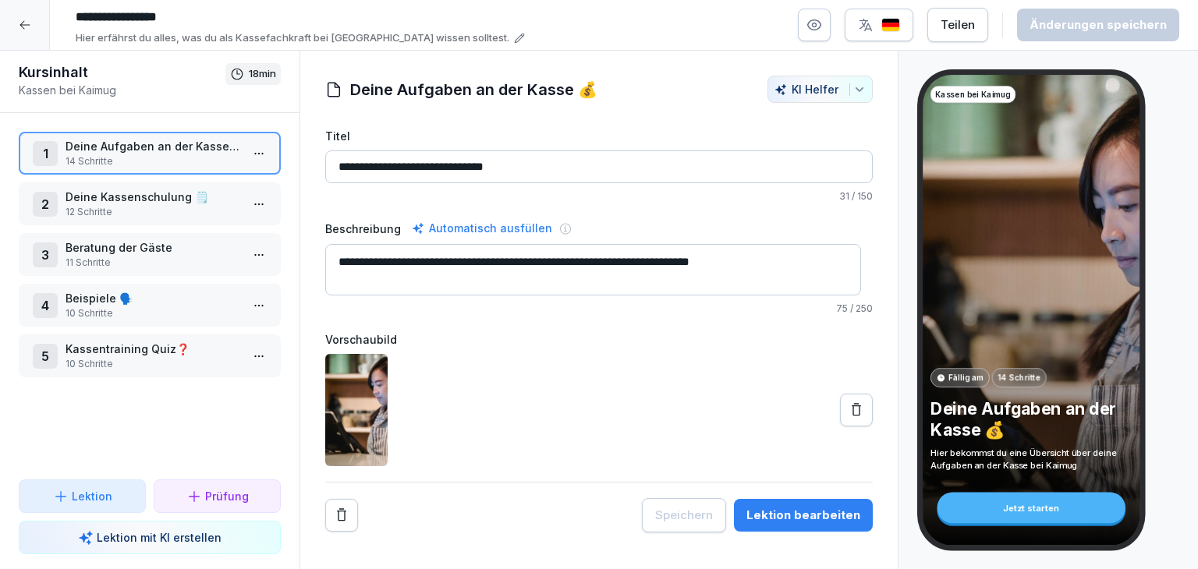
click at [34, 33] on div at bounding box center [25, 25] width 50 height 50
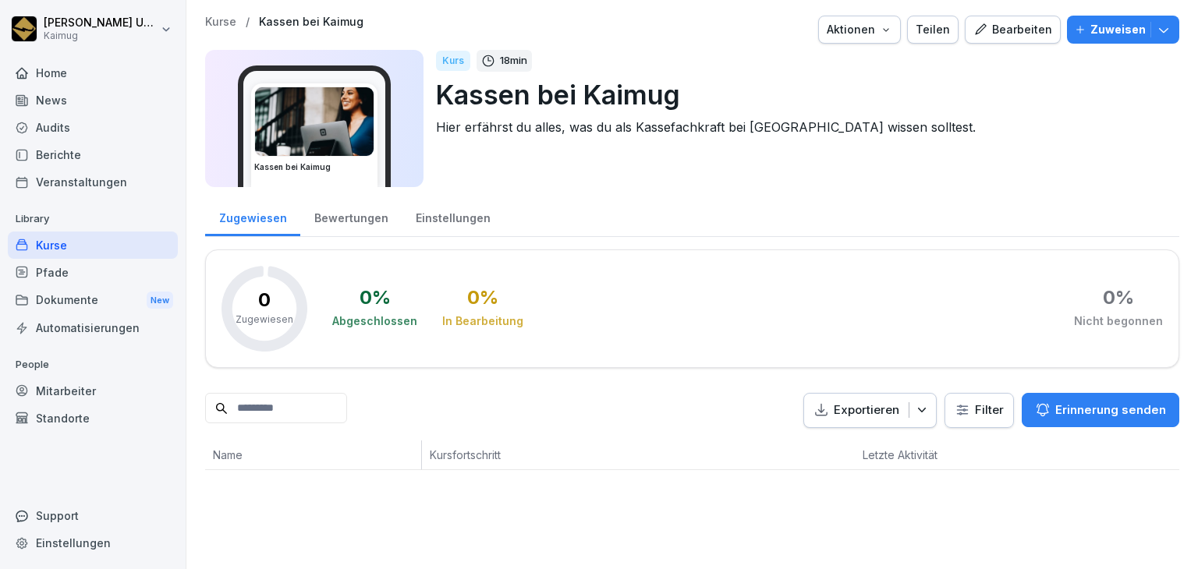
click at [227, 16] on p "Kurse" at bounding box center [220, 22] width 31 height 13
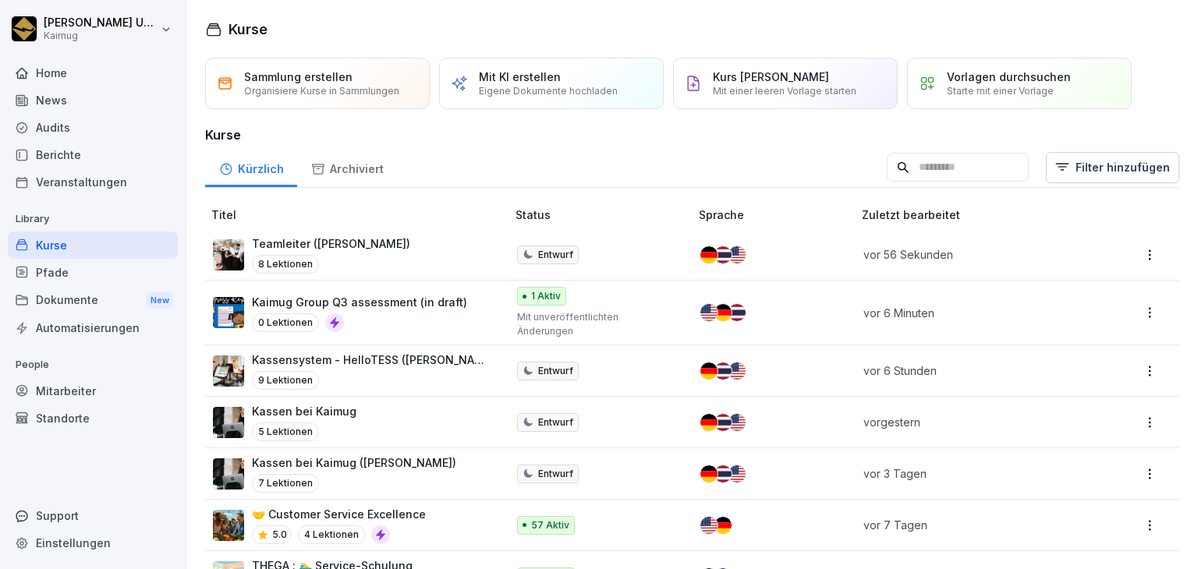
click at [1125, 360] on div at bounding box center [1133, 371] width 55 height 22
click at [1133, 363] on html "[PERSON_NAME] Kaimug Home News Audits Berichte Veranstaltungen Library Kurse Pf…" at bounding box center [599, 284] width 1198 height 569
click at [1063, 394] on div "Bearbeiten" at bounding box center [1062, 386] width 167 height 29
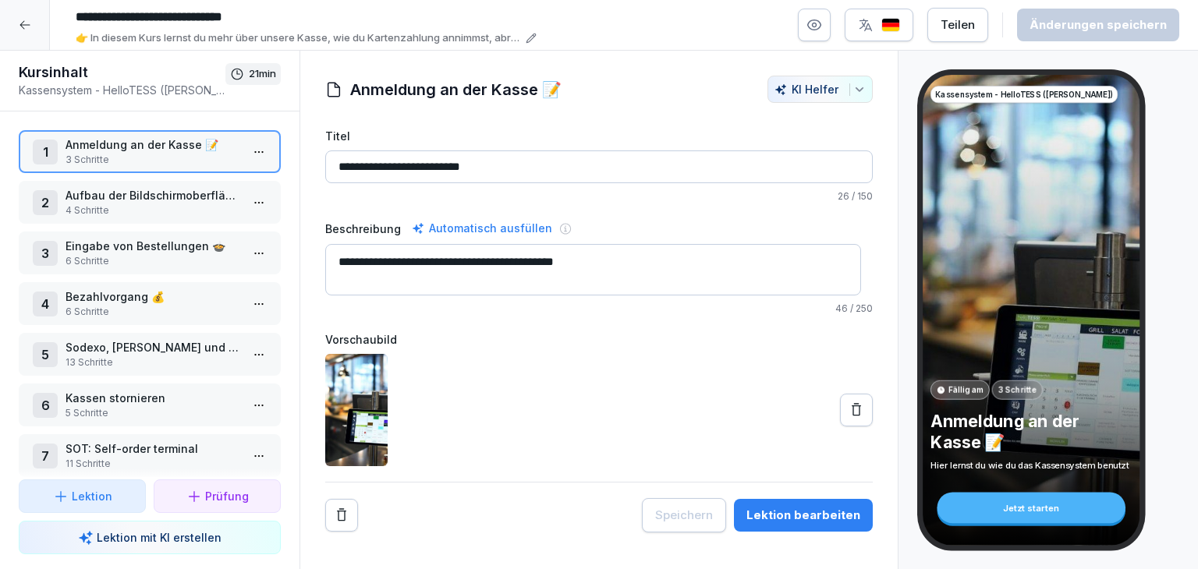
click at [168, 347] on p "Sodexo, [PERSON_NAME] und Gutscheinen richtig annehmen 📄" at bounding box center [153, 347] width 175 height 16
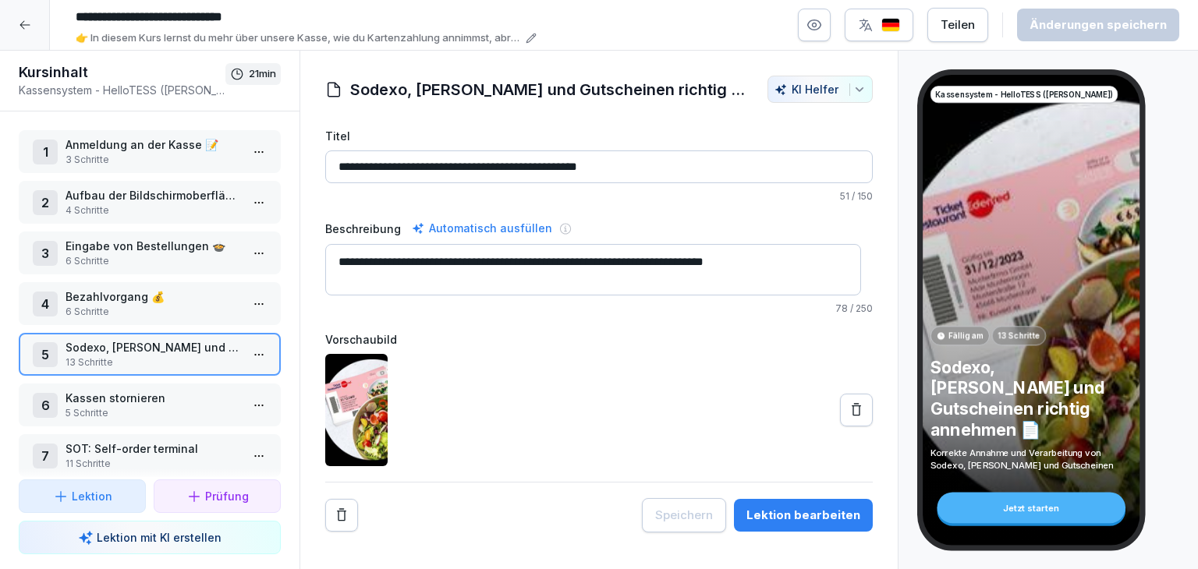
click at [179, 444] on p "SOT: Self-order terminal" at bounding box center [153, 449] width 175 height 16
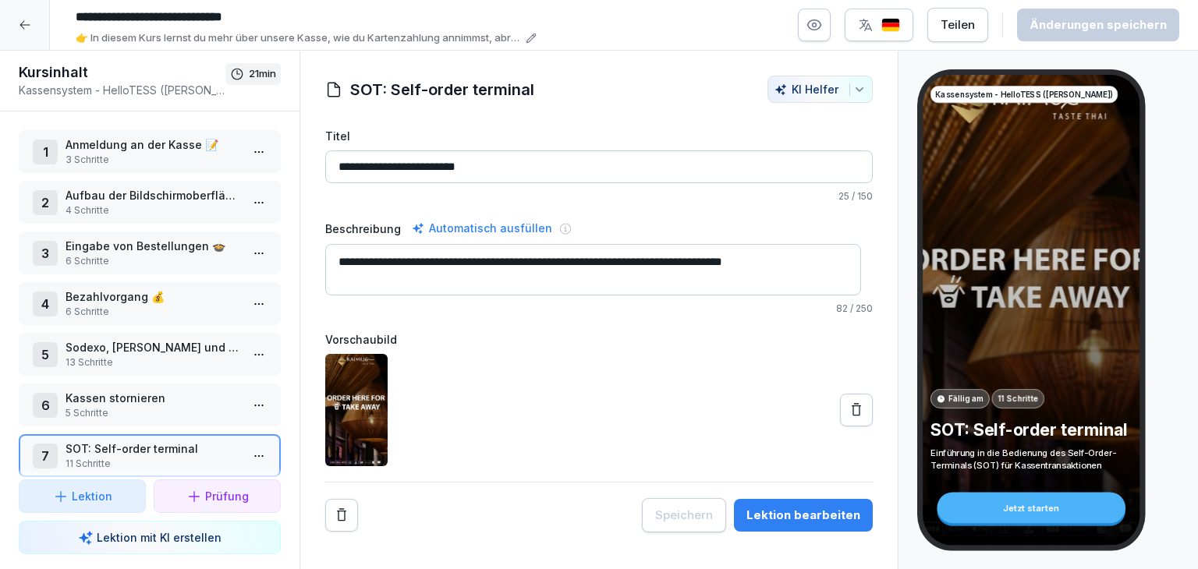
click at [243, 447] on html "**********" at bounding box center [599, 284] width 1198 height 569
click at [211, 327] on div "Schritte bearbeiten" at bounding box center [188, 335] width 119 height 16
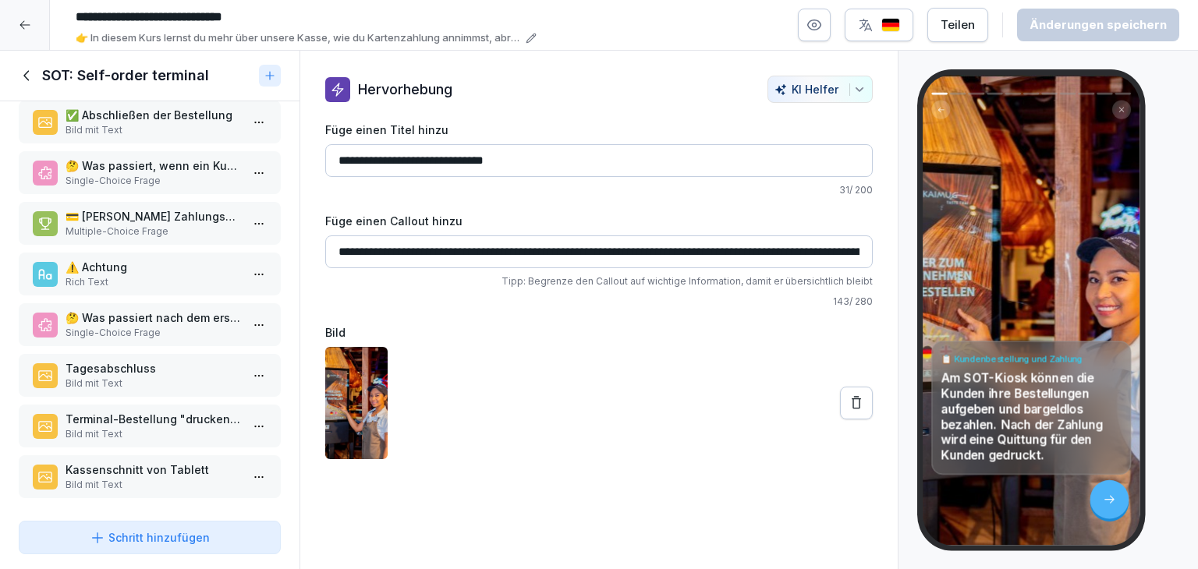
scroll to position [178, 0]
click at [146, 459] on p "Kassenschnitt von Tablett" at bounding box center [153, 467] width 175 height 16
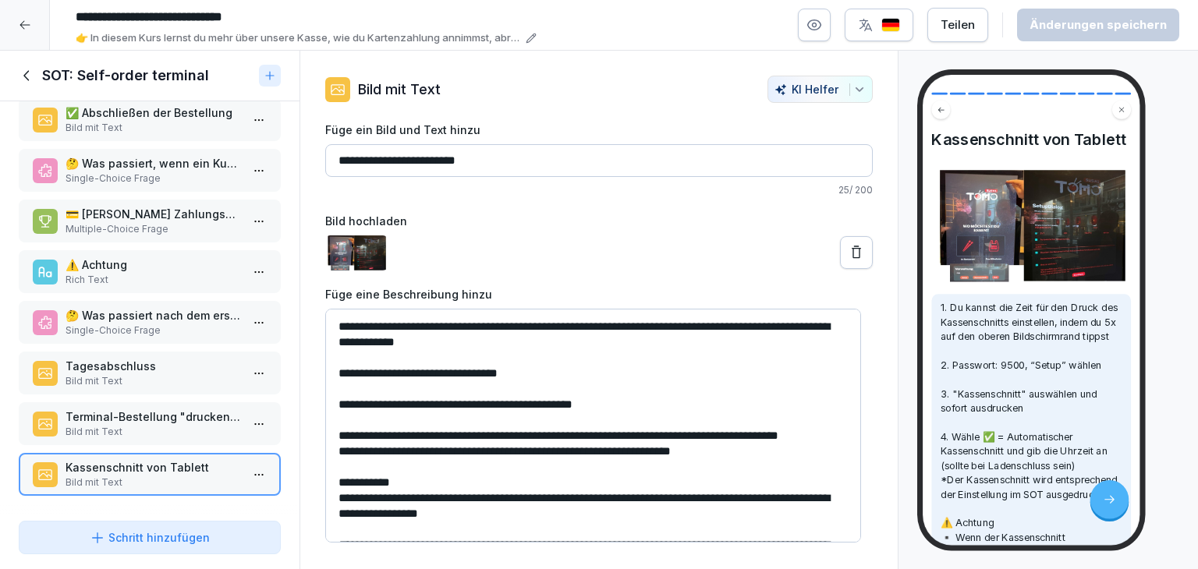
click at [144, 431] on div "Terminal-Bestellung "drucken" von Tablett Bild mit Text" at bounding box center [150, 423] width 262 height 43
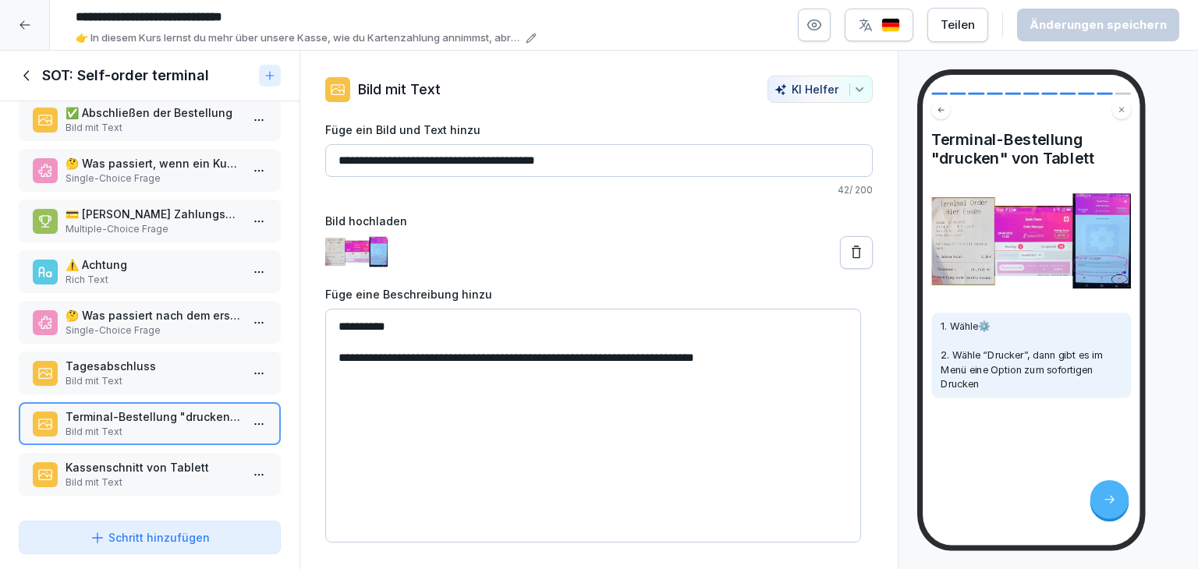
click at [152, 374] on p "Bild mit Text" at bounding box center [153, 381] width 175 height 14
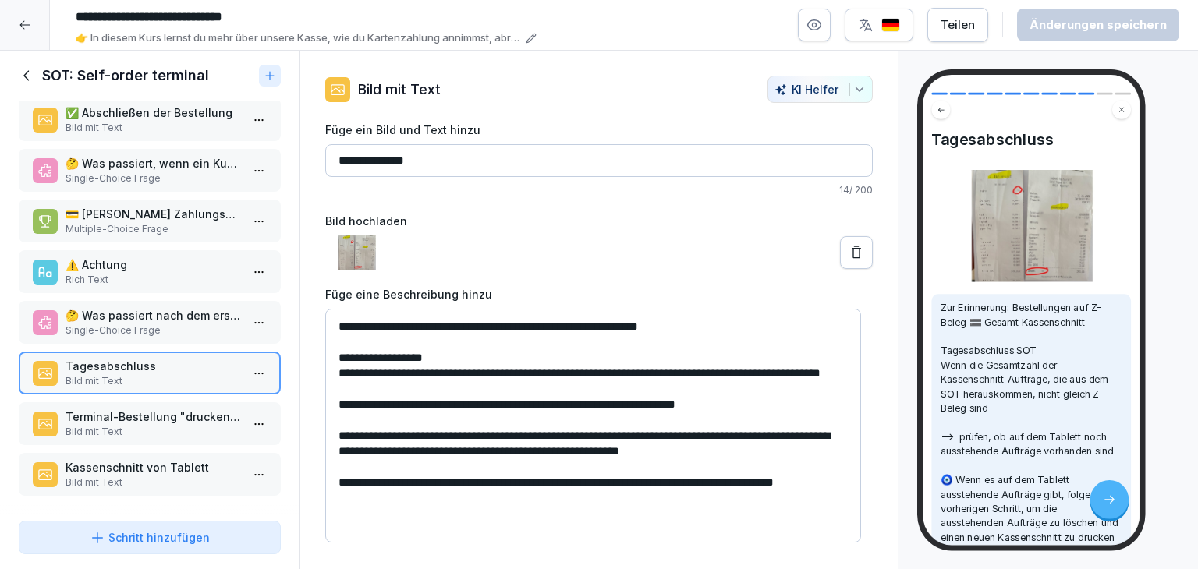
click at [163, 307] on p "🤔 Was passiert nach dem ersten Klick auf die Schaltfläche "Bereit"?" at bounding box center [153, 315] width 175 height 16
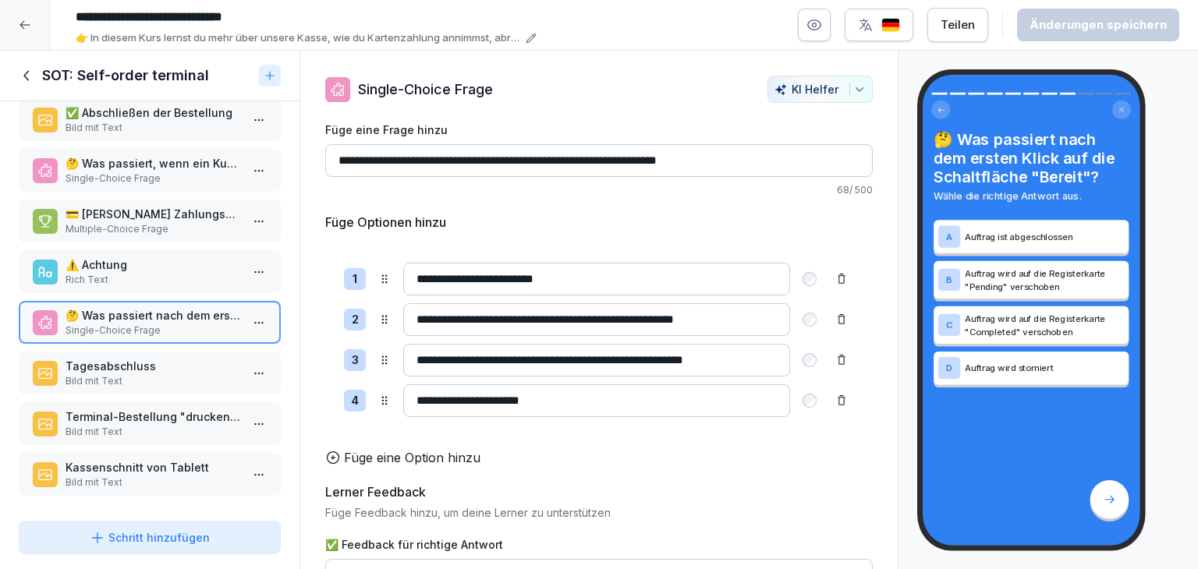
click at [169, 280] on div "⚠️​ Achtung Rich Text" at bounding box center [150, 271] width 262 height 43
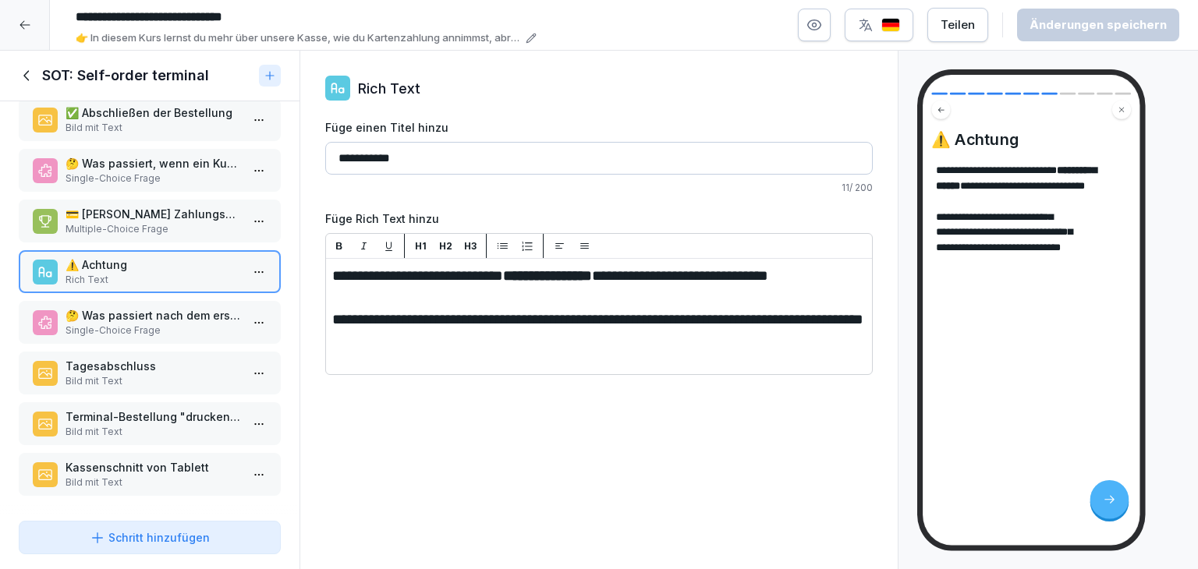
click at [183, 222] on p "Multiple-Choice Frage" at bounding box center [153, 229] width 175 height 14
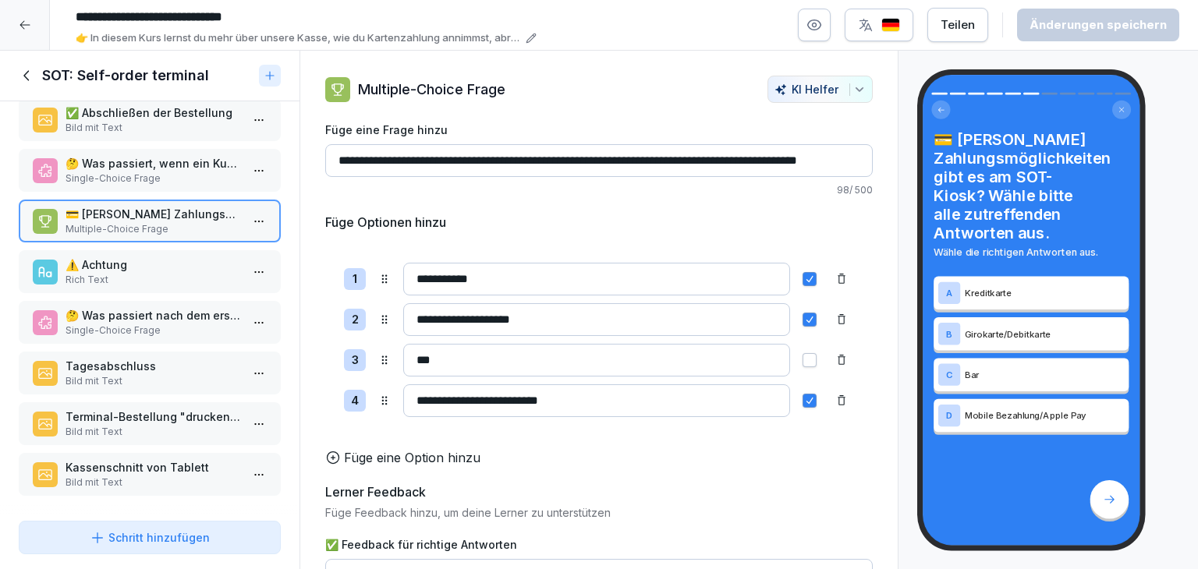
click at [178, 173] on p "Single-Choice Frage" at bounding box center [153, 179] width 175 height 14
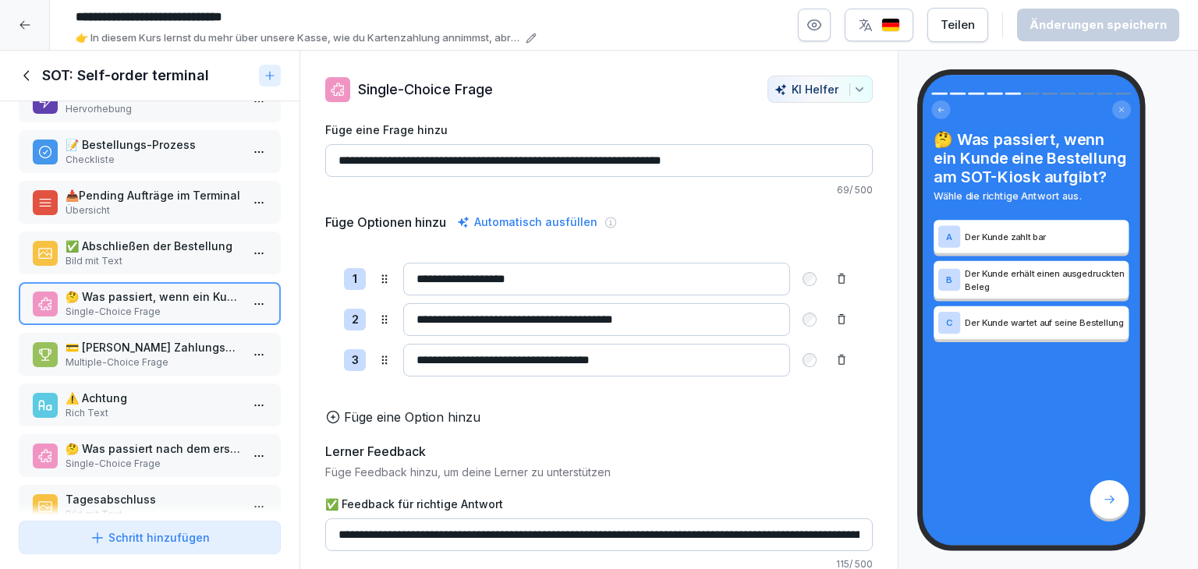
scroll to position [22, 0]
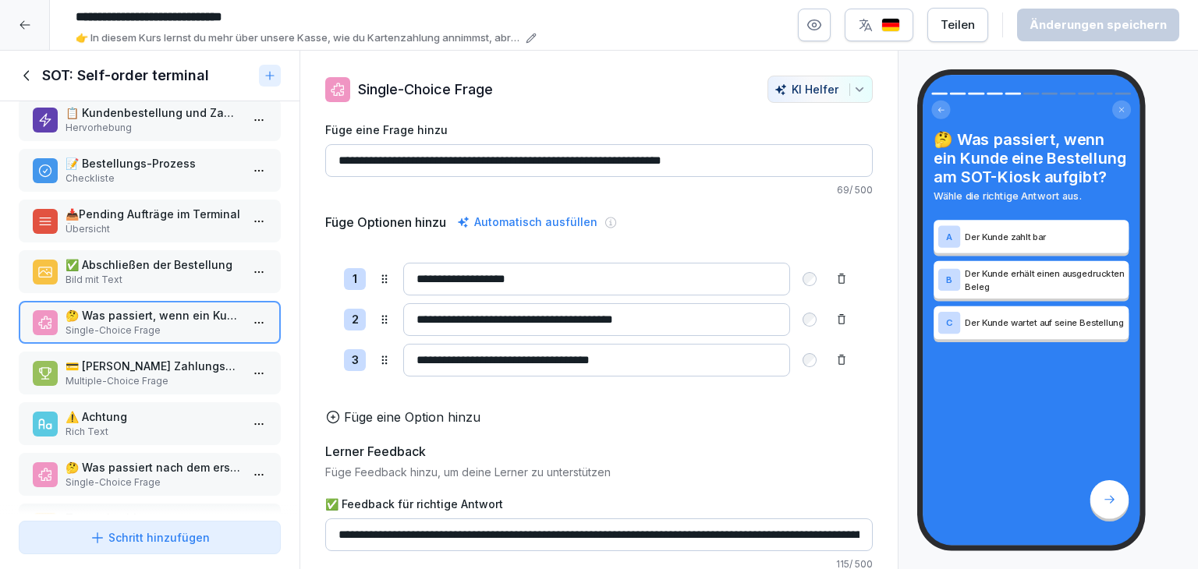
click at [137, 277] on p "Bild mit Text" at bounding box center [153, 280] width 175 height 14
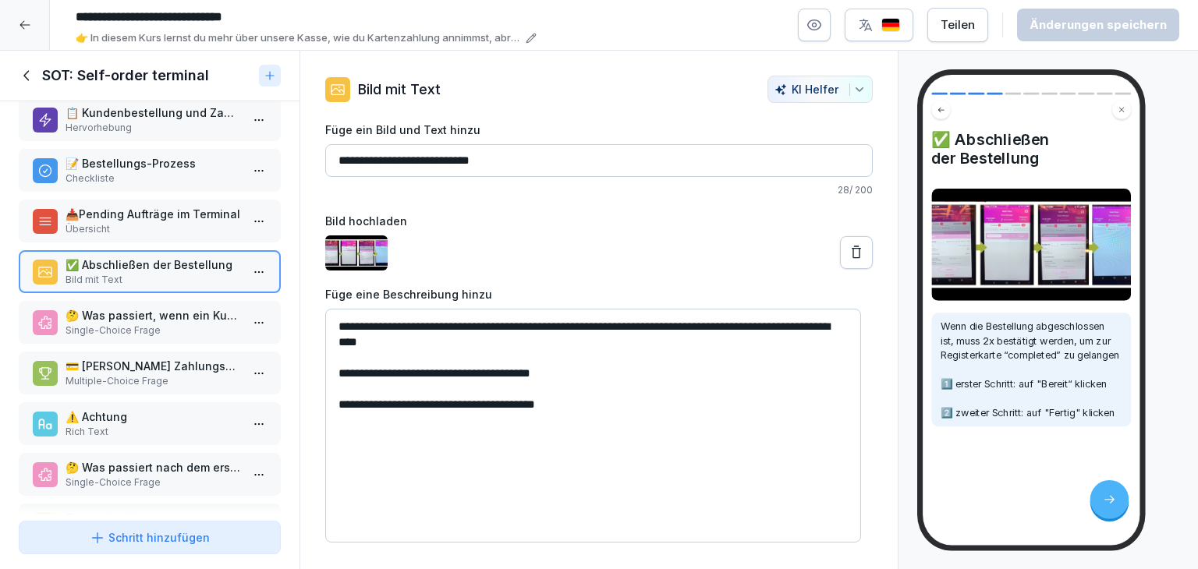
click at [28, 74] on icon at bounding box center [27, 75] width 17 height 17
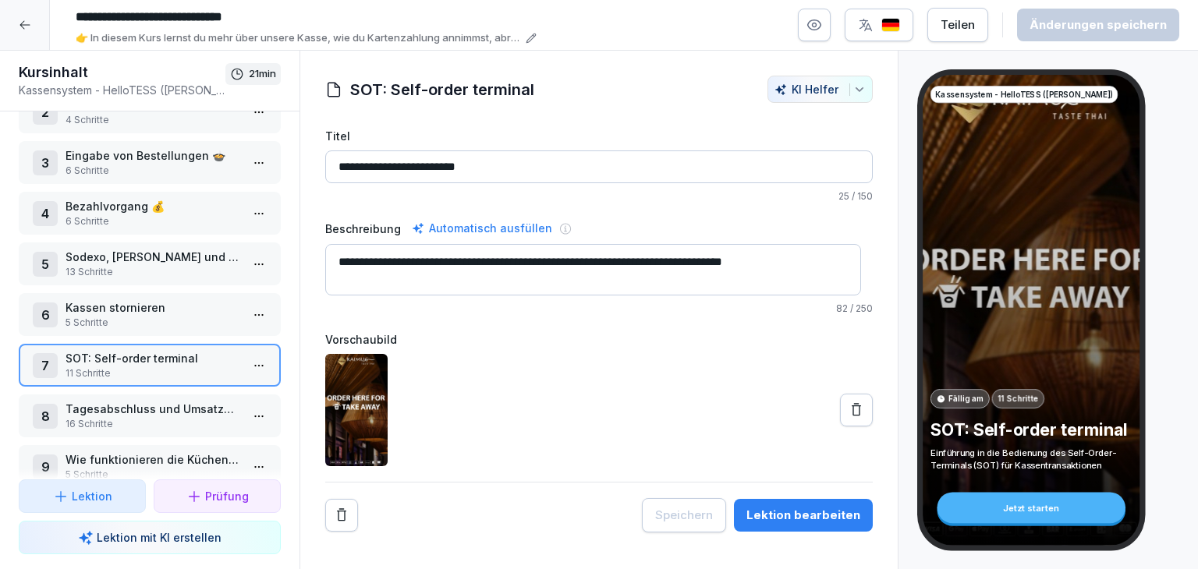
scroll to position [123, 0]
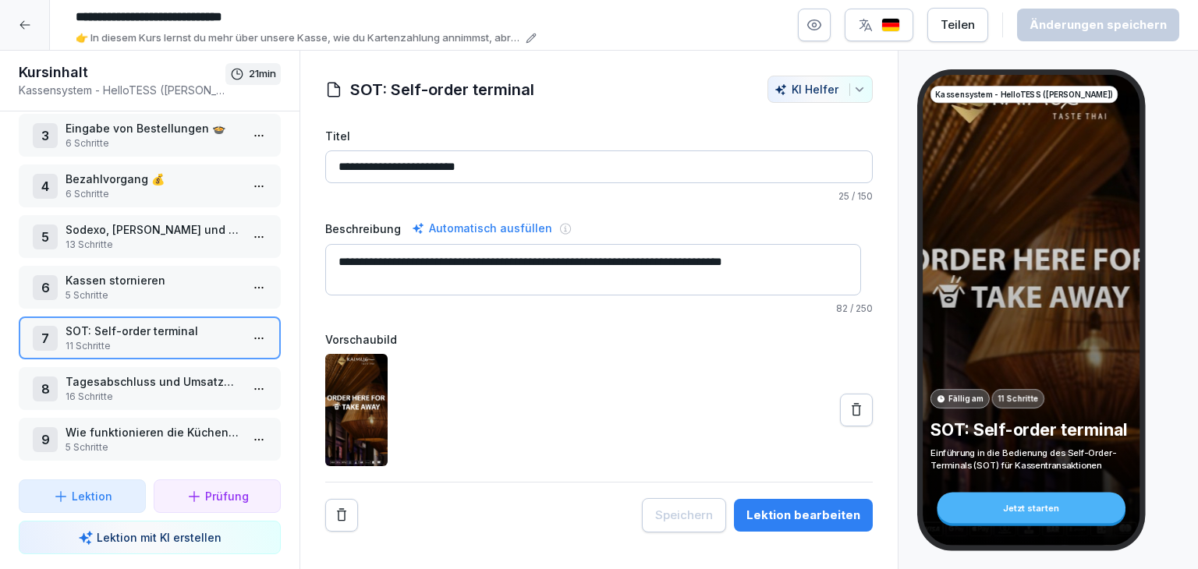
click at [266, 375] on div "8 Tagesabschluss und Umsatzabrechnung 📈 16 Schritte" at bounding box center [150, 388] width 262 height 43
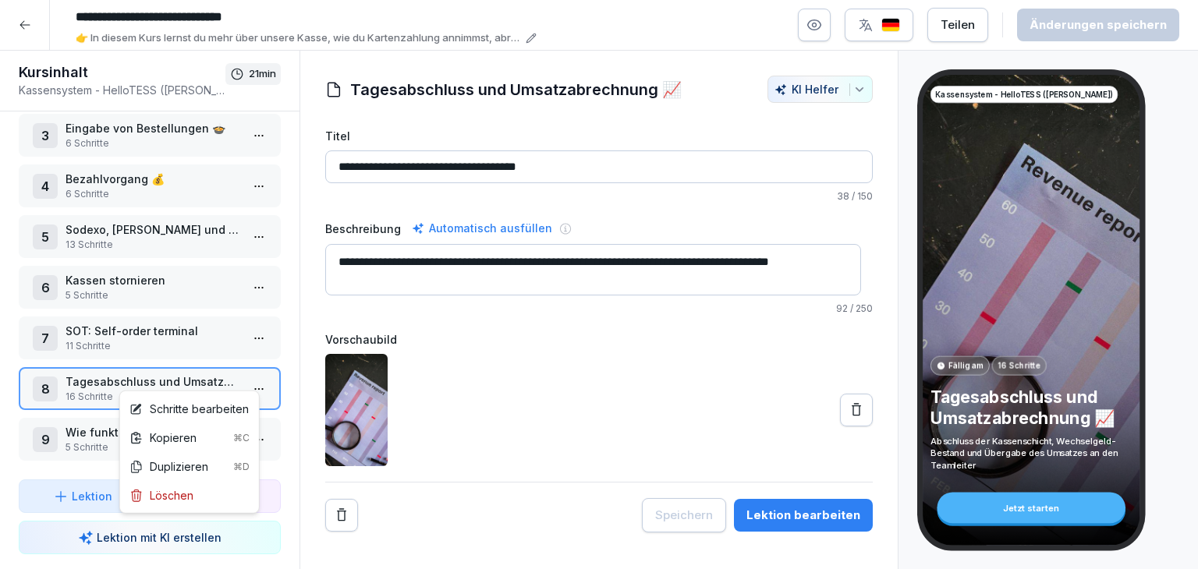
click at [257, 378] on html "**********" at bounding box center [599, 284] width 1198 height 569
click at [240, 415] on div "Schritte bearbeiten" at bounding box center [188, 409] width 119 height 16
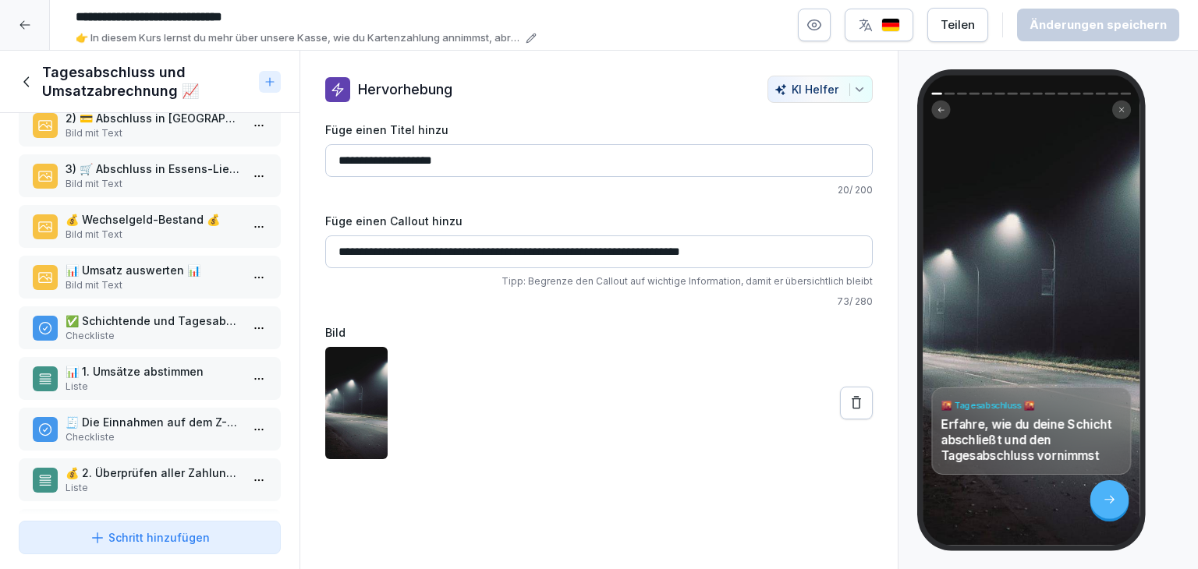
scroll to position [234, 0]
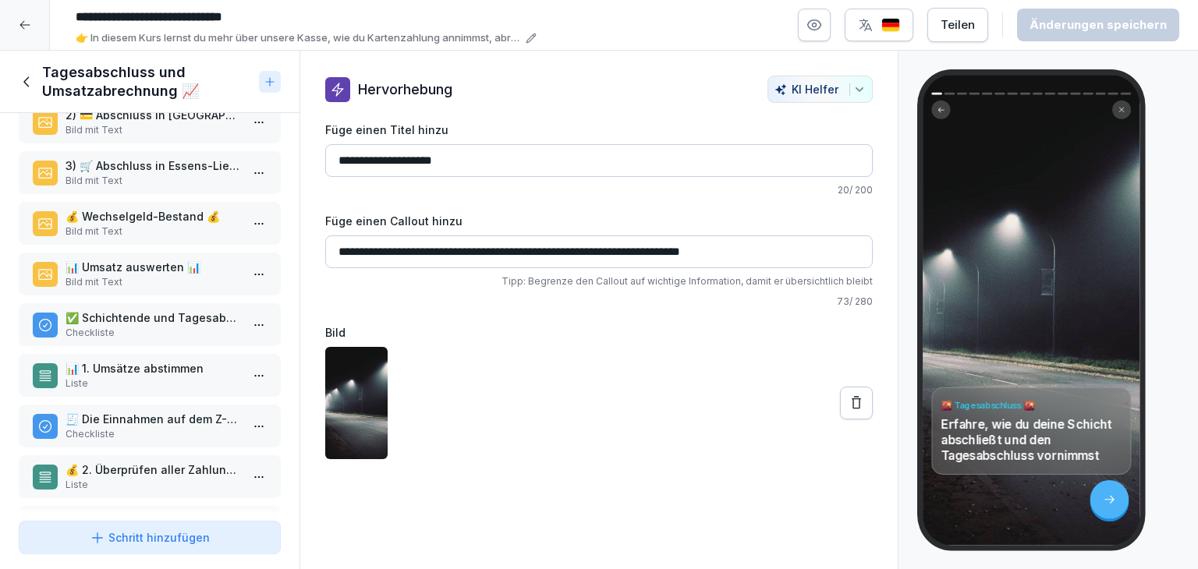
click at [155, 478] on p "Liste" at bounding box center [153, 485] width 175 height 14
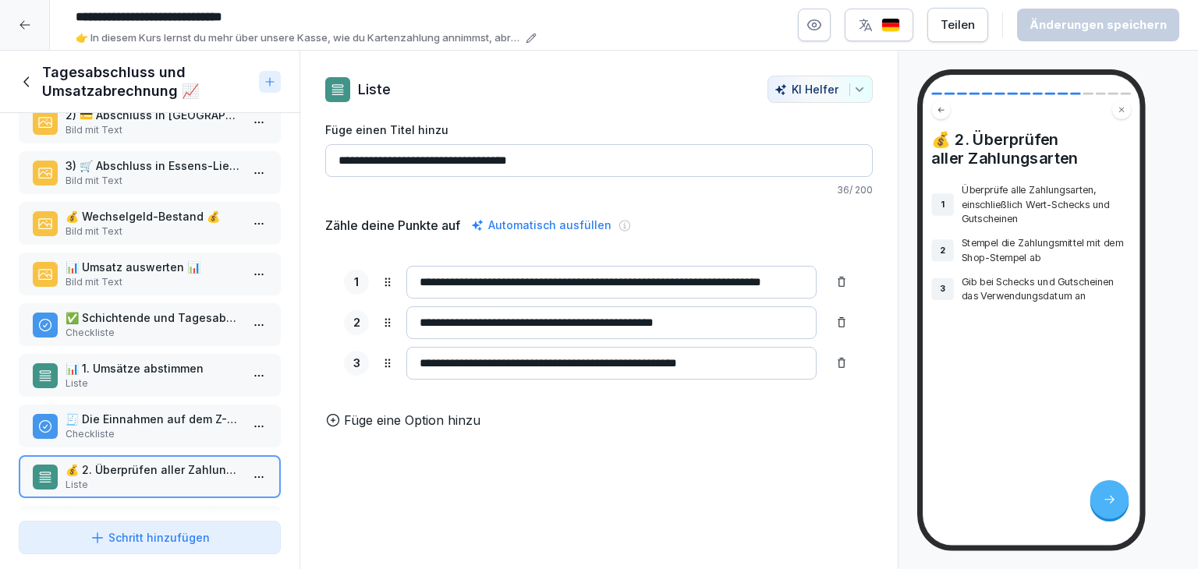
click at [158, 441] on div "🌇 Tagesabschluss 🌇 Hervorhebung 🔒 Tagesabschluss 💰🪙​ Übersicht Bei den nachfolg…" at bounding box center [150, 314] width 300 height 402
click at [158, 427] on p "Checkliste" at bounding box center [153, 434] width 175 height 14
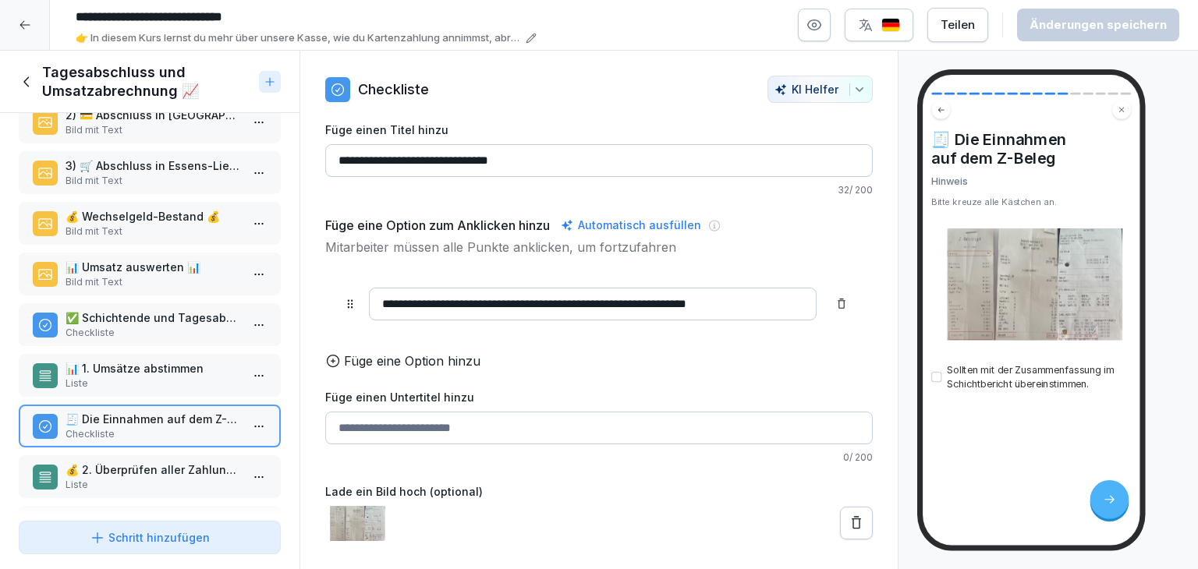
click at [170, 363] on p "📊 1. Umsätze abstimmen" at bounding box center [153, 368] width 175 height 16
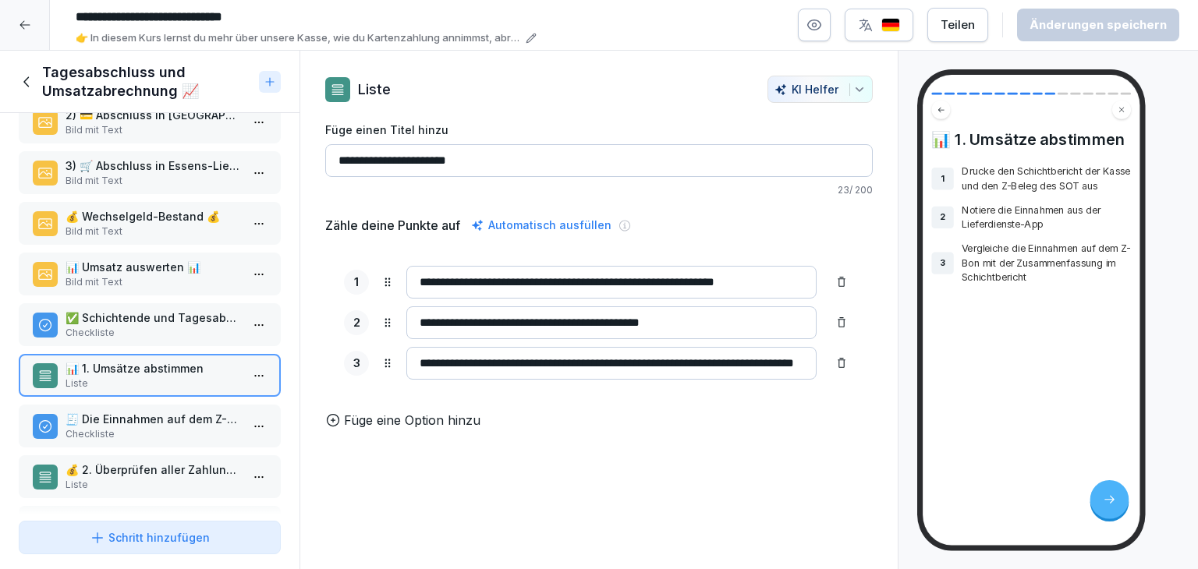
click at [172, 326] on p "Checkliste" at bounding box center [153, 333] width 175 height 14
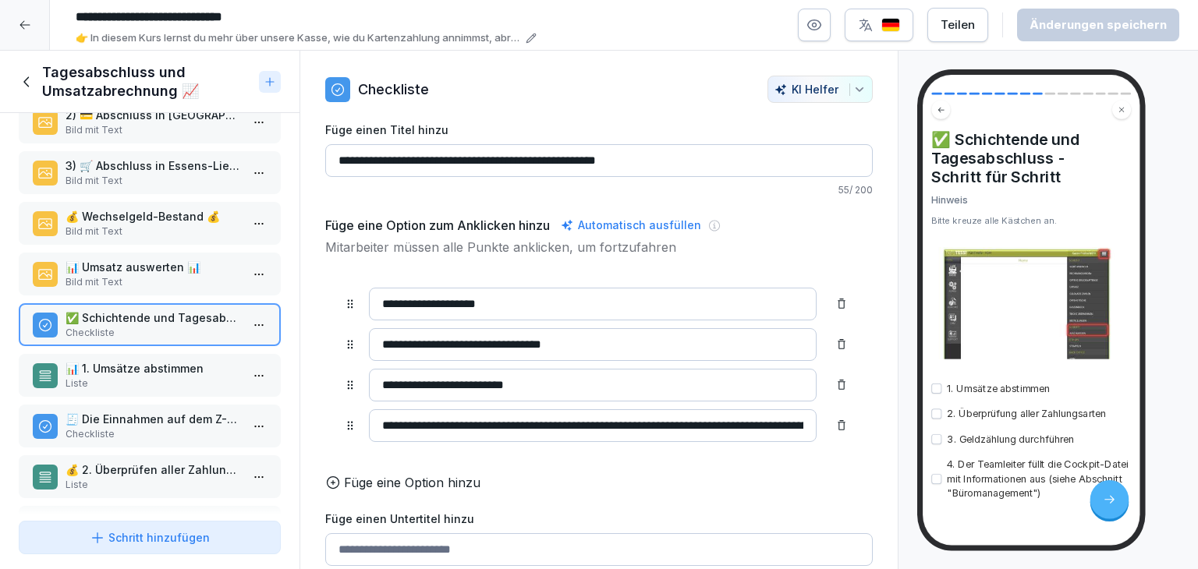
click at [178, 278] on p "Bild mit Text" at bounding box center [153, 282] width 175 height 14
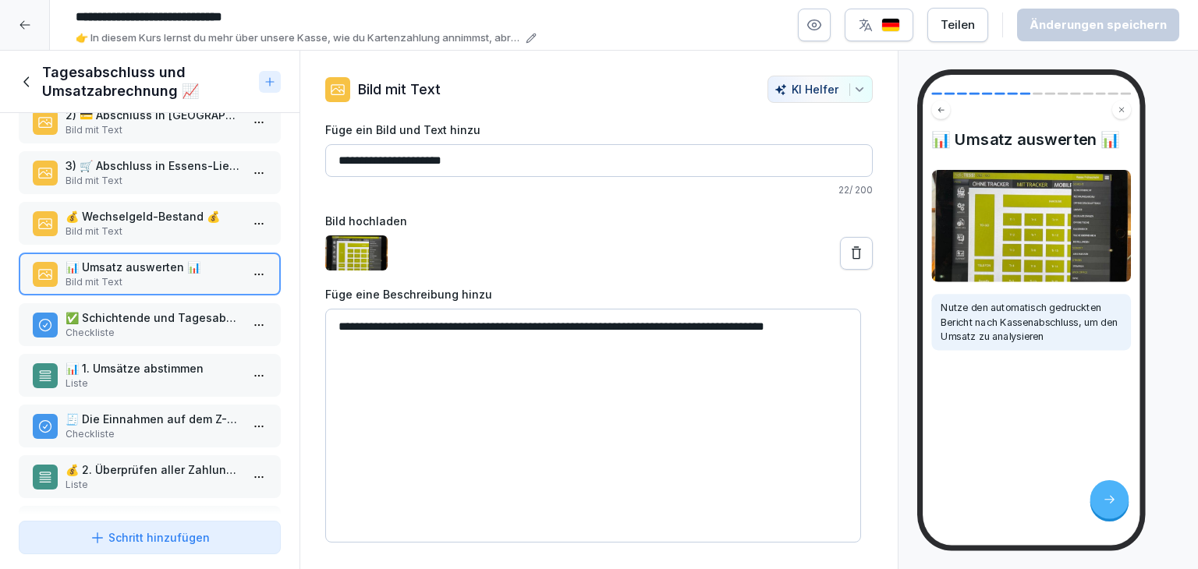
click at [182, 214] on p "💰 Wechselgeld-Bestand 💰" at bounding box center [153, 216] width 175 height 16
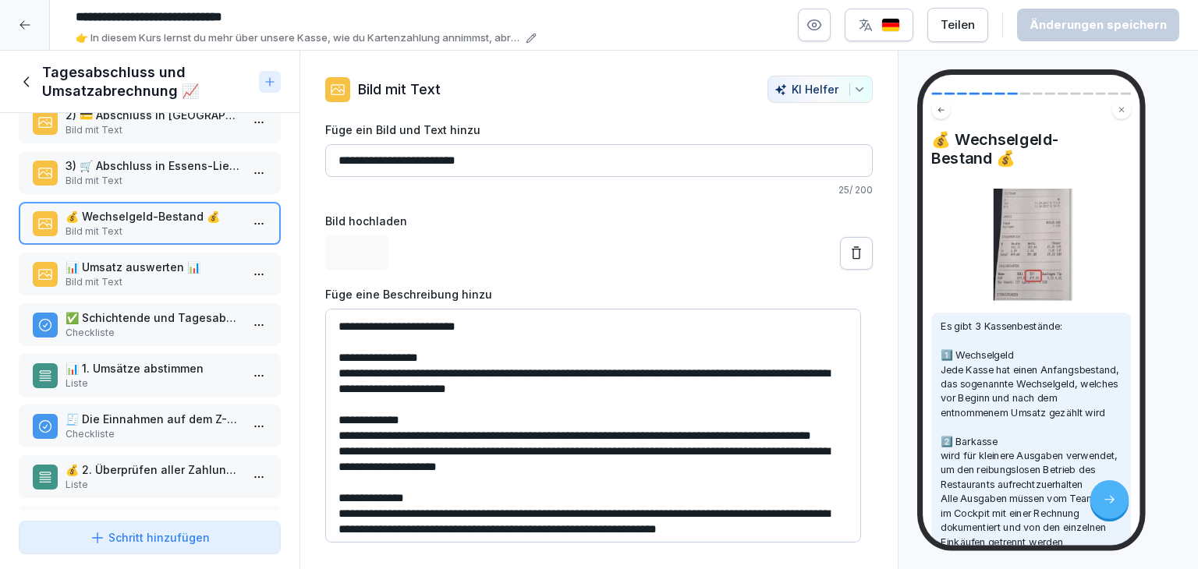
scroll to position [156, 0]
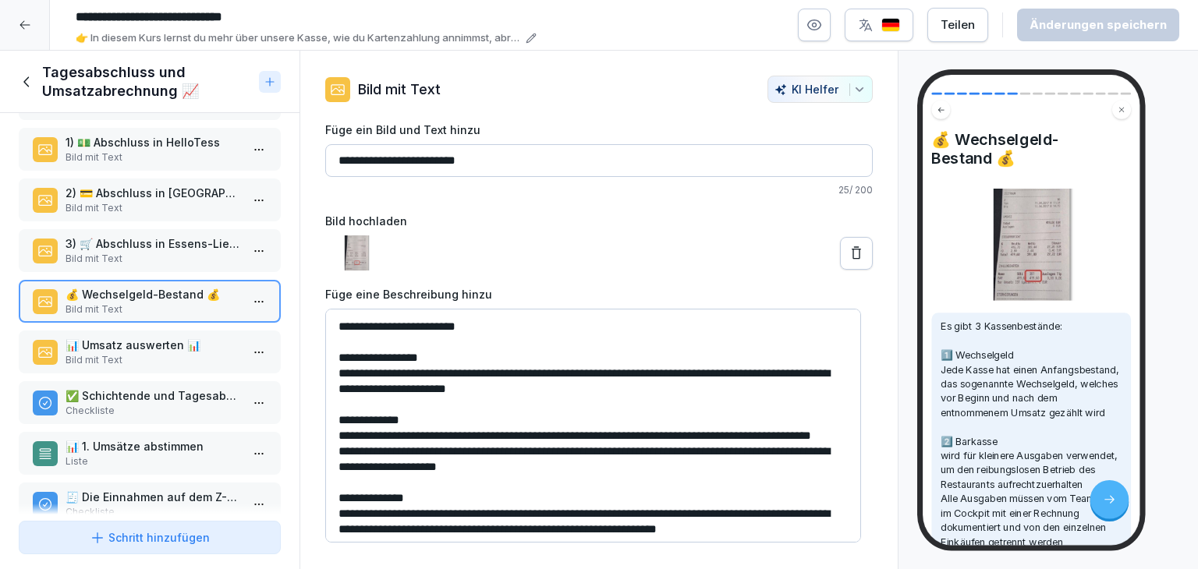
click at [194, 265] on div "3) 🛒 Abschluss in Essens-Lieferdienste-App Bild mit Text" at bounding box center [150, 250] width 262 height 43
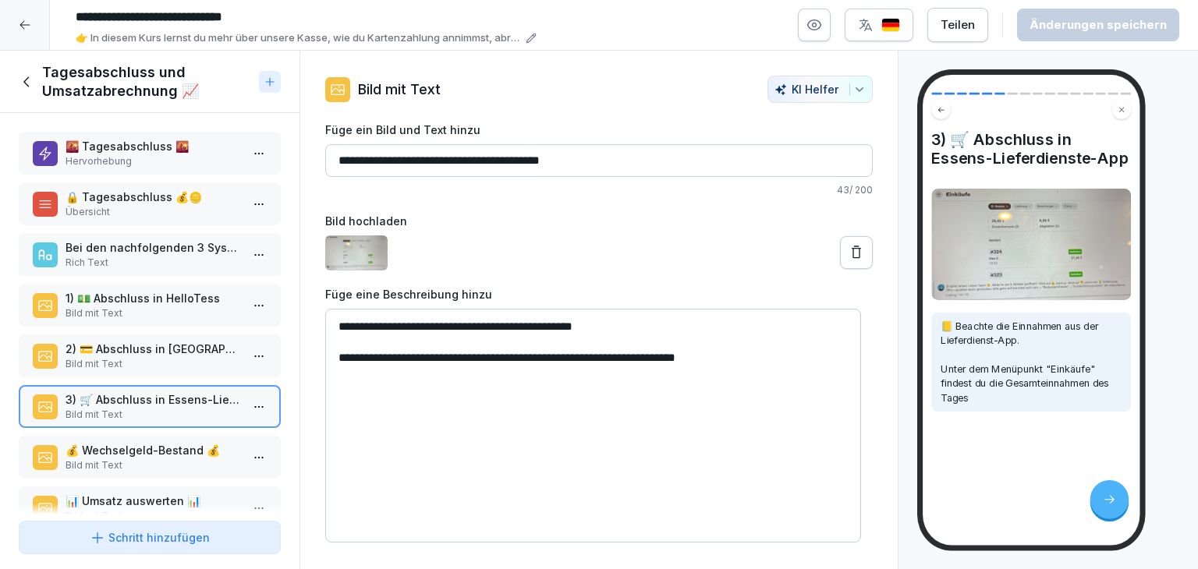
click at [160, 361] on p "Bild mit Text" at bounding box center [153, 364] width 175 height 14
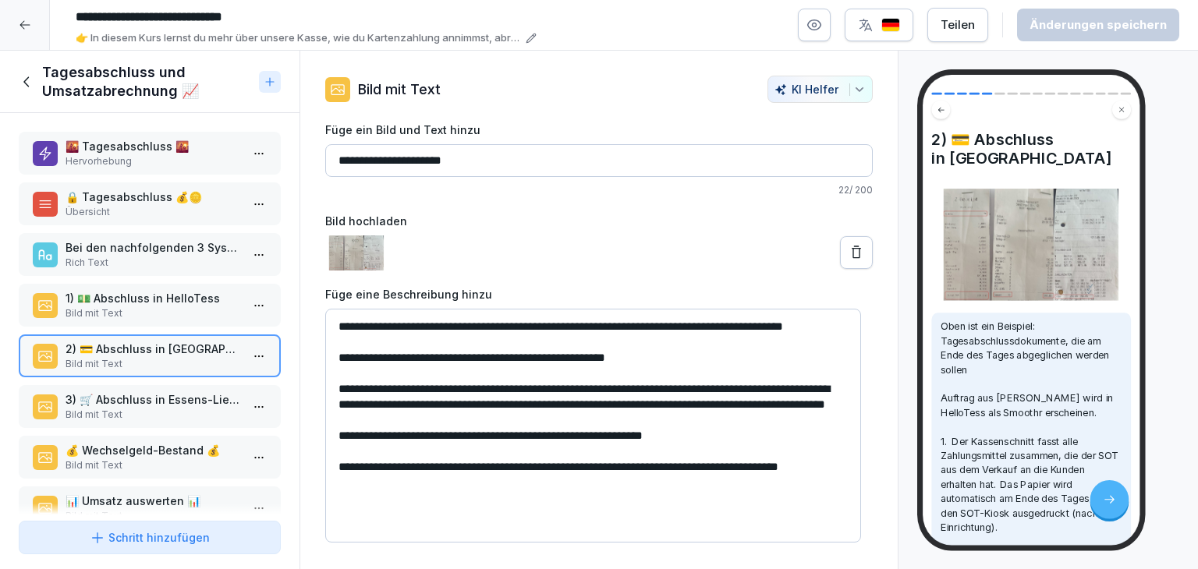
click at [165, 319] on div "1) 💵 Abschluss in HelloTess Bild mit Text" at bounding box center [150, 305] width 262 height 43
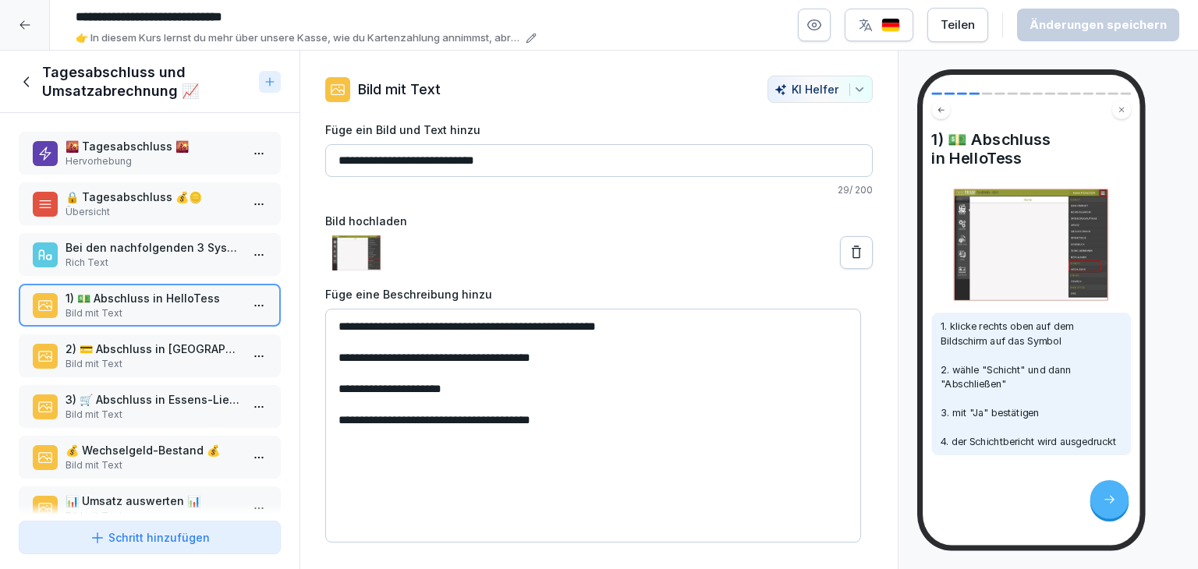
click at [26, 79] on icon at bounding box center [25, 81] width 5 height 10
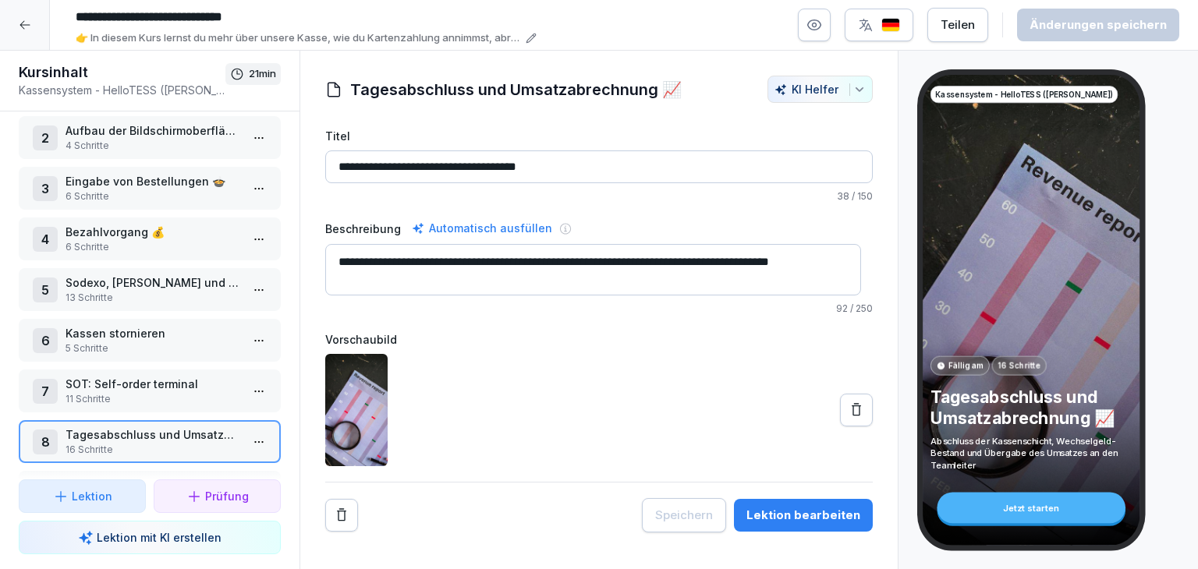
scroll to position [123, 0]
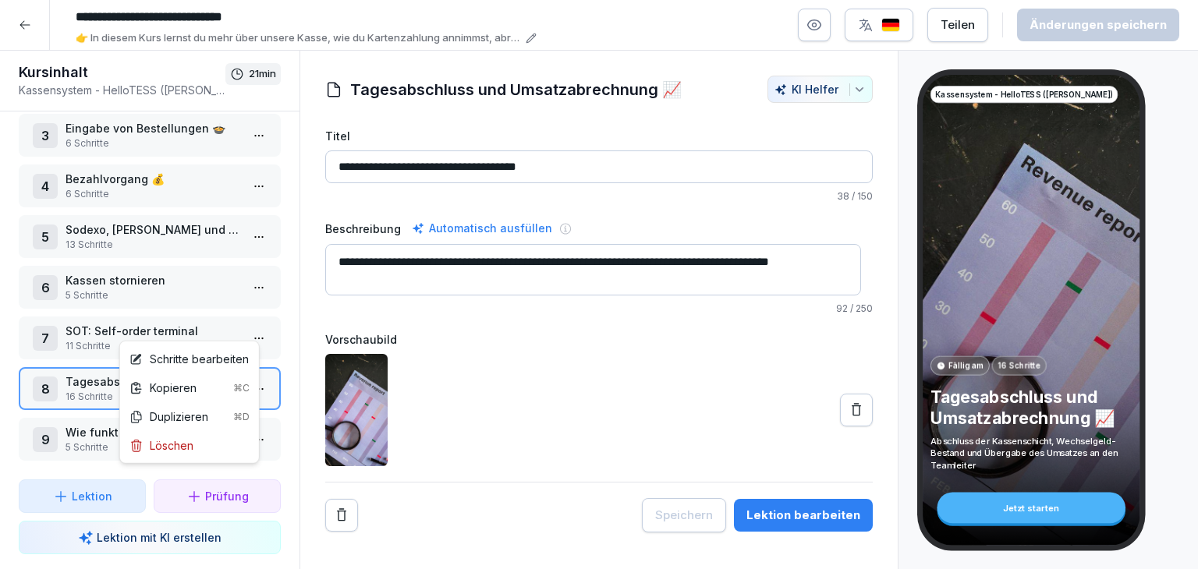
click at [246, 333] on html "**********" at bounding box center [599, 284] width 1198 height 569
click at [206, 365] on div "Schritte bearbeiten" at bounding box center [188, 359] width 119 height 16
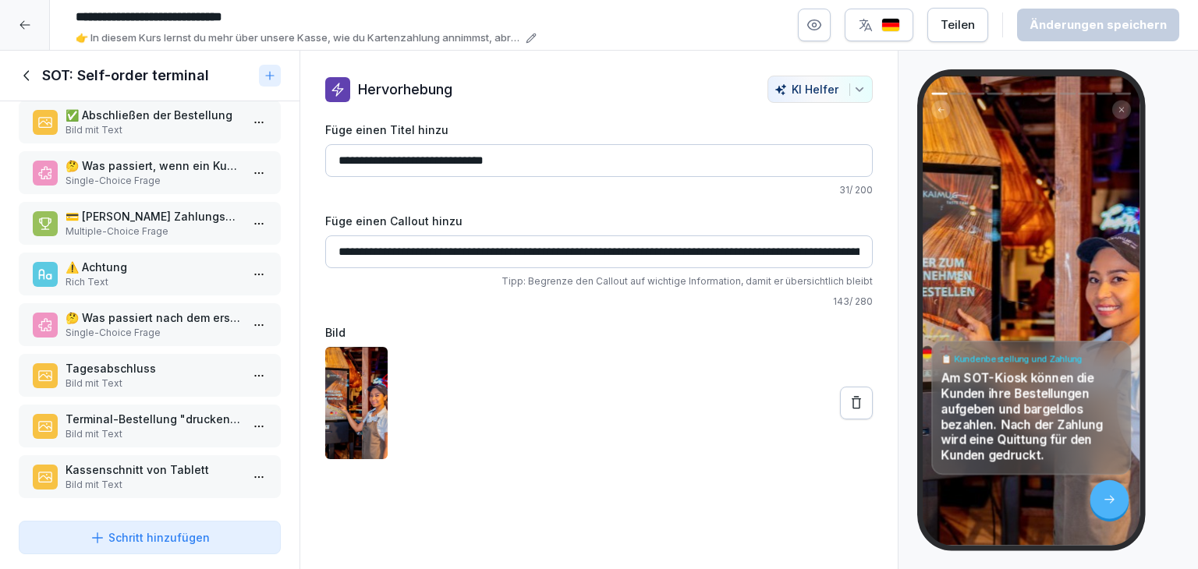
scroll to position [178, 0]
click at [131, 459] on p "Kassenschnitt von Tablett" at bounding box center [153, 467] width 175 height 16
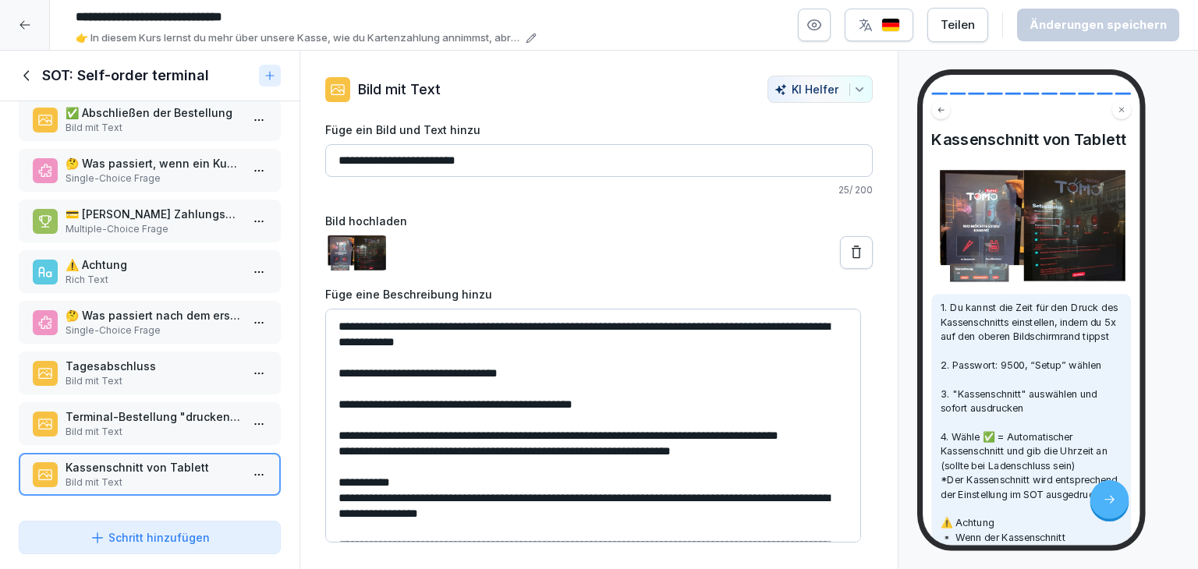
click at [140, 425] on p "Bild mit Text" at bounding box center [153, 432] width 175 height 14
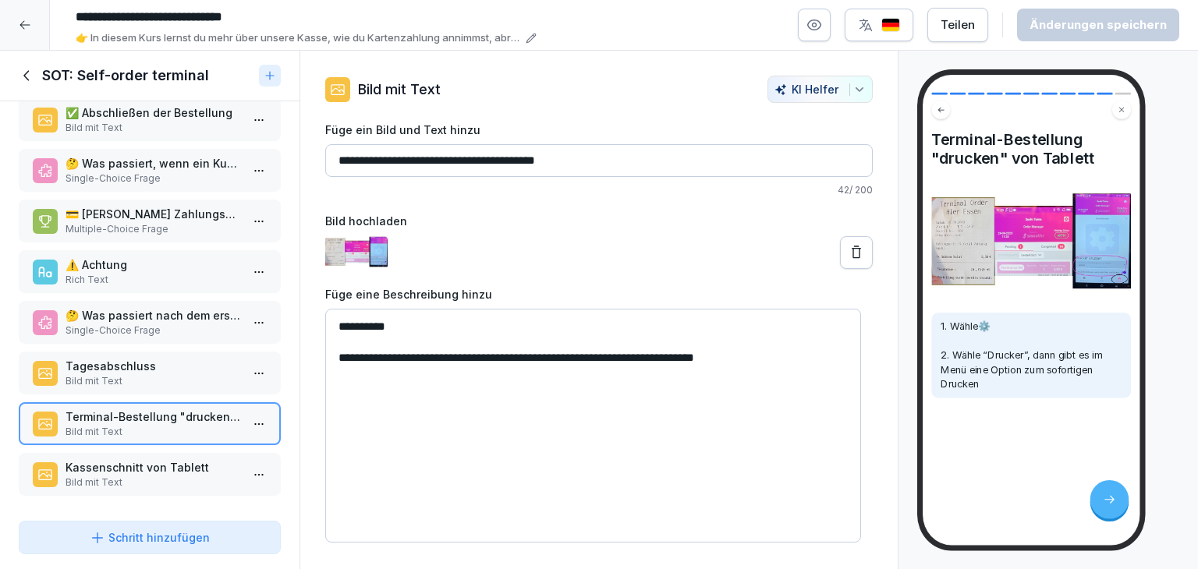
click at [151, 374] on p "Bild mit Text" at bounding box center [153, 381] width 175 height 14
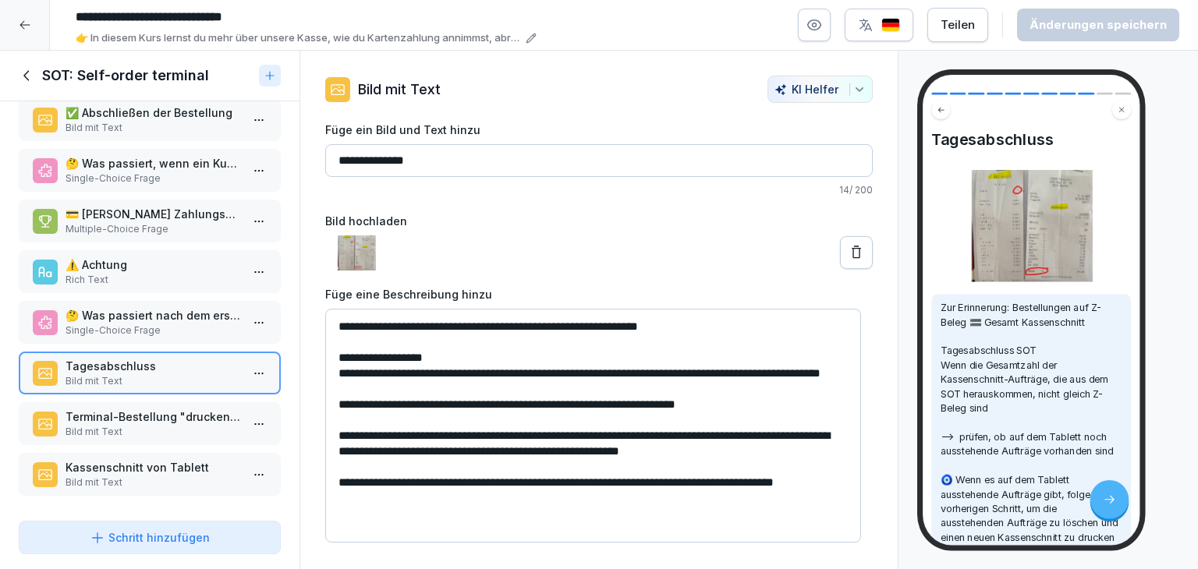
click at [28, 76] on icon at bounding box center [27, 75] width 17 height 17
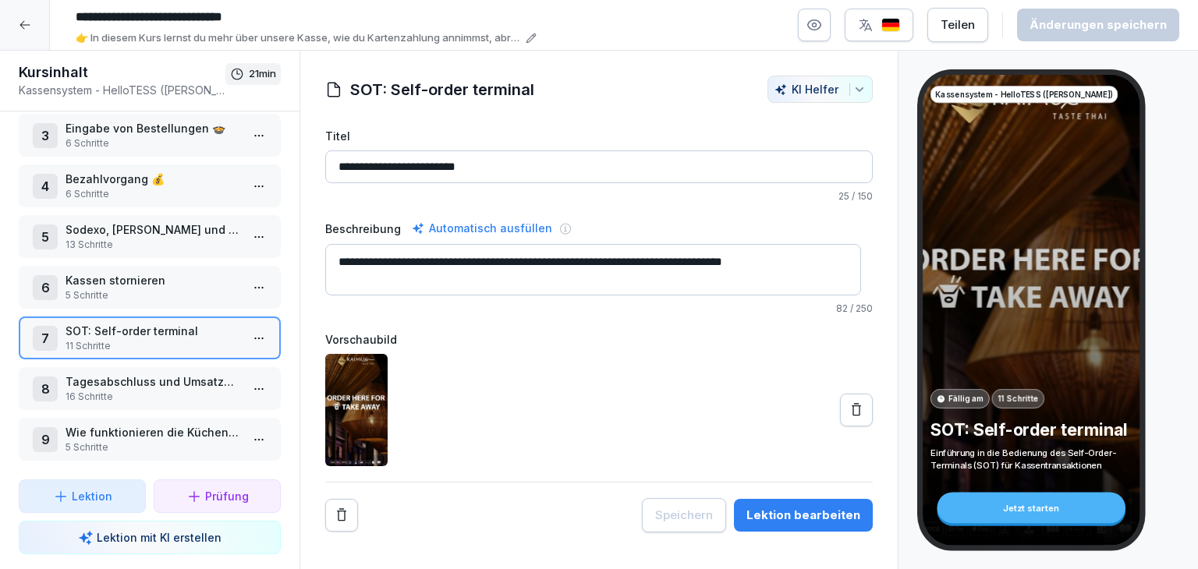
click at [248, 275] on html "**********" at bounding box center [599, 284] width 1198 height 569
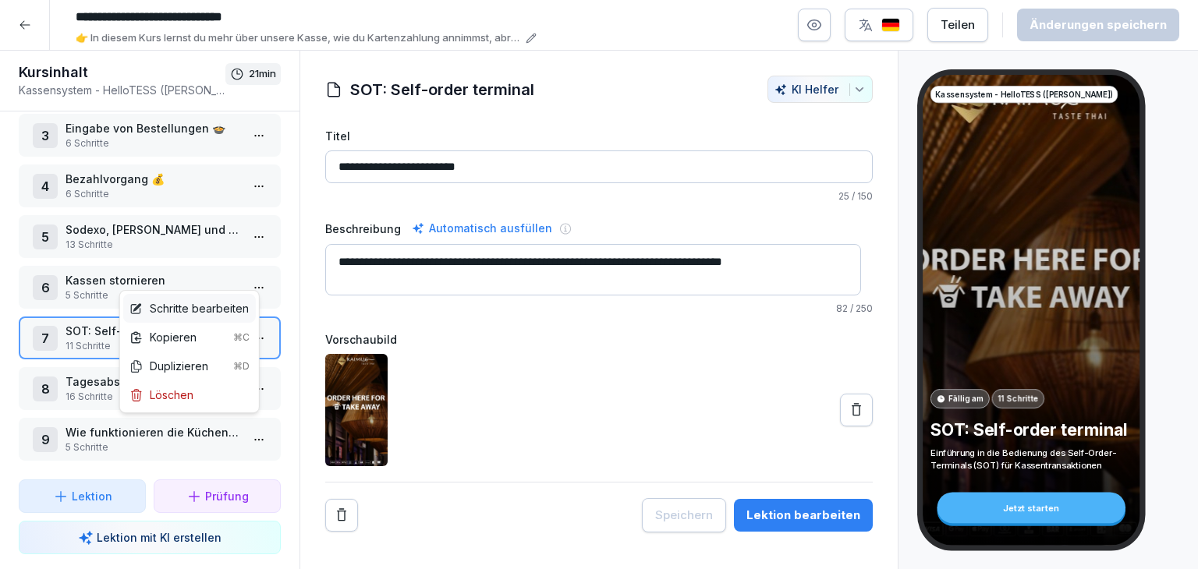
click at [241, 308] on div "Schritte bearbeiten" at bounding box center [188, 308] width 119 height 16
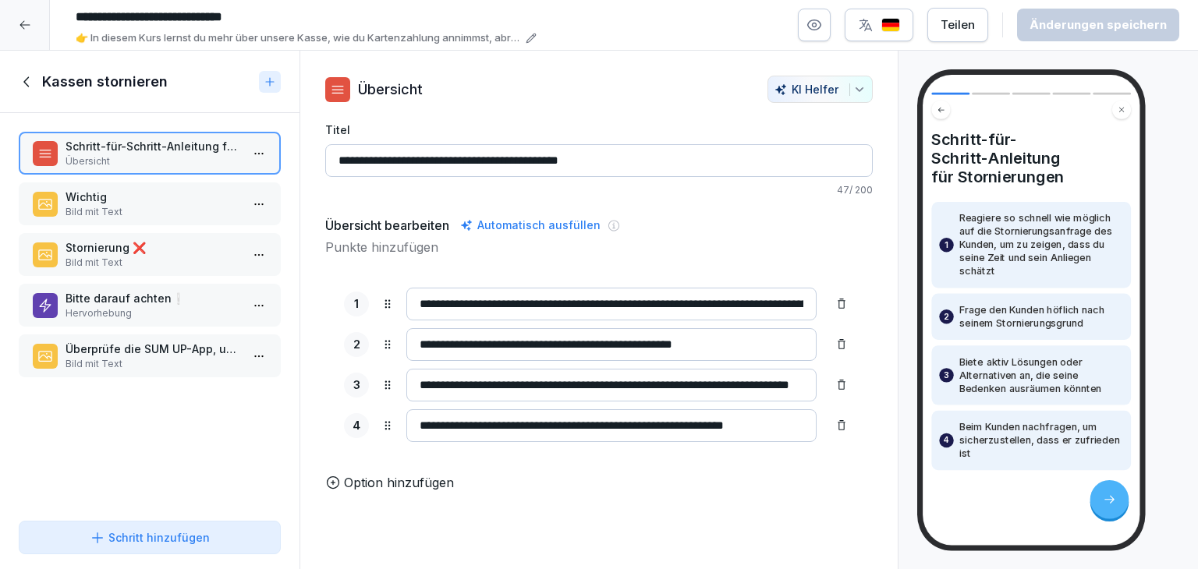
click at [169, 350] on p "Überprüfe die SUM UP-App, um die Erstattung zu sehen ️" at bounding box center [153, 349] width 175 height 16
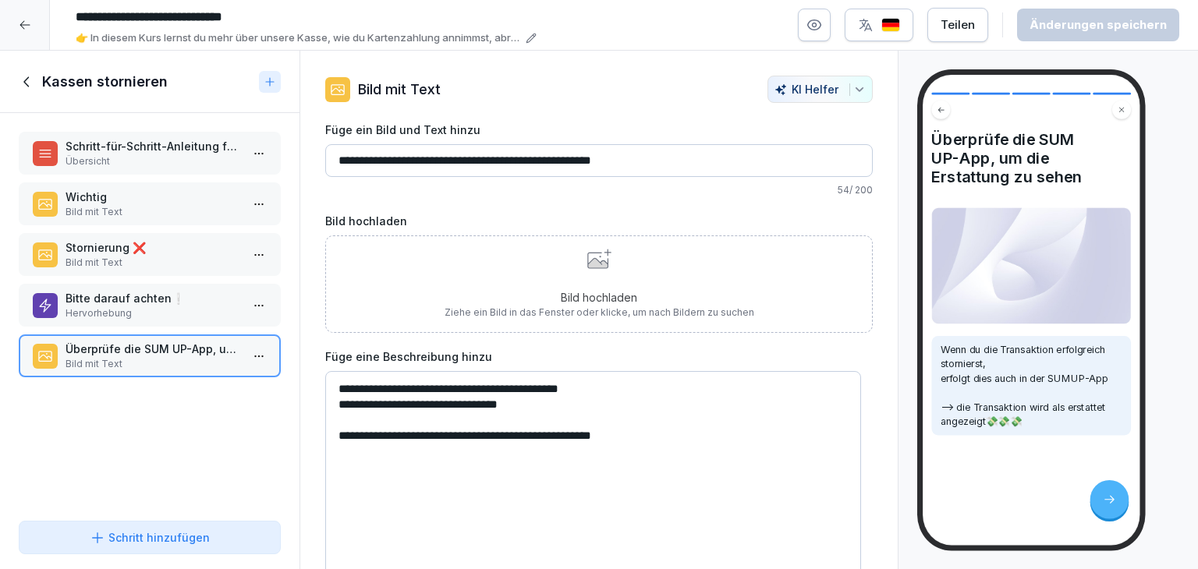
click at [153, 322] on div "Bitte darauf achten❕ Hervorhebung" at bounding box center [150, 305] width 262 height 43
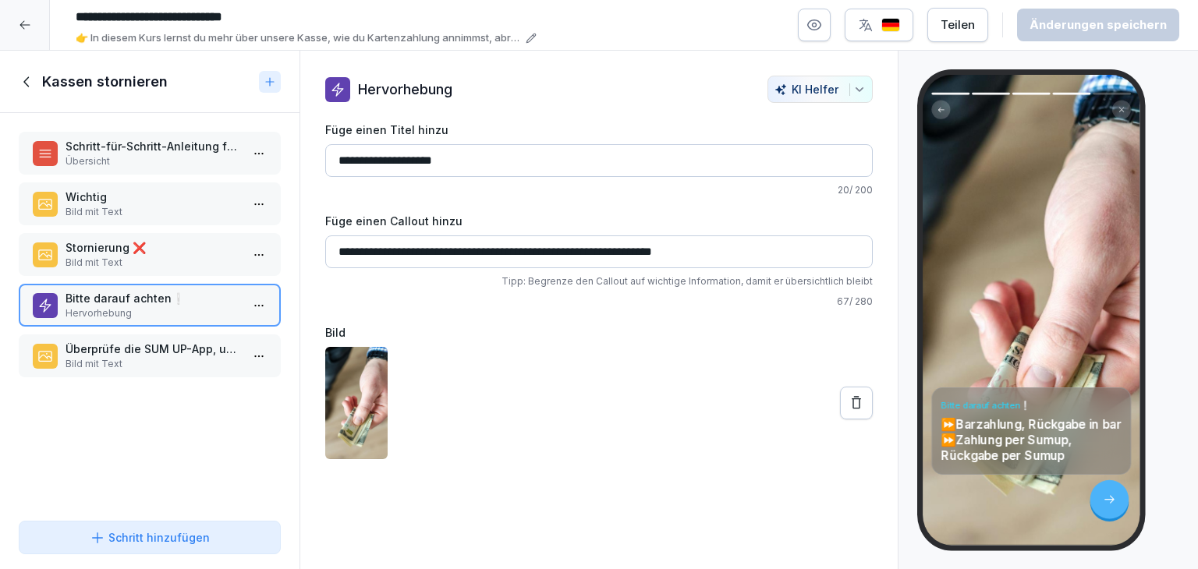
click at [30, 82] on icon at bounding box center [27, 81] width 17 height 17
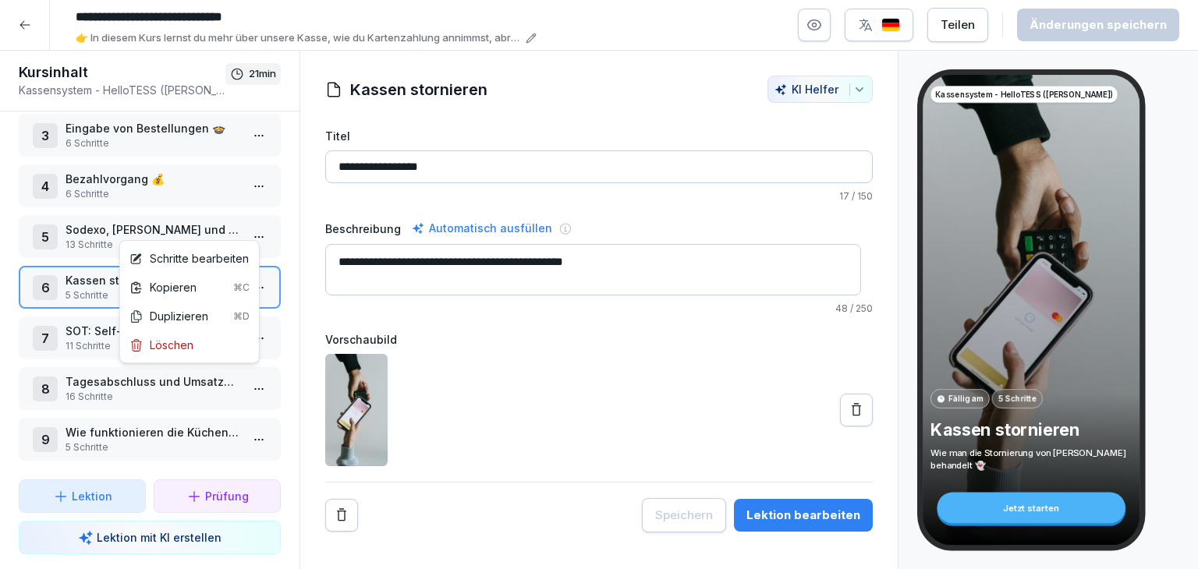
click at [250, 225] on html "**********" at bounding box center [599, 284] width 1198 height 569
click at [199, 261] on div "Schritte bearbeiten" at bounding box center [188, 258] width 119 height 16
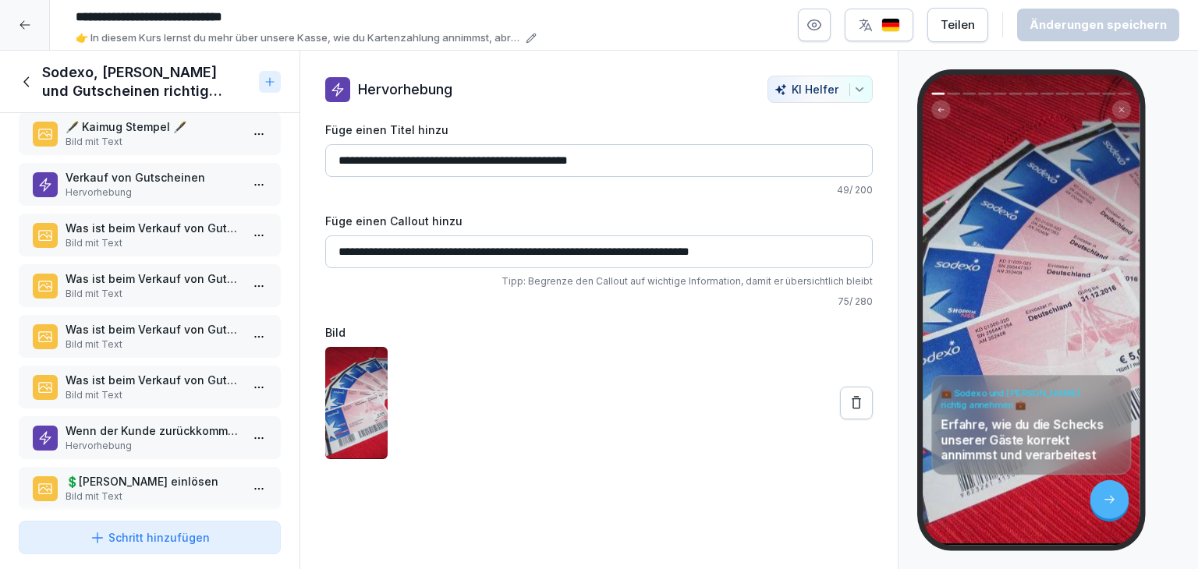
scroll to position [290, 0]
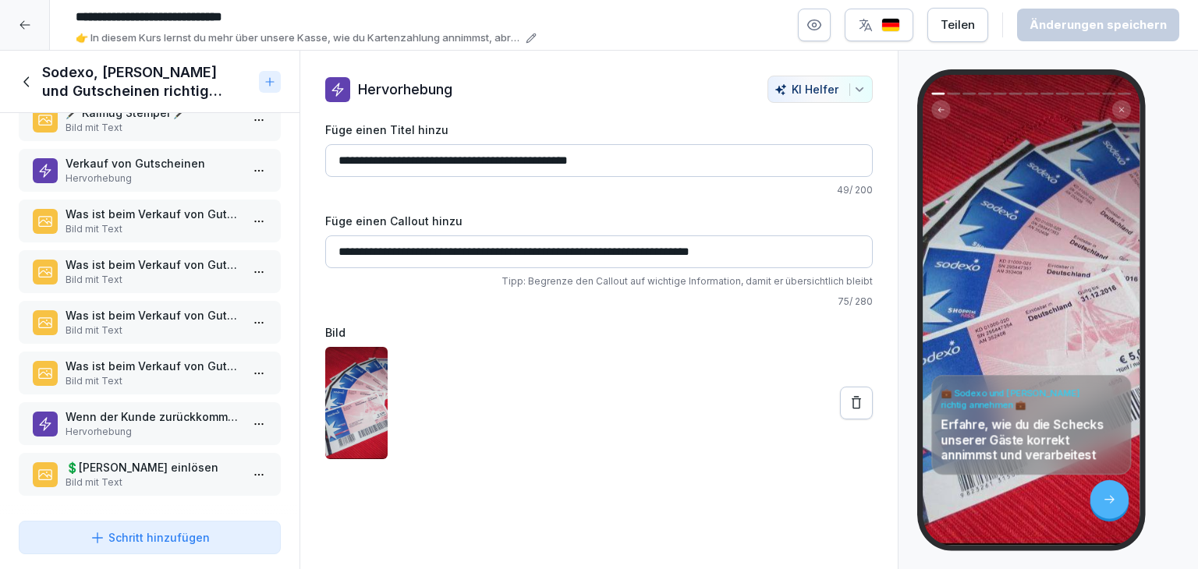
click at [157, 459] on p "💲​[PERSON_NAME] einlösen" at bounding box center [153, 467] width 175 height 16
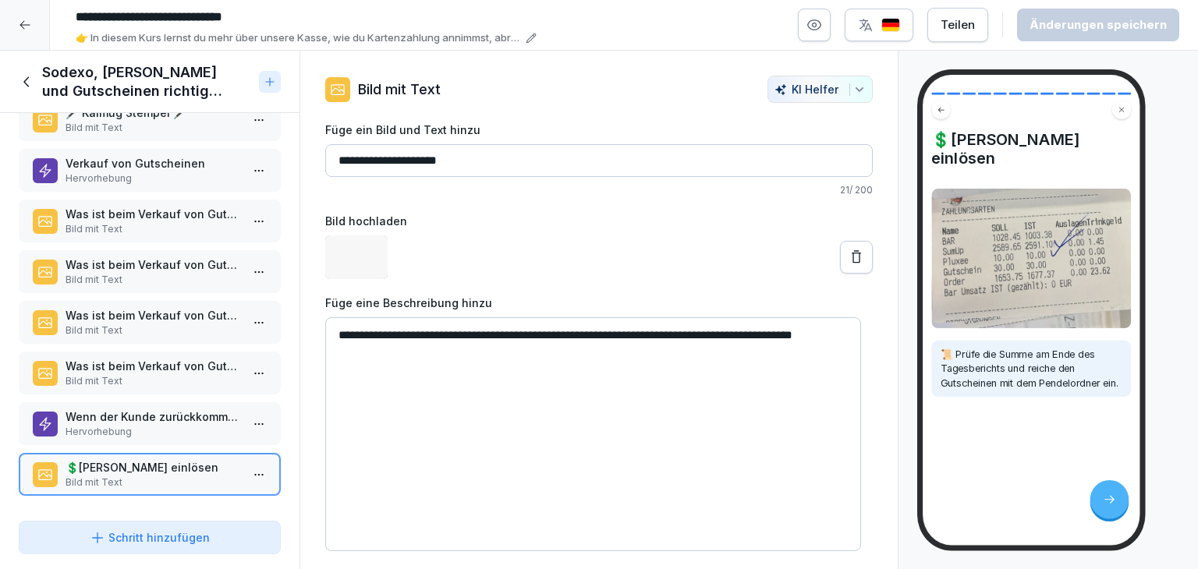
click at [150, 425] on p "Hervorhebung" at bounding box center [153, 432] width 175 height 14
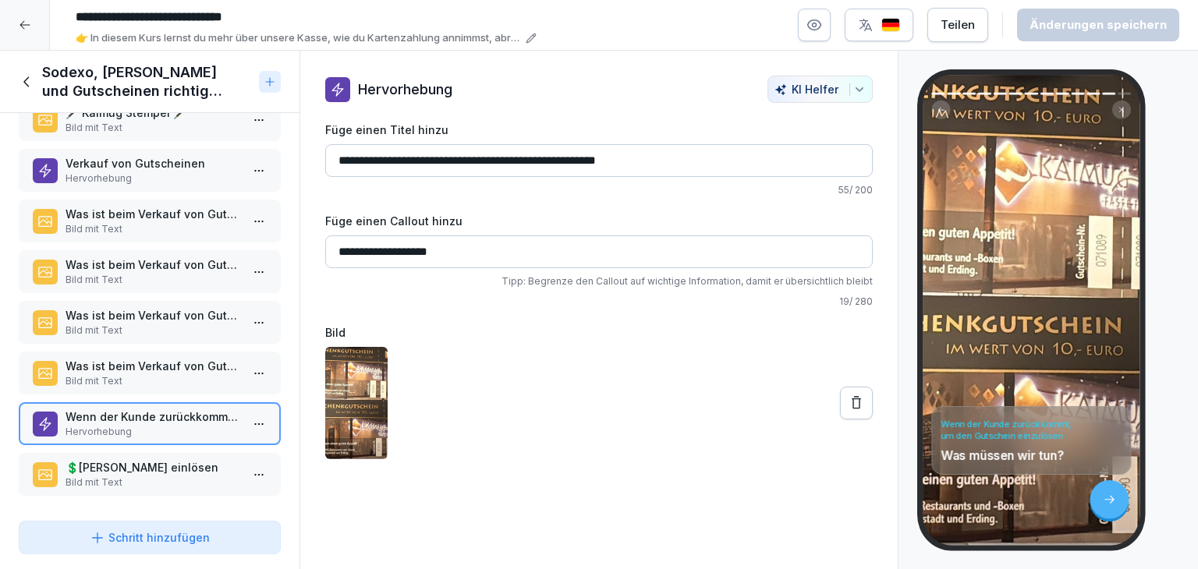
click at [155, 378] on div "Was ist beim Verkauf von Gutscheinen zu tun? Bild mit Text" at bounding box center [150, 373] width 262 height 43
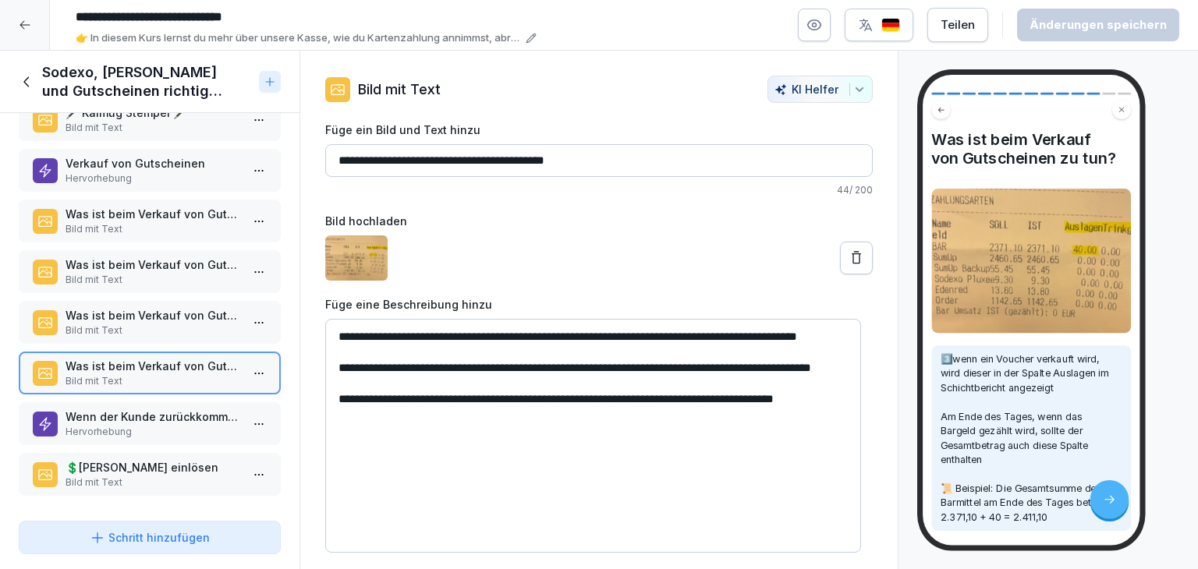
click at [163, 328] on div "Was ist beim Verkauf von Gutscheinen zu tun? Bild mit Text" at bounding box center [150, 322] width 262 height 43
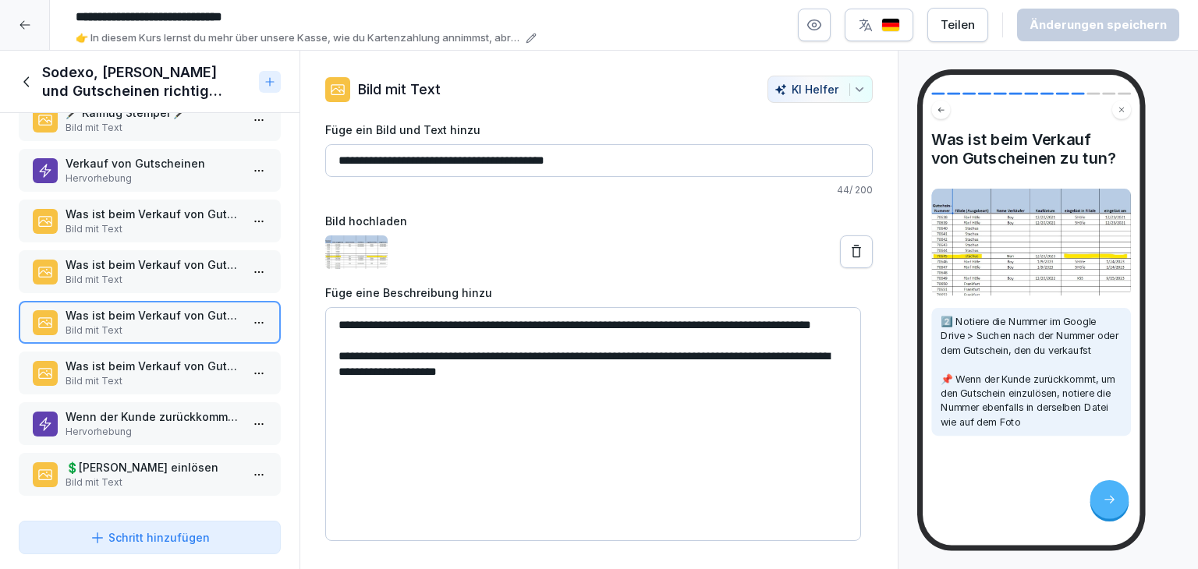
click at [175, 276] on p "Bild mit Text" at bounding box center [153, 280] width 175 height 14
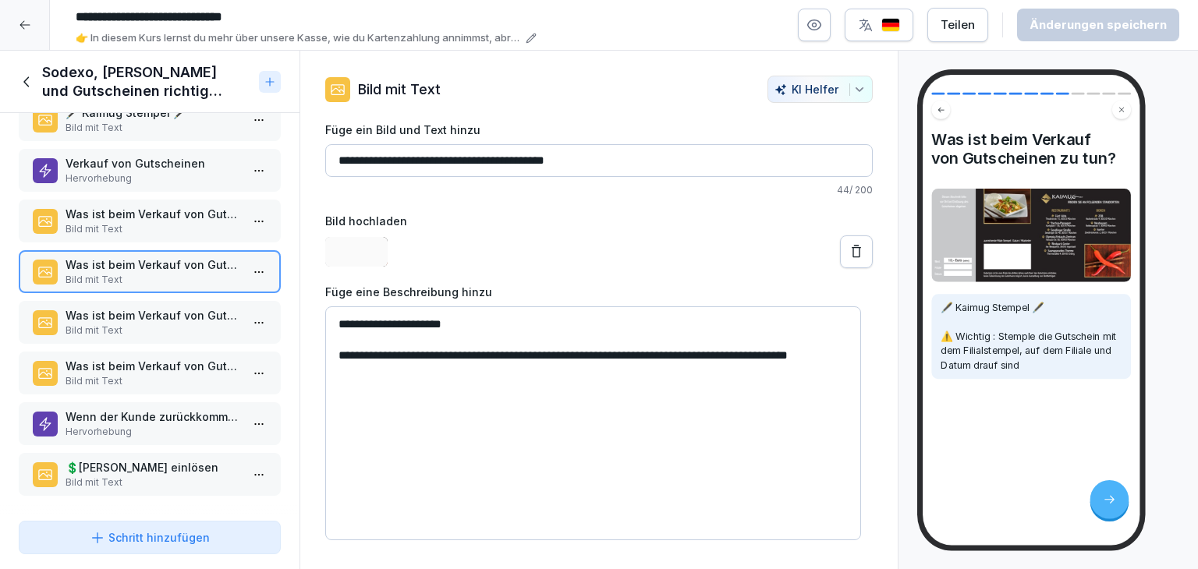
click at [173, 206] on p "Was ist beim Verkauf von Gutscheinen zu tun?" at bounding box center [153, 214] width 175 height 16
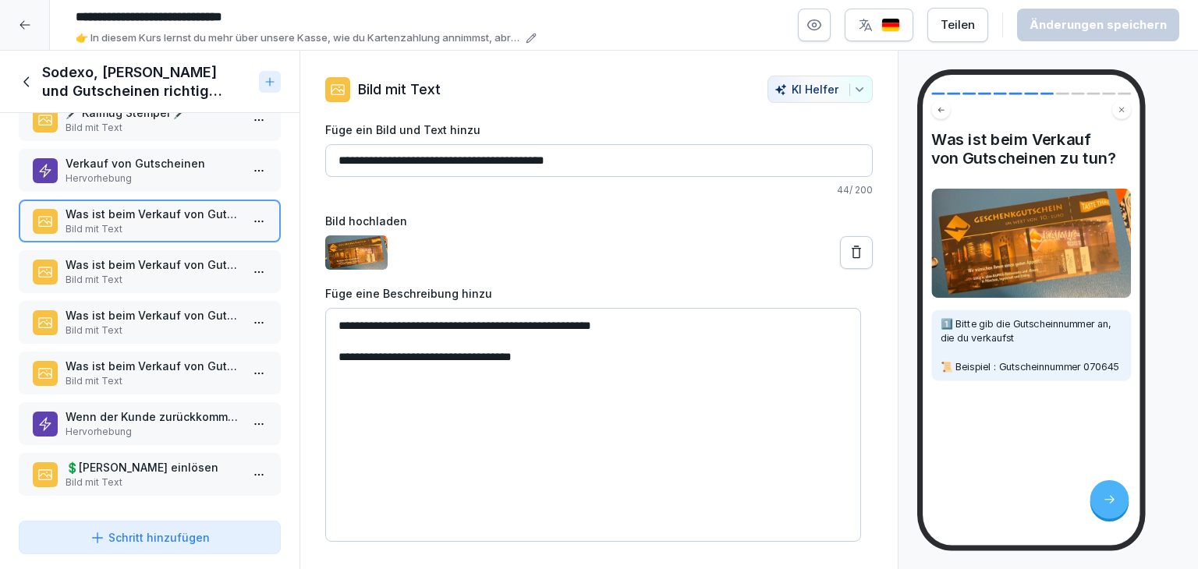
click at [20, 88] on icon at bounding box center [27, 81] width 17 height 17
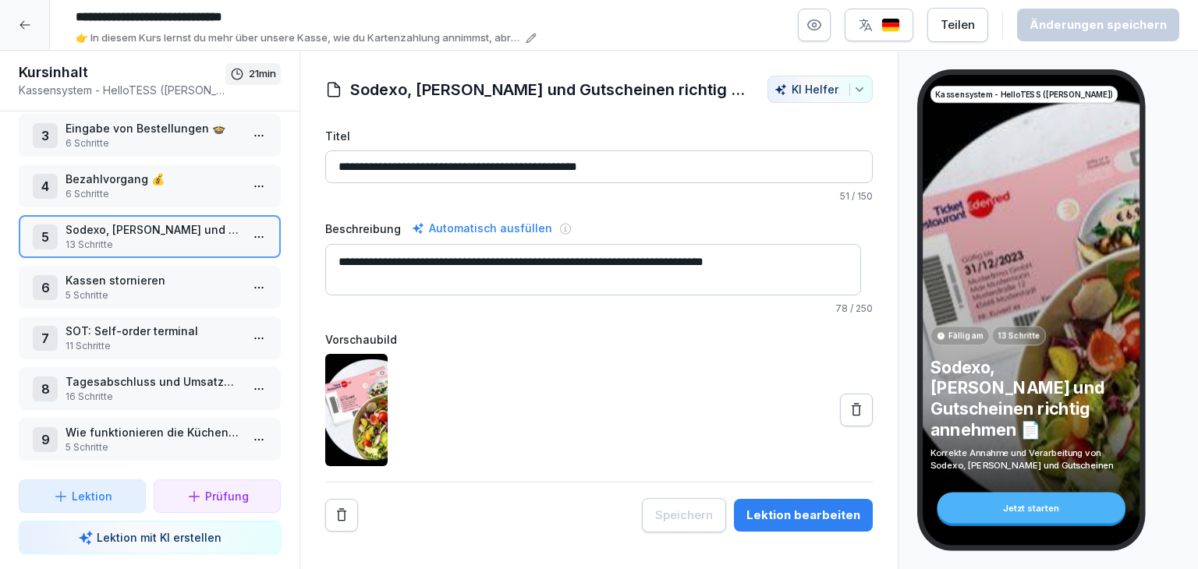
click at [250, 171] on html "**********" at bounding box center [599, 284] width 1198 height 569
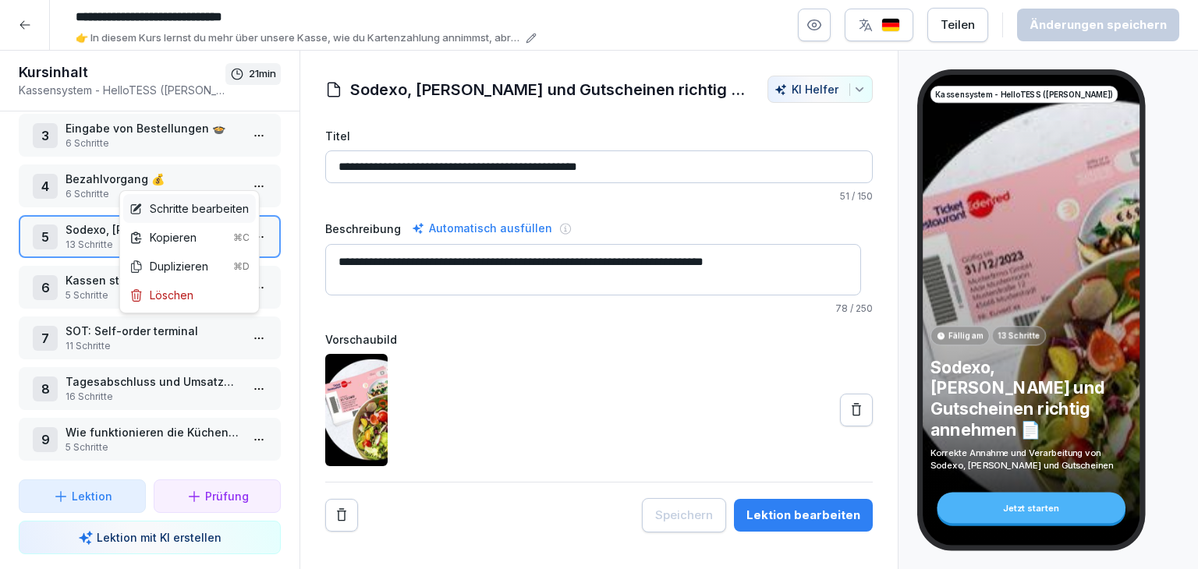
click at [227, 213] on div "Schritte bearbeiten" at bounding box center [188, 208] width 119 height 16
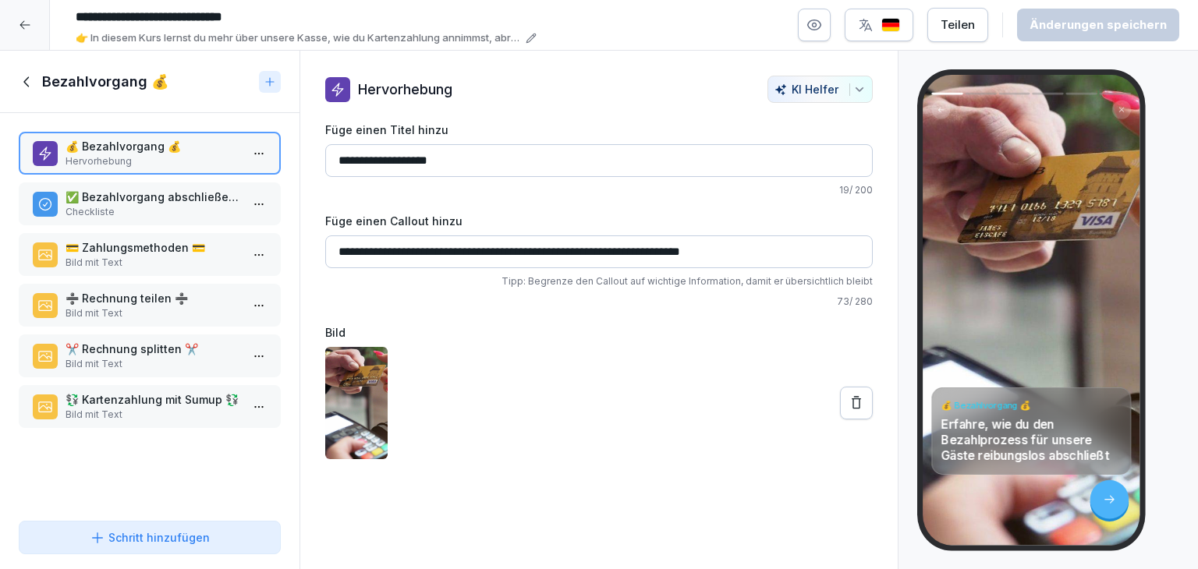
click at [20, 83] on icon at bounding box center [27, 81] width 17 height 17
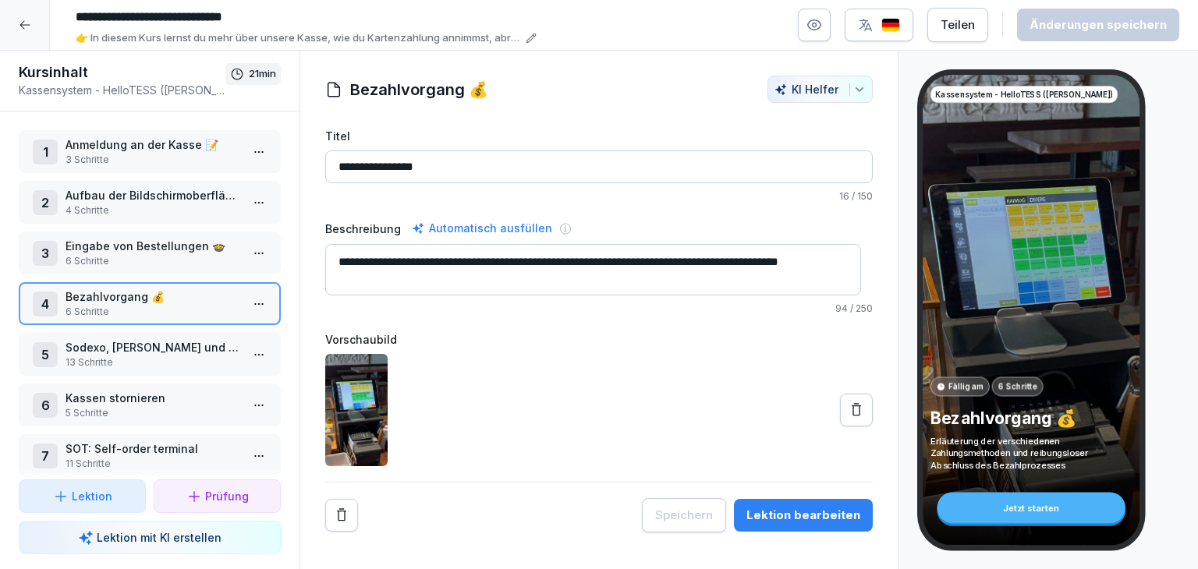
click at [26, 33] on div at bounding box center [25, 25] width 50 height 50
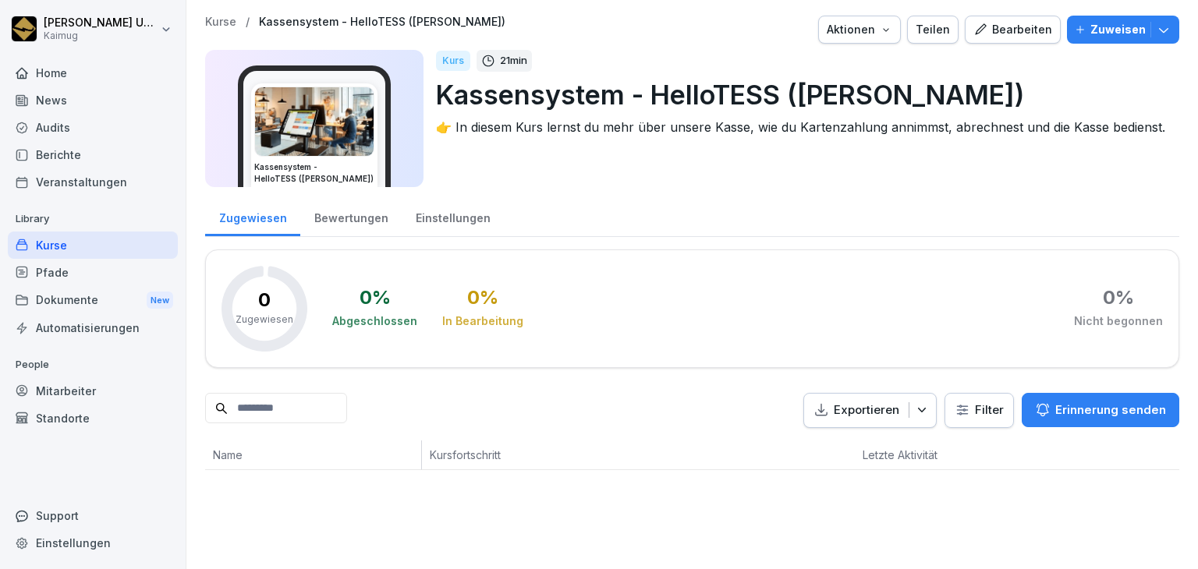
click at [209, 26] on p "Kurse" at bounding box center [220, 22] width 31 height 13
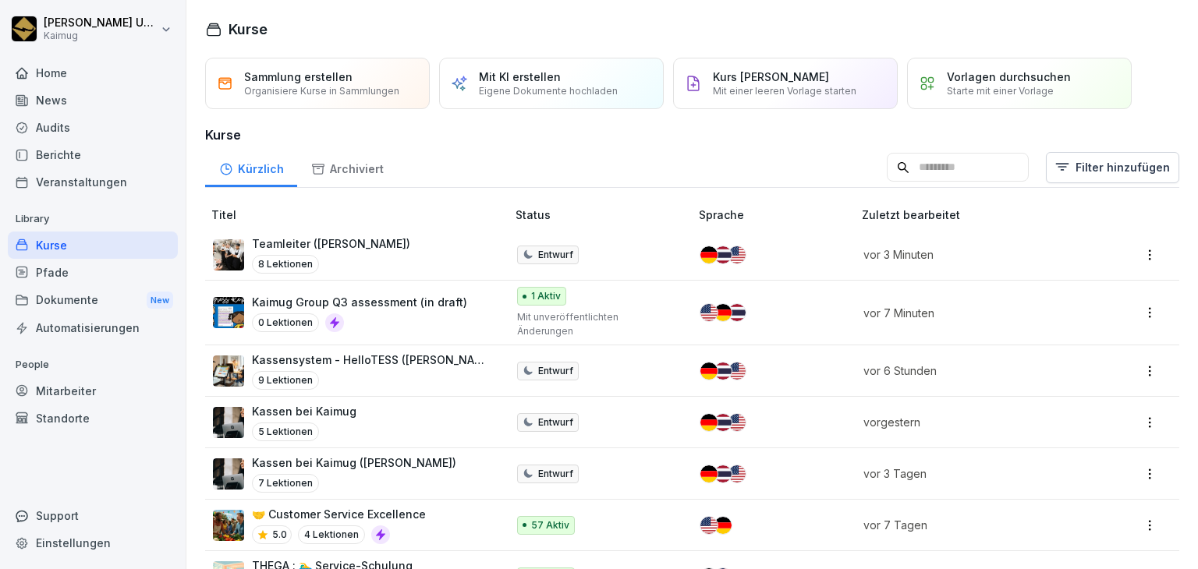
click at [1129, 456] on html "[PERSON_NAME] Kaimug Home News Audits Berichte Veranstaltungen Library Kurse Pf…" at bounding box center [599, 284] width 1198 height 569
click at [1048, 303] on div "Bearbeiten" at bounding box center [1035, 305] width 57 height 16
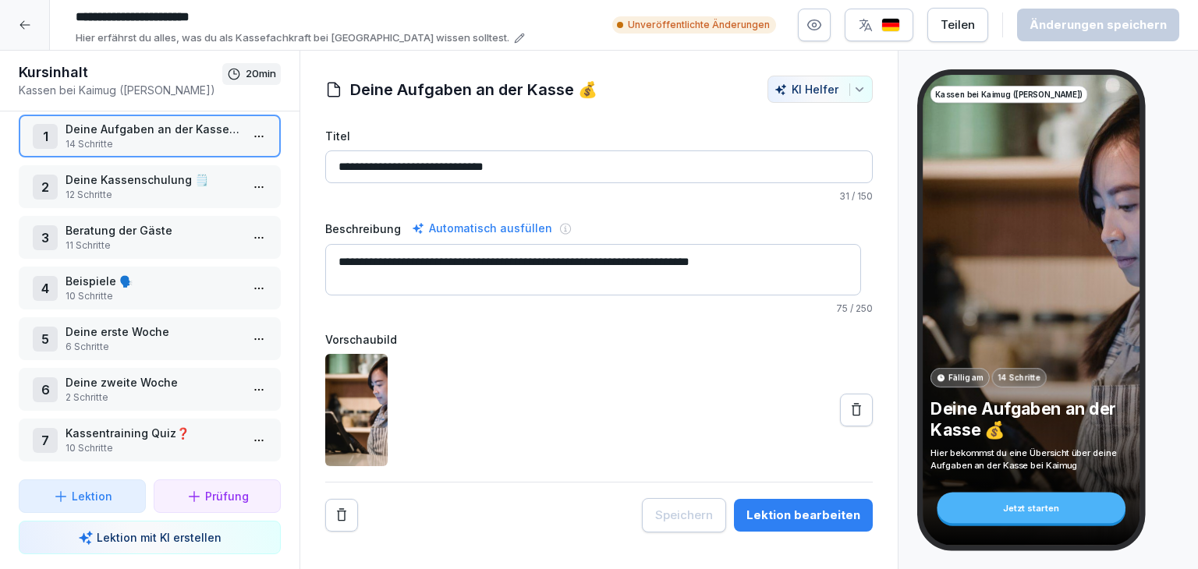
scroll to position [23, 0]
click at [15, 37] on div at bounding box center [25, 25] width 50 height 50
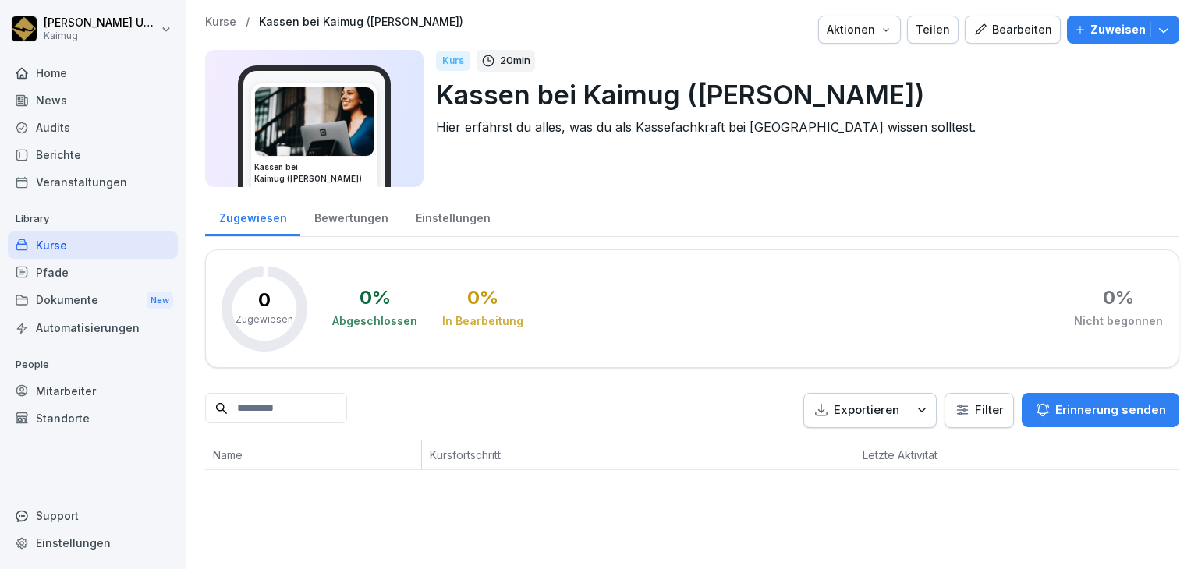
click at [222, 16] on p "Kurse" at bounding box center [220, 22] width 31 height 13
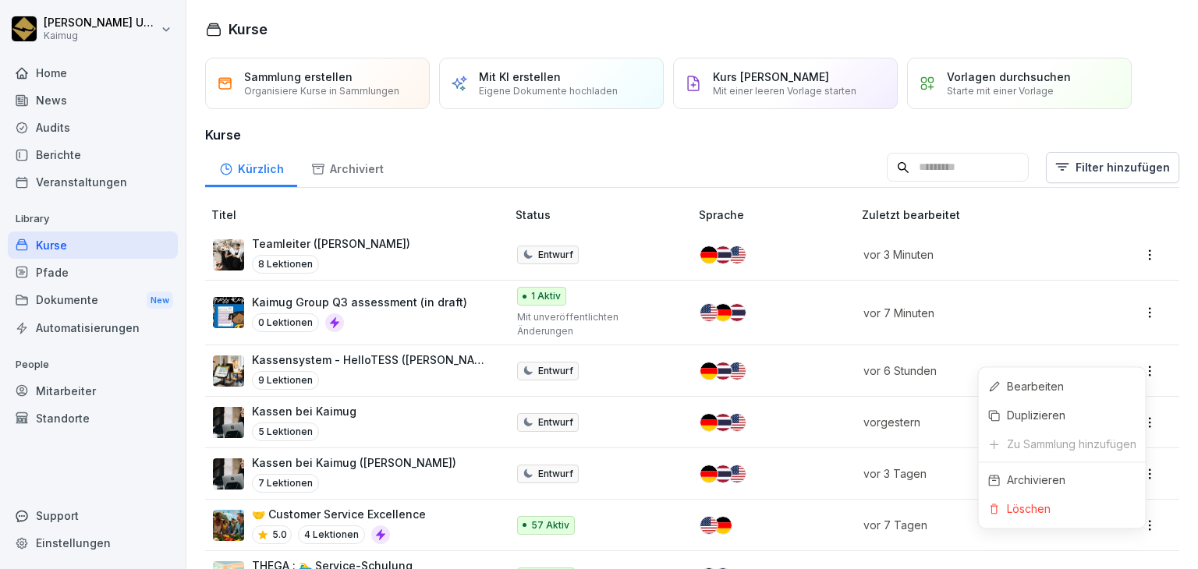
click at [1136, 353] on html "[PERSON_NAME] Kaimug Home News Audits Berichte Veranstaltungen Library Kurse Pf…" at bounding box center [599, 284] width 1198 height 569
click at [1101, 385] on div "Bearbeiten" at bounding box center [1062, 386] width 167 height 29
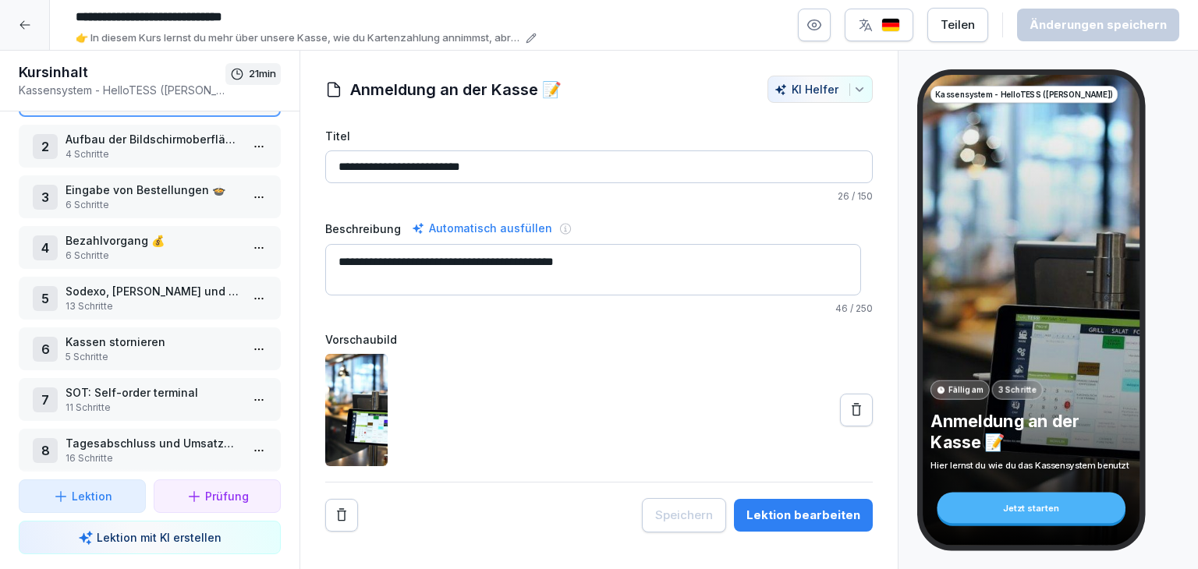
scroll to position [123, 0]
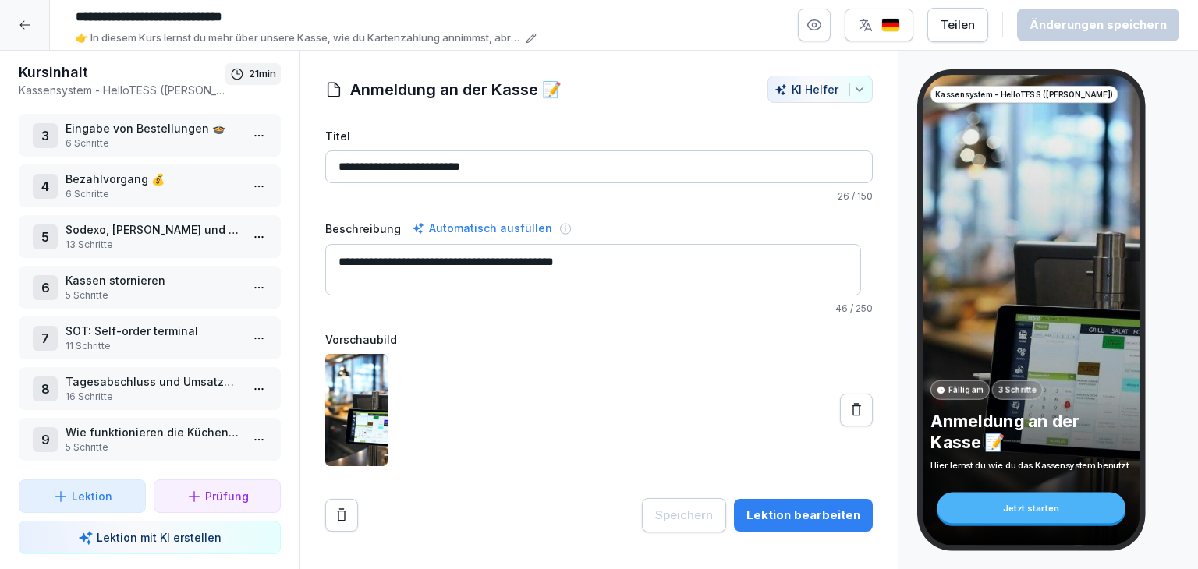
click at [181, 374] on p "Tagesabschluss und Umsatzabrechnung 📈" at bounding box center [153, 382] width 175 height 16
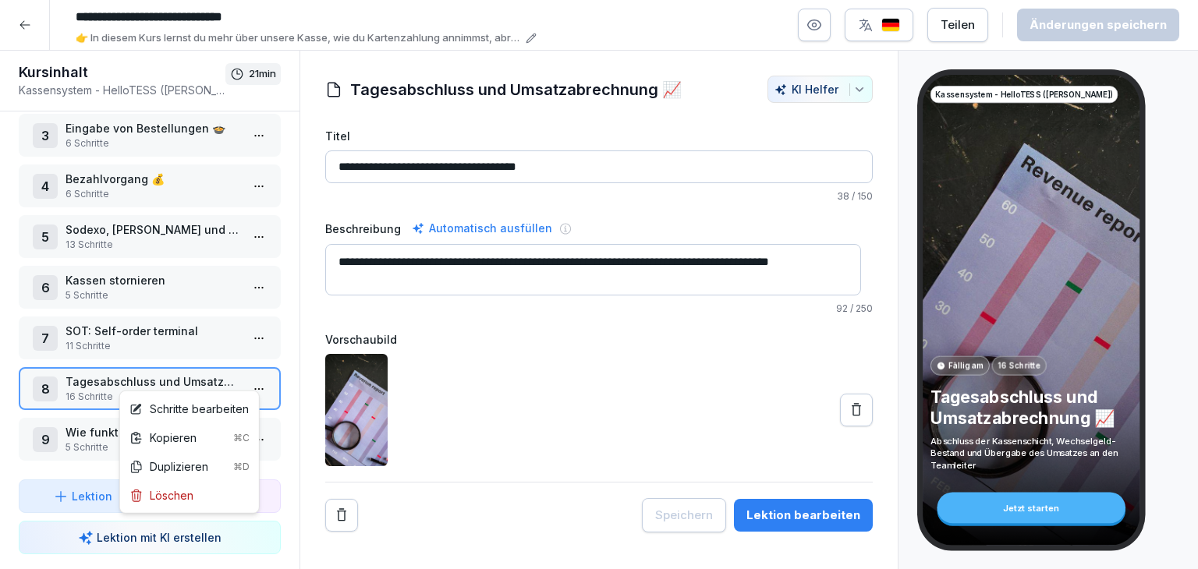
click at [250, 374] on html "**********" at bounding box center [599, 284] width 1198 height 569
click at [212, 406] on div "Schritte bearbeiten" at bounding box center [188, 409] width 119 height 16
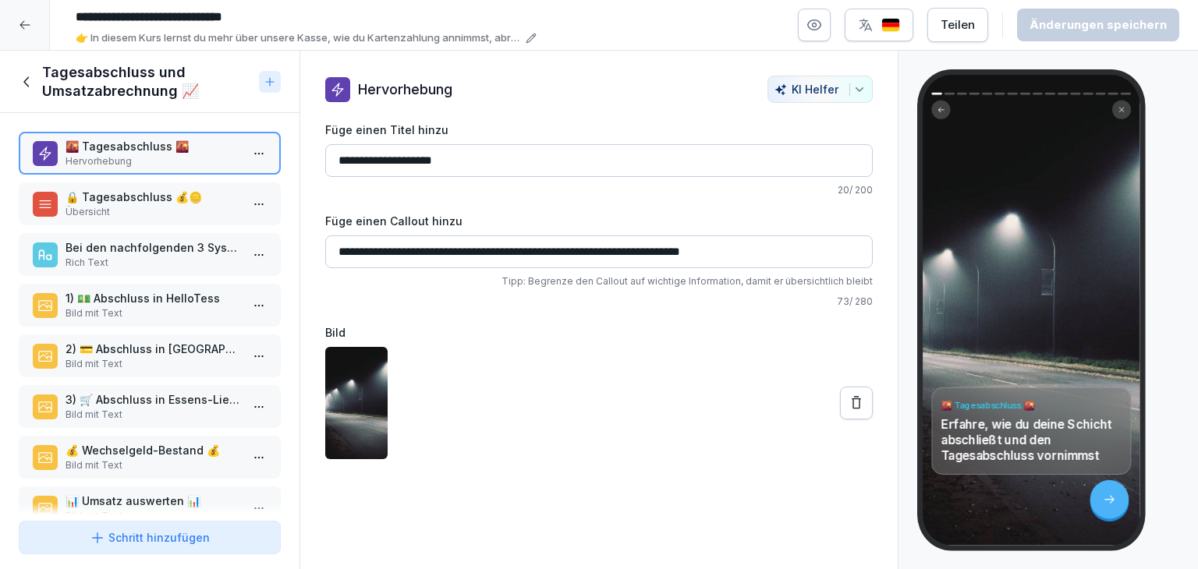
click at [178, 347] on p "2) 💳 Abschluss in [GEOGRAPHIC_DATA]" at bounding box center [153, 349] width 175 height 16
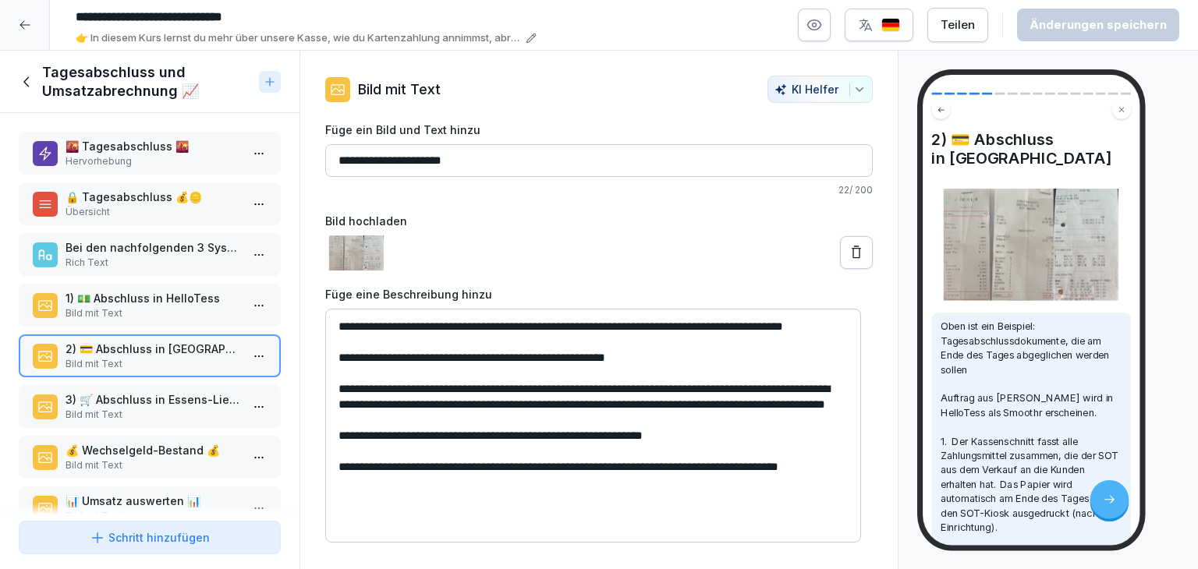
click at [190, 411] on p "Bild mit Text" at bounding box center [153, 415] width 175 height 14
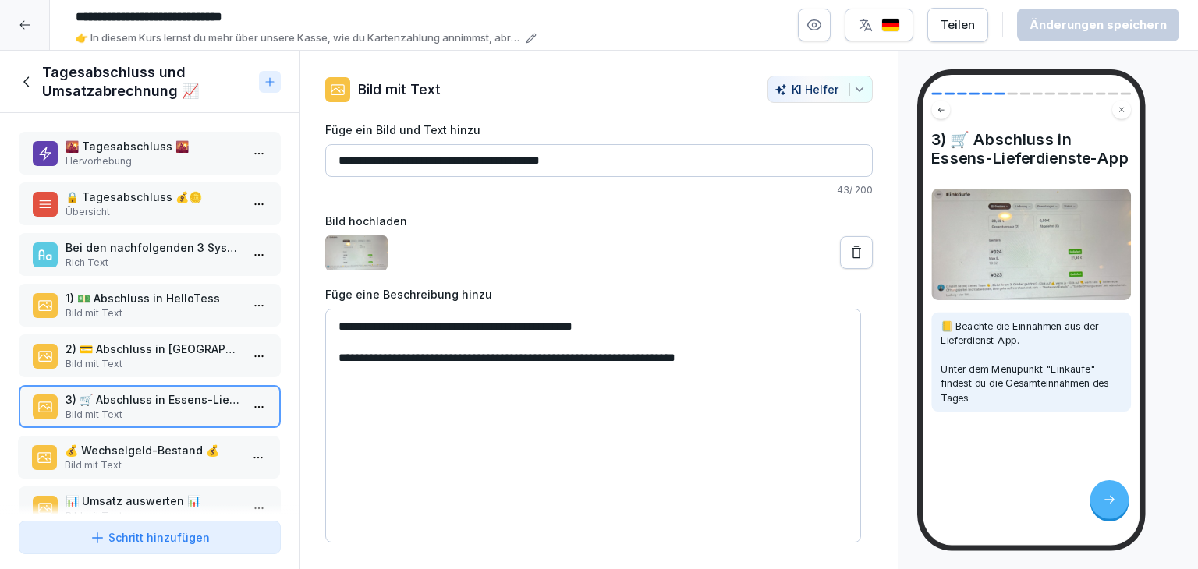
click at [185, 451] on p "💰 Wechselgeld-Bestand 💰" at bounding box center [152, 450] width 175 height 16
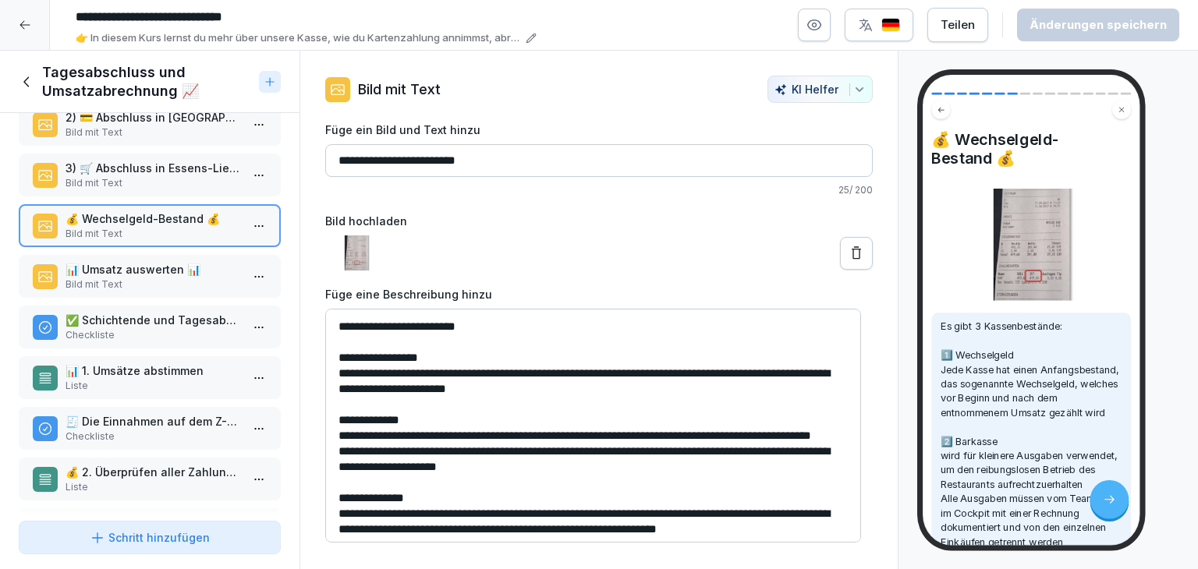
scroll to position [312, 0]
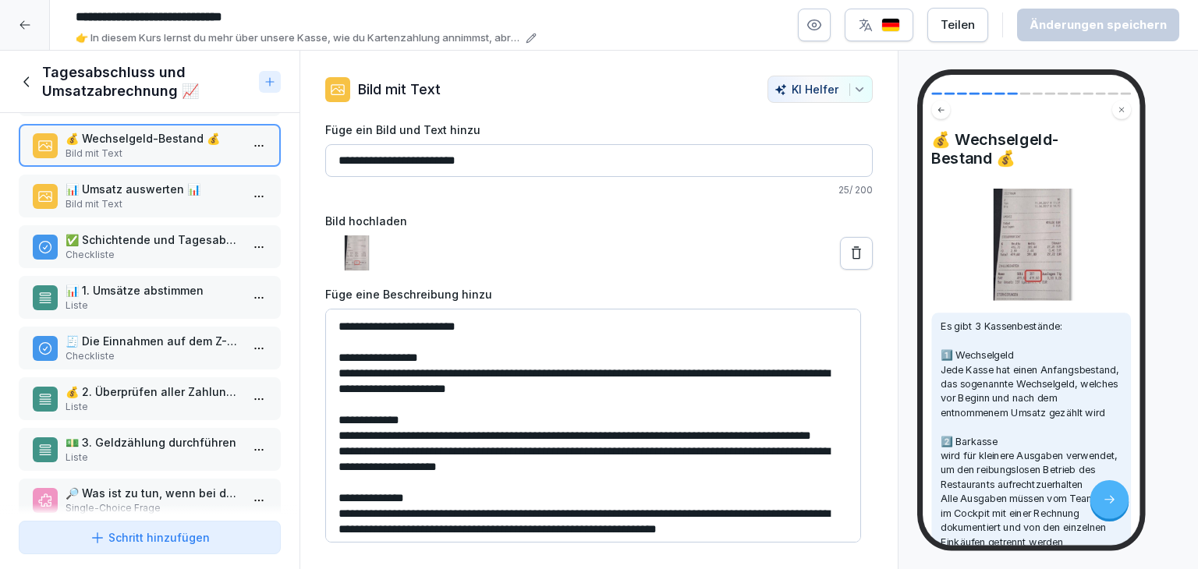
click at [167, 197] on p "Bild mit Text" at bounding box center [153, 204] width 175 height 14
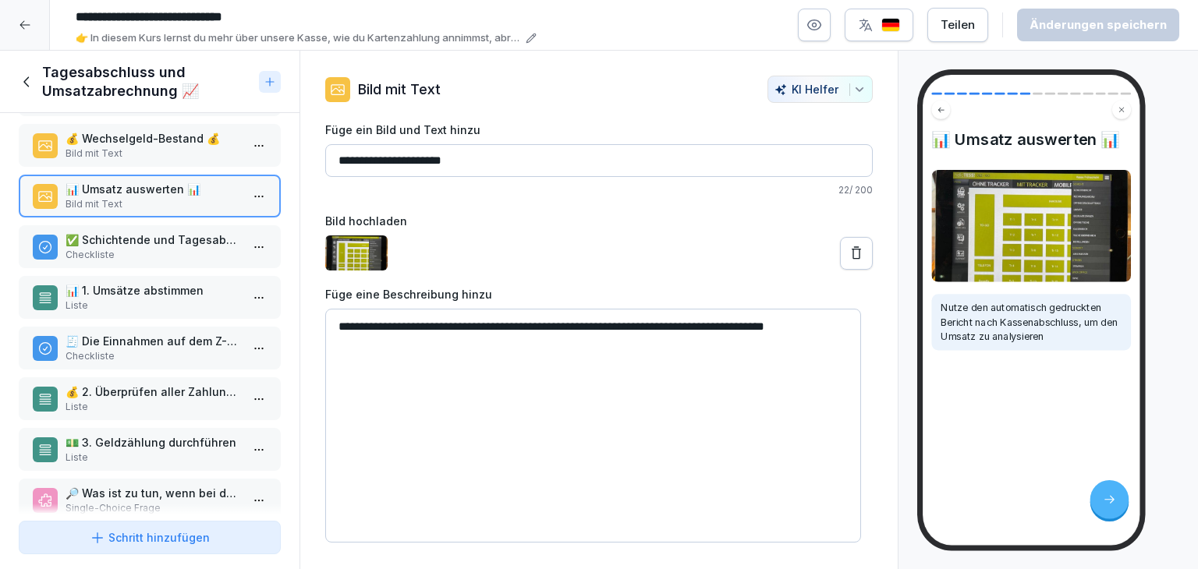
click at [181, 232] on p "✅ Schichtende und Tagesabschluss - Schritt für Schritt" at bounding box center [153, 240] width 175 height 16
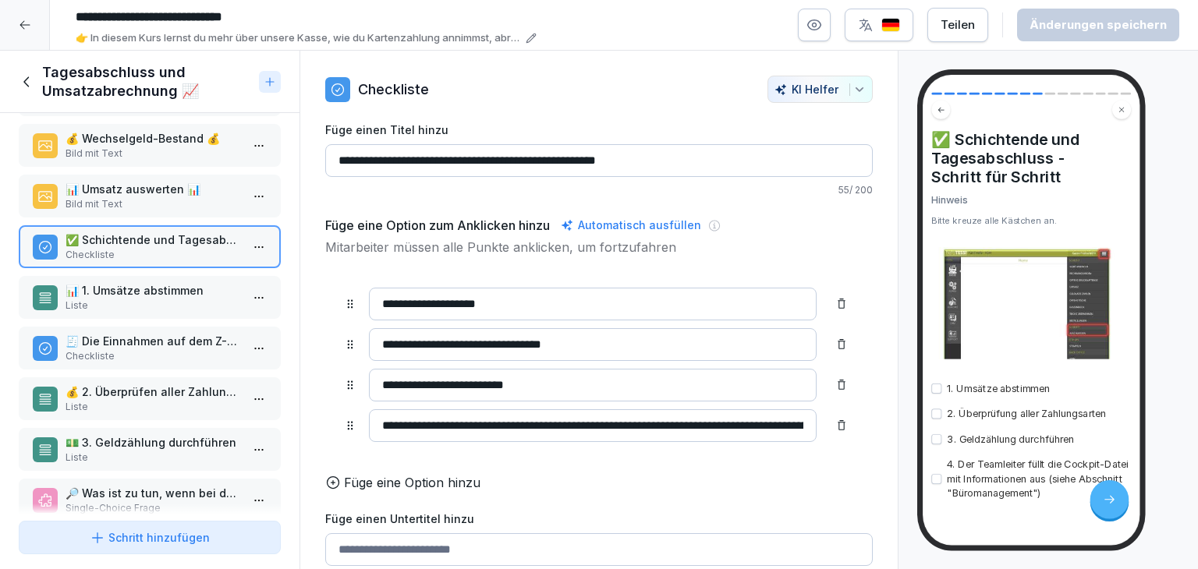
click at [164, 305] on p "Liste" at bounding box center [153, 306] width 175 height 14
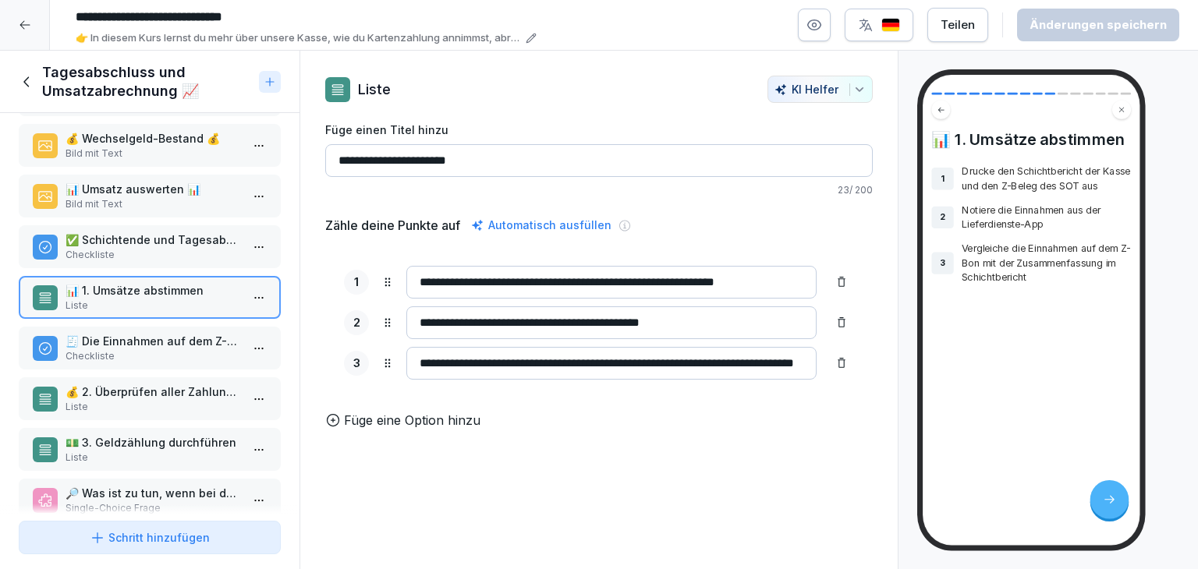
click at [162, 349] on p "Checkliste" at bounding box center [153, 356] width 175 height 14
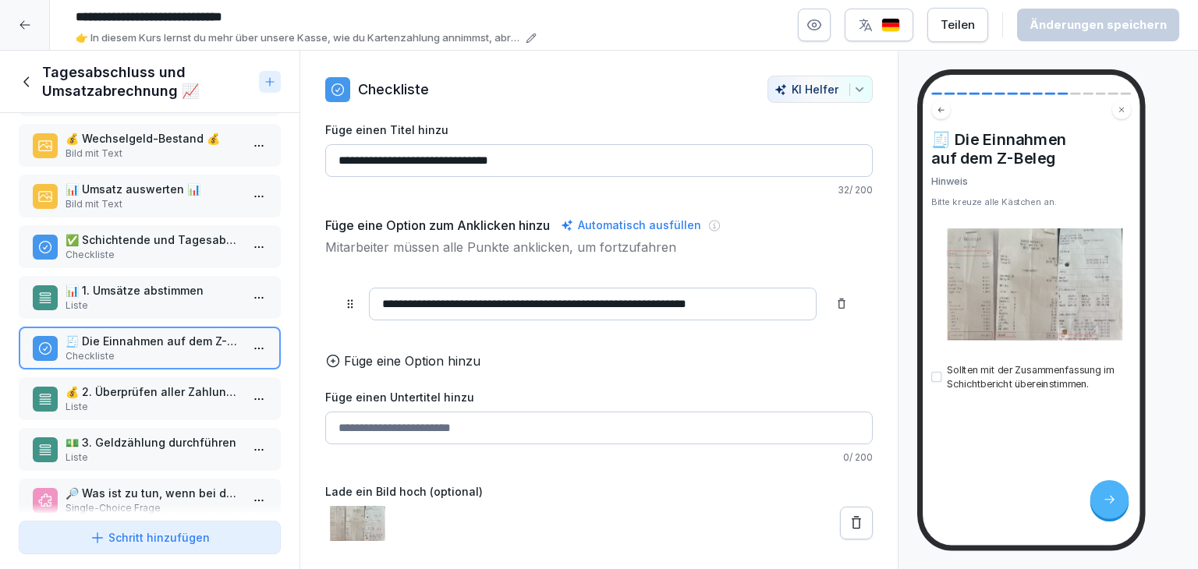
click at [165, 387] on p "💰 2. Überprüfen aller Zahlungsarten" at bounding box center [153, 392] width 175 height 16
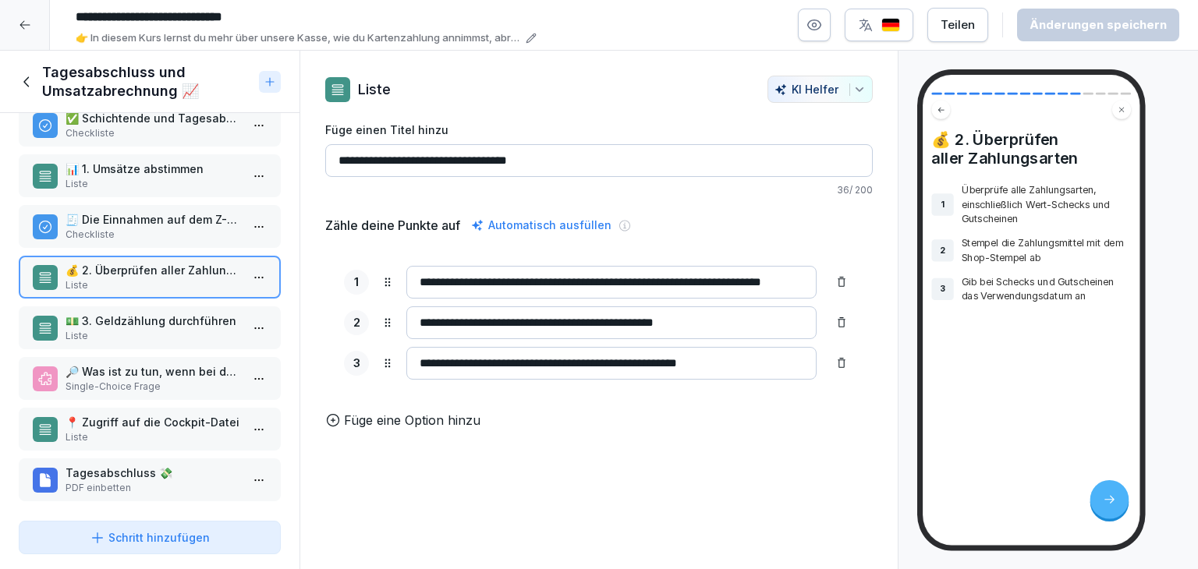
scroll to position [441, 0]
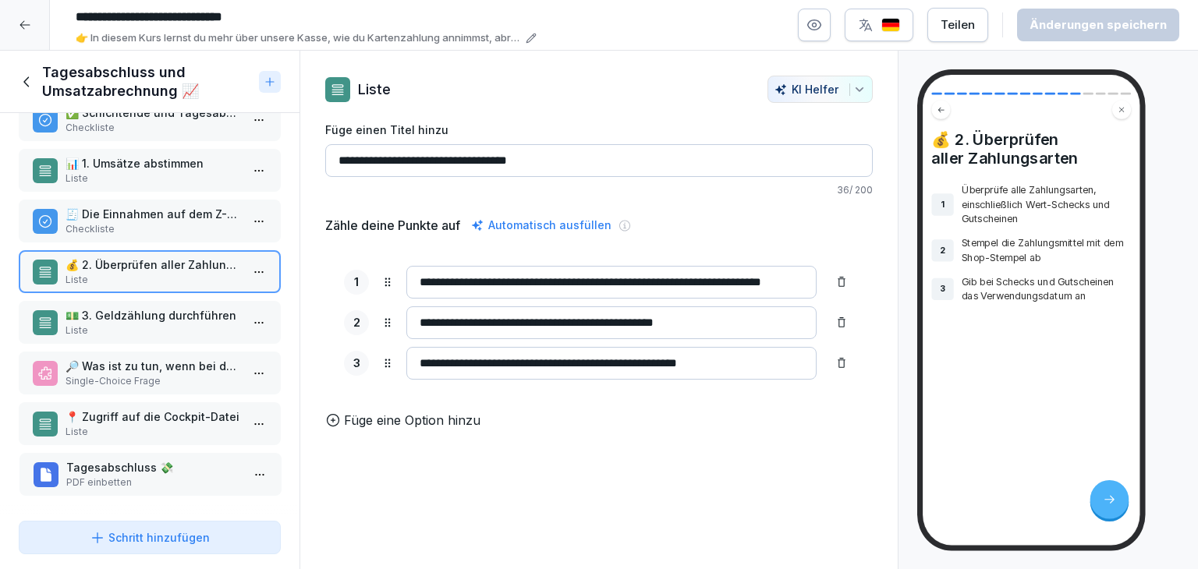
click at [156, 463] on div "Tagesabschluss 💸​ PDF einbetten" at bounding box center [153, 474] width 175 height 30
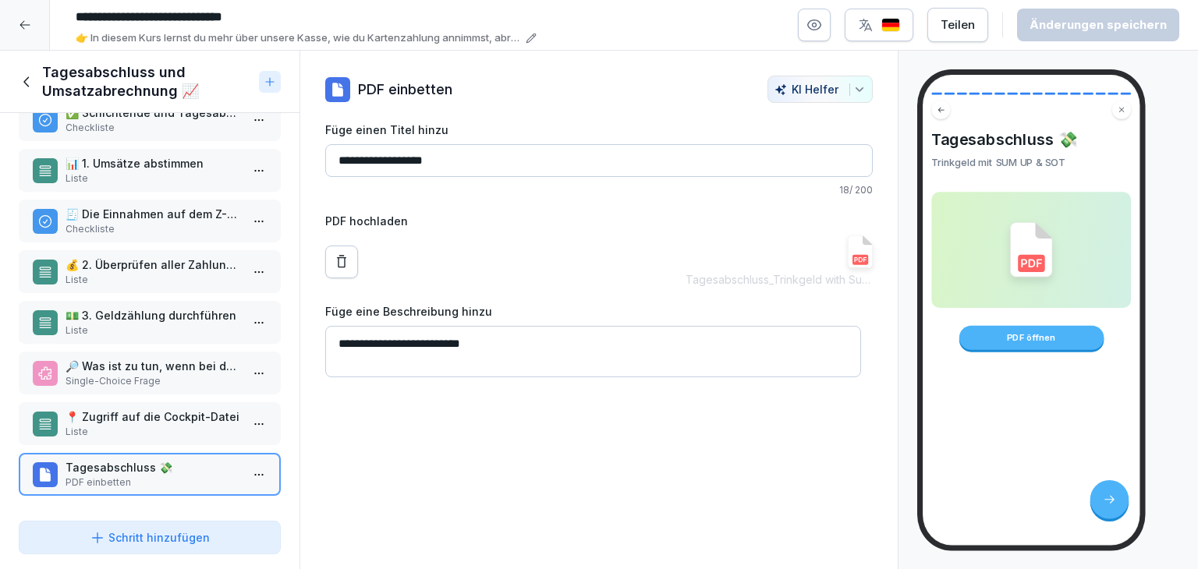
click at [848, 250] on img at bounding box center [860, 252] width 25 height 33
click at [255, 465] on html "**********" at bounding box center [599, 284] width 1198 height 569
click at [218, 436] on div "Löschen" at bounding box center [189, 432] width 133 height 29
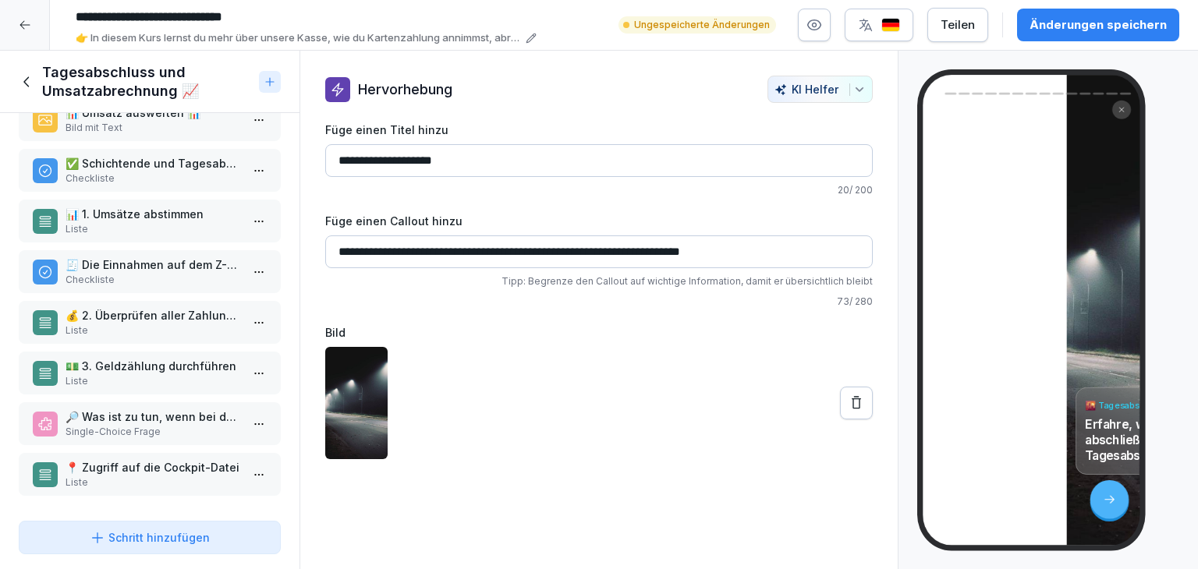
scroll to position [390, 0]
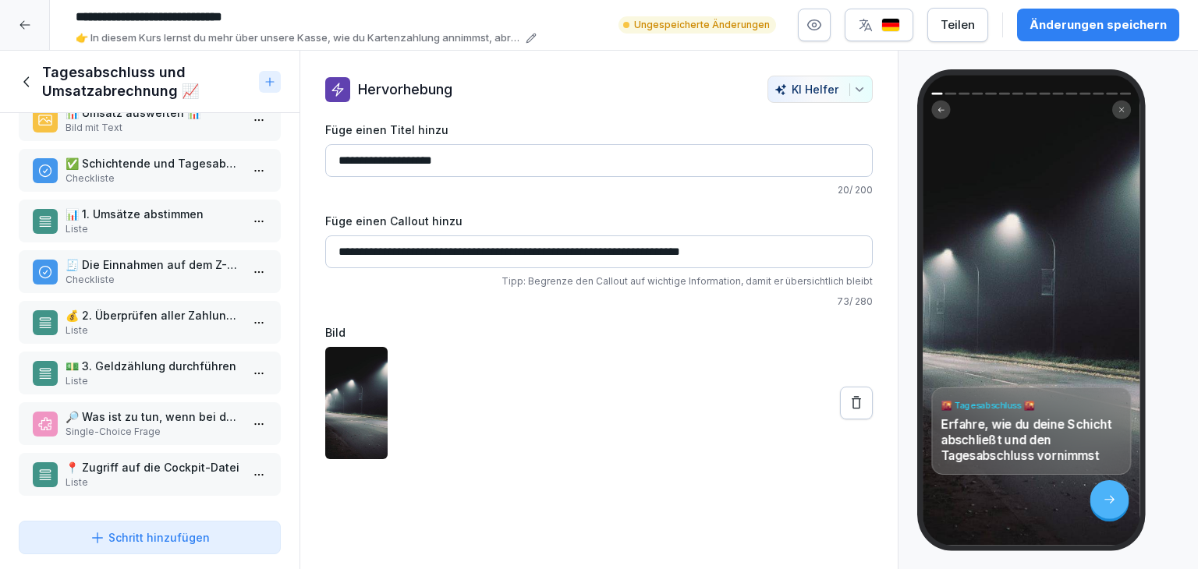
click at [912, 181] on div "🌇 Tagesabschluss 🌇 Erfahre, wie du deine Schicht abschließt und den Tagesabschl…" at bounding box center [1049, 310] width 300 height 519
click at [1008, 308] on div "🌇 Tagesabschluss 🌇 Erfahre, wie du deine Schicht abschließt und den Tagesabschl…" at bounding box center [1031, 310] width 217 height 470
